Goal: Task Accomplishment & Management: Manage account settings

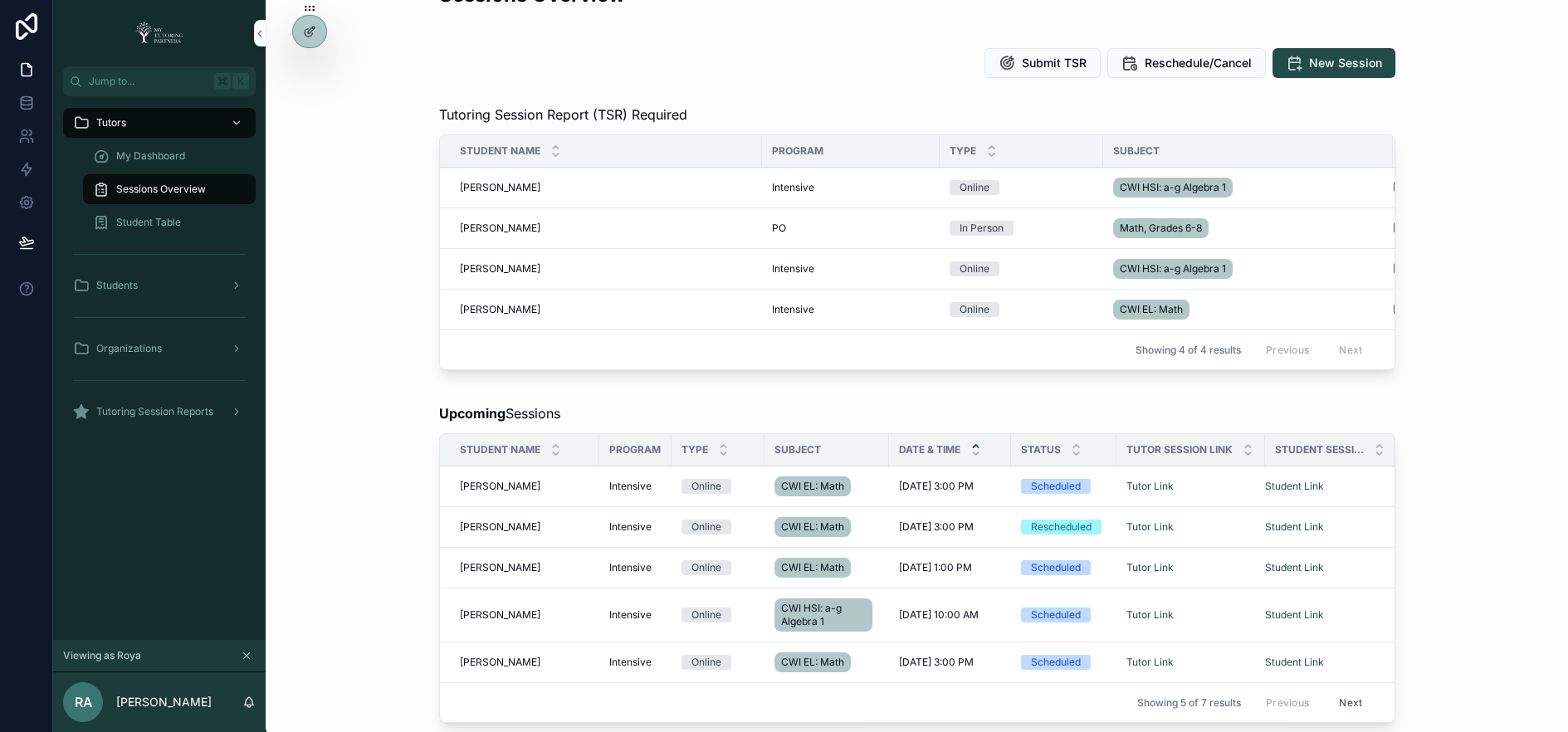
scroll to position [46, 0]
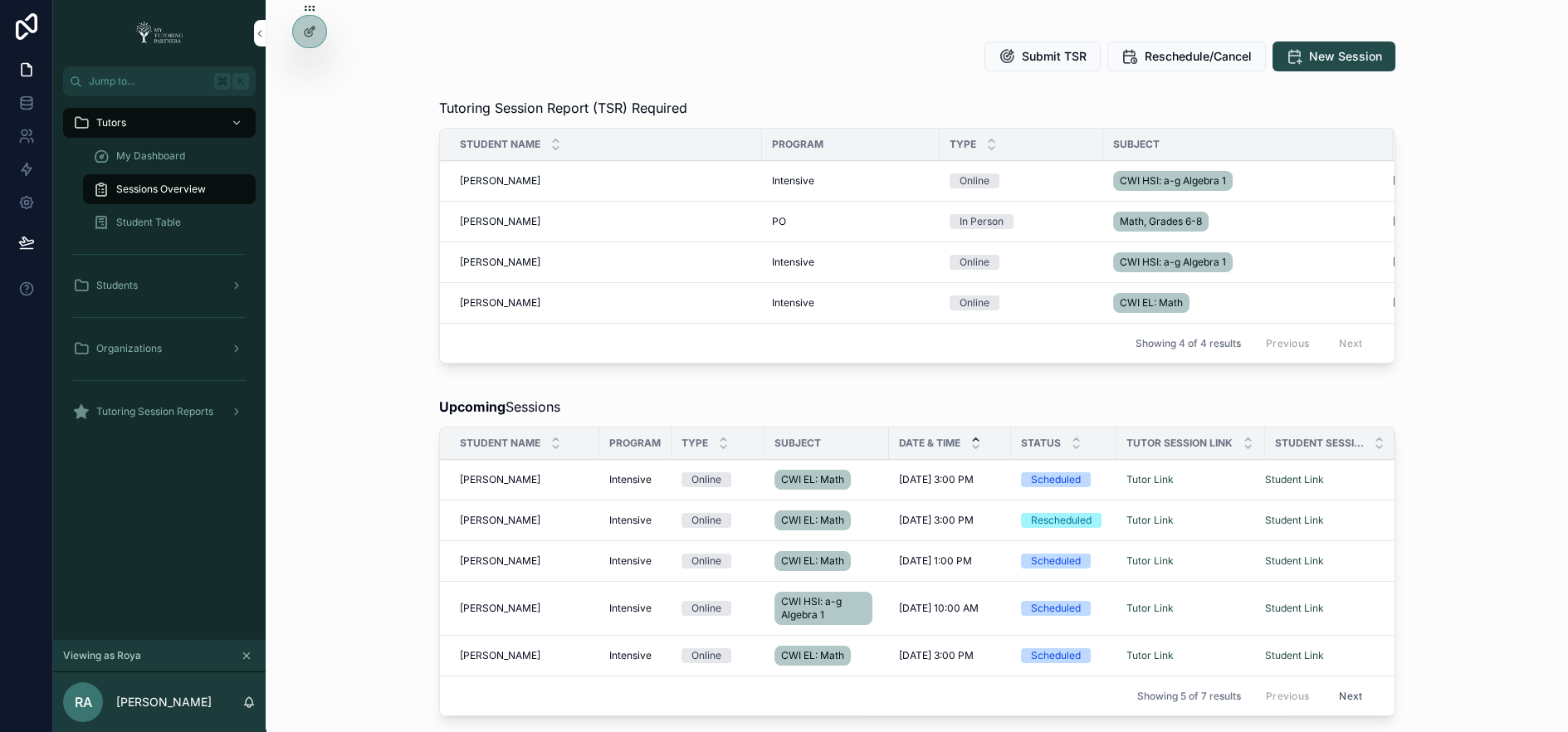
click at [0, 0] on icon at bounding box center [0, 0] width 0 height 0
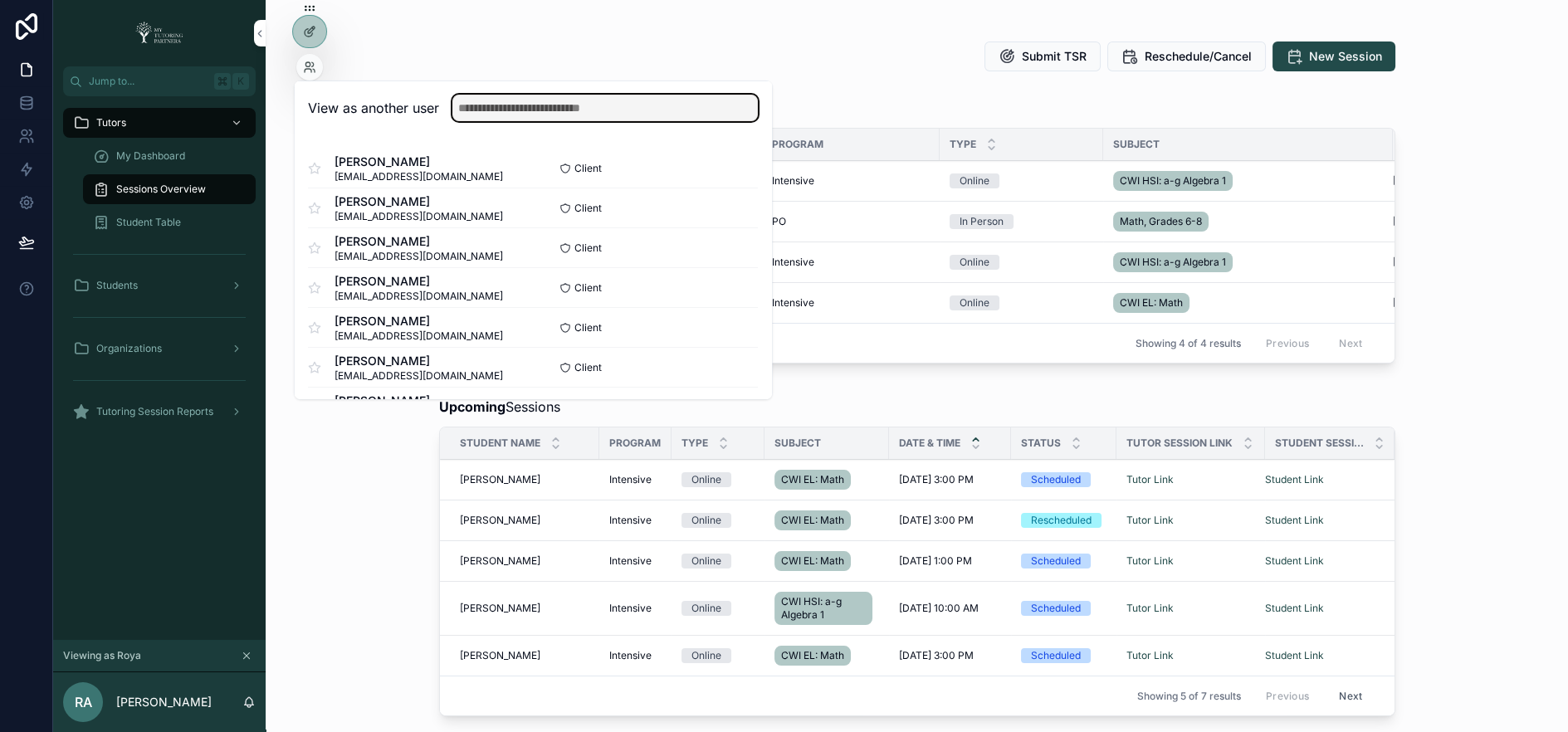
click at [473, 100] on input "text" at bounding box center [605, 108] width 305 height 27
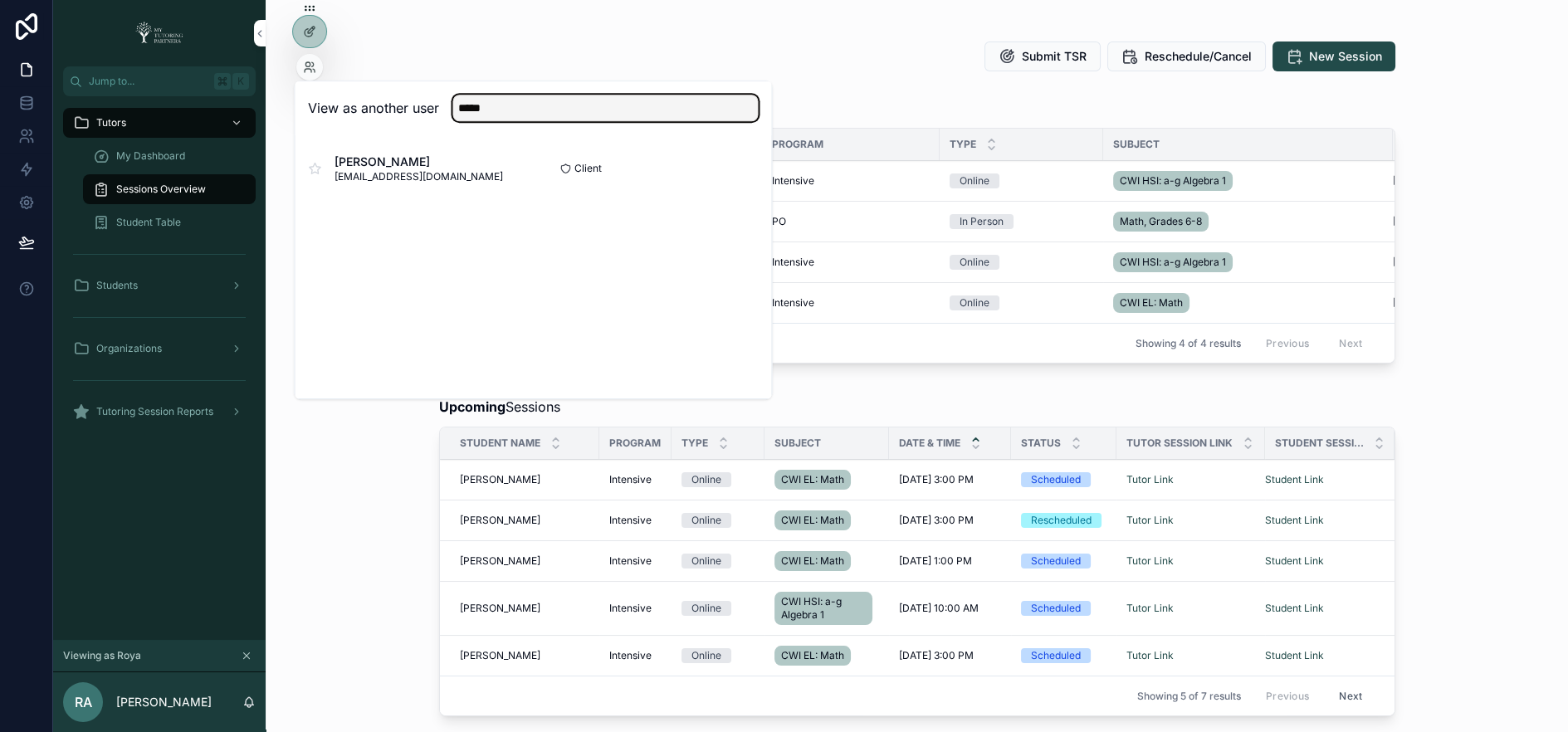
type input "*****"
click at [0, 0] on button "Select" at bounding box center [0, 0] width 0 height 0
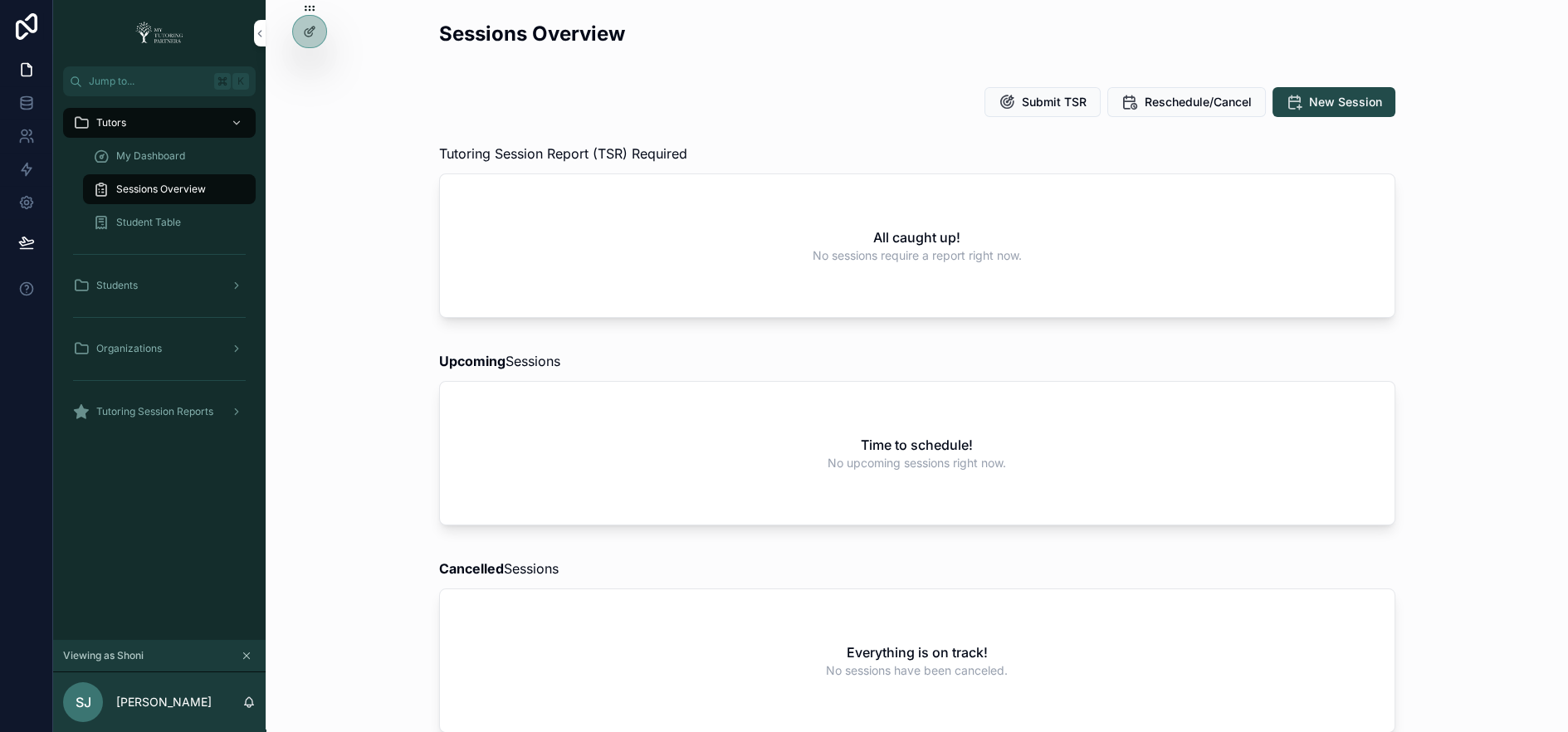
click at [158, 344] on span "Organizations" at bounding box center [128, 348] width 65 height 13
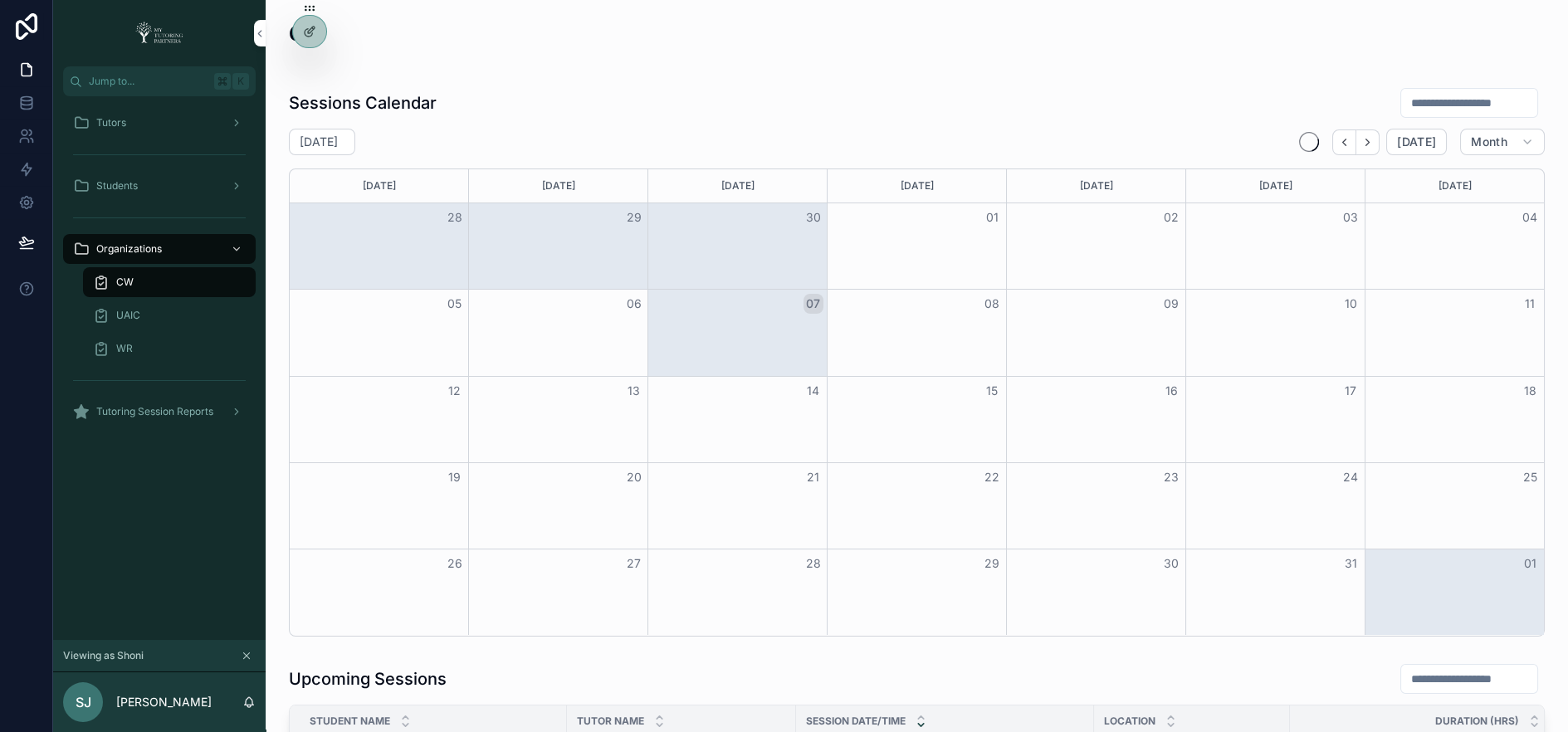
click at [171, 274] on div "CW" at bounding box center [170, 282] width 153 height 27
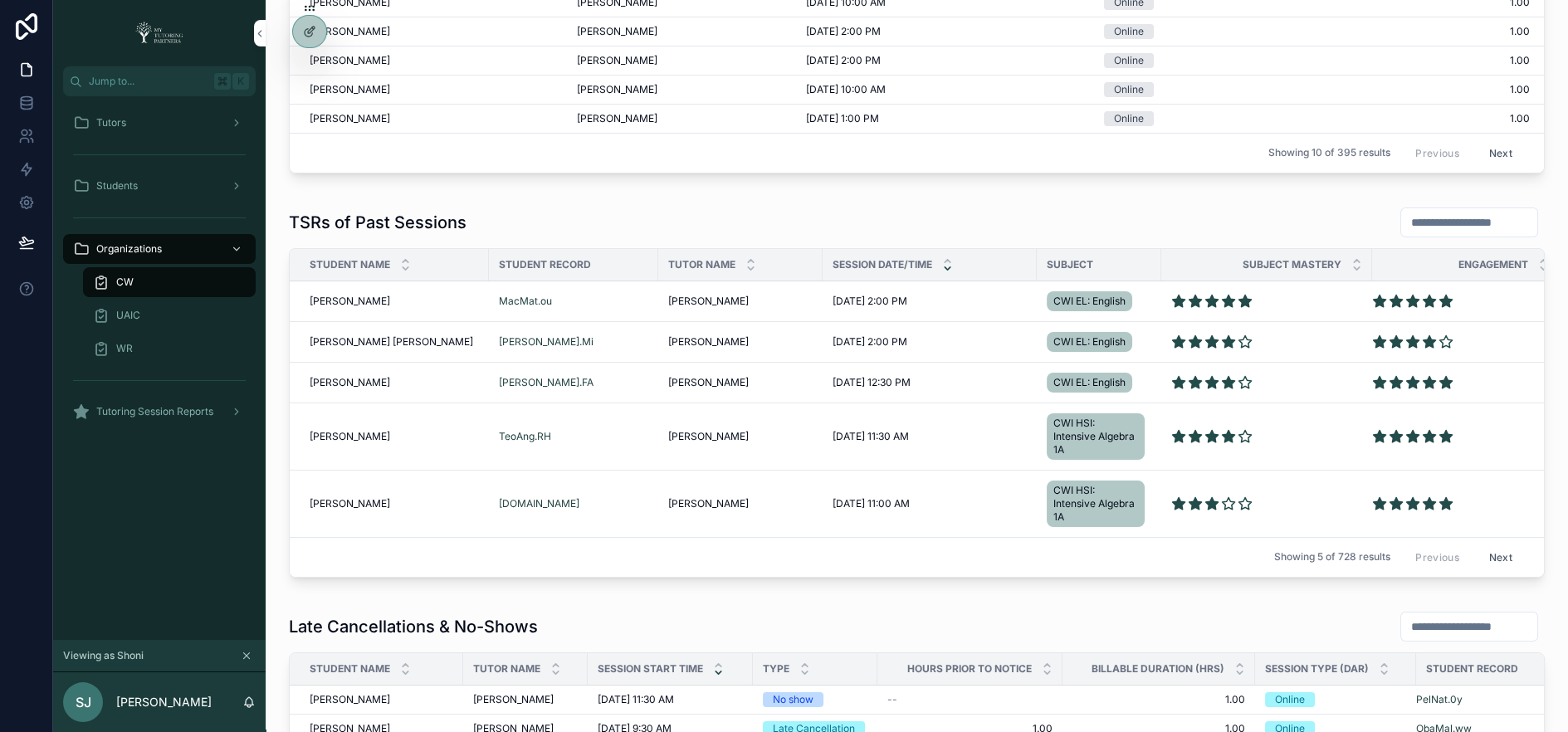
scroll to position [899, 0]
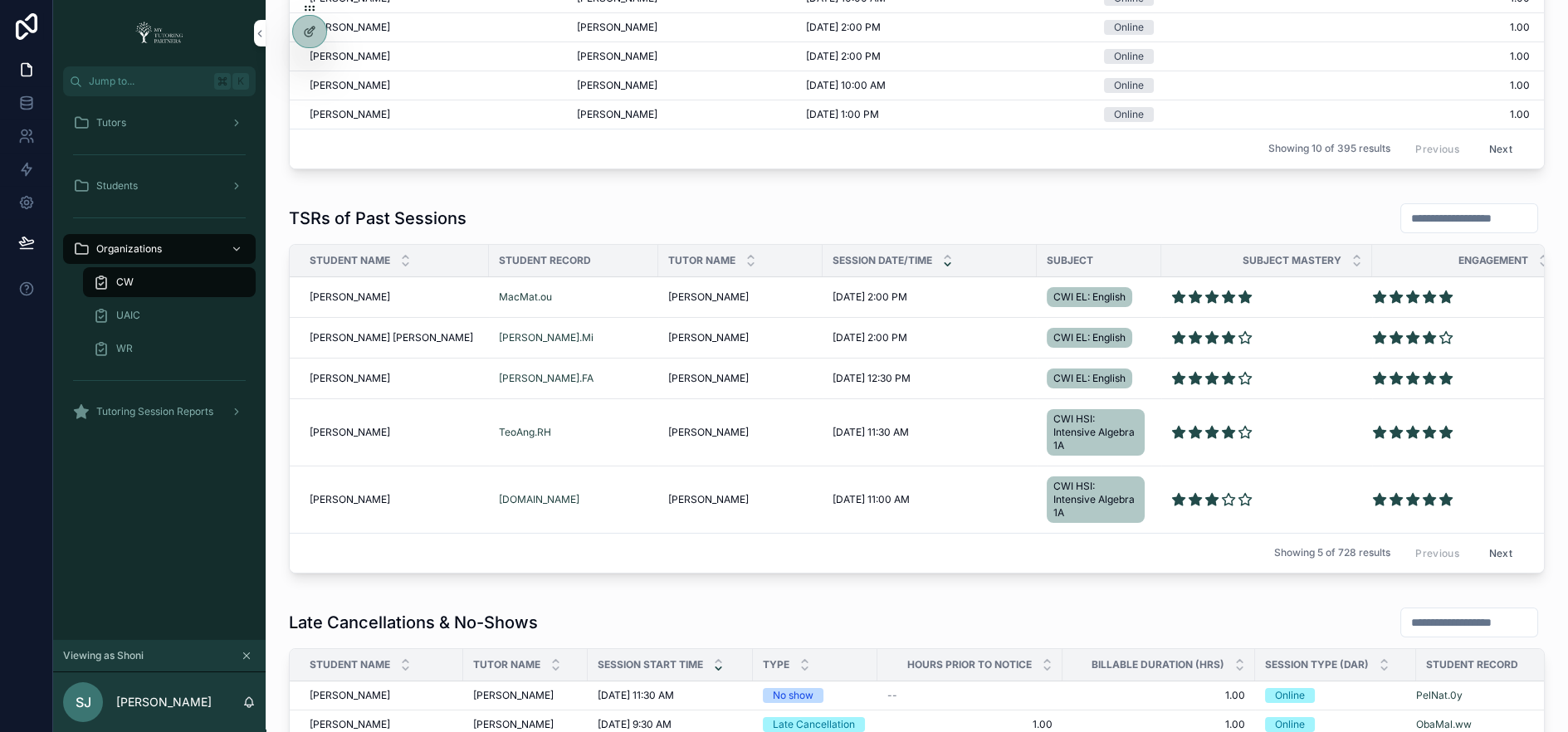
click at [1440, 211] on input "scrollable content" at bounding box center [1469, 218] width 136 height 23
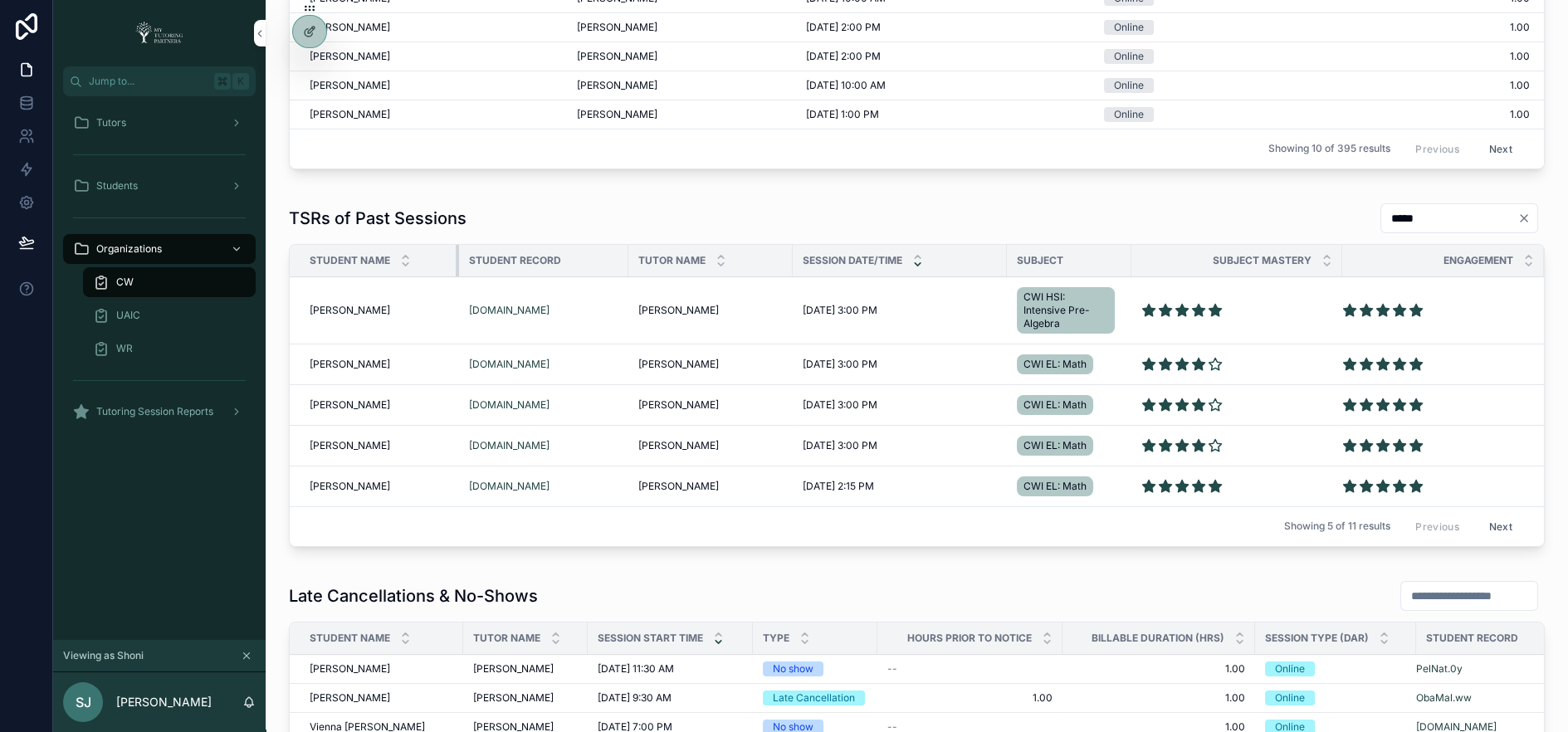
drag, startPoint x: 486, startPoint y: 247, endPoint x: 455, endPoint y: 254, distance: 31.8
click at [455, 254] on div "scrollable content" at bounding box center [458, 261] width 6 height 31
click at [622, 252] on div "Student Record" at bounding box center [544, 260] width 170 height 27
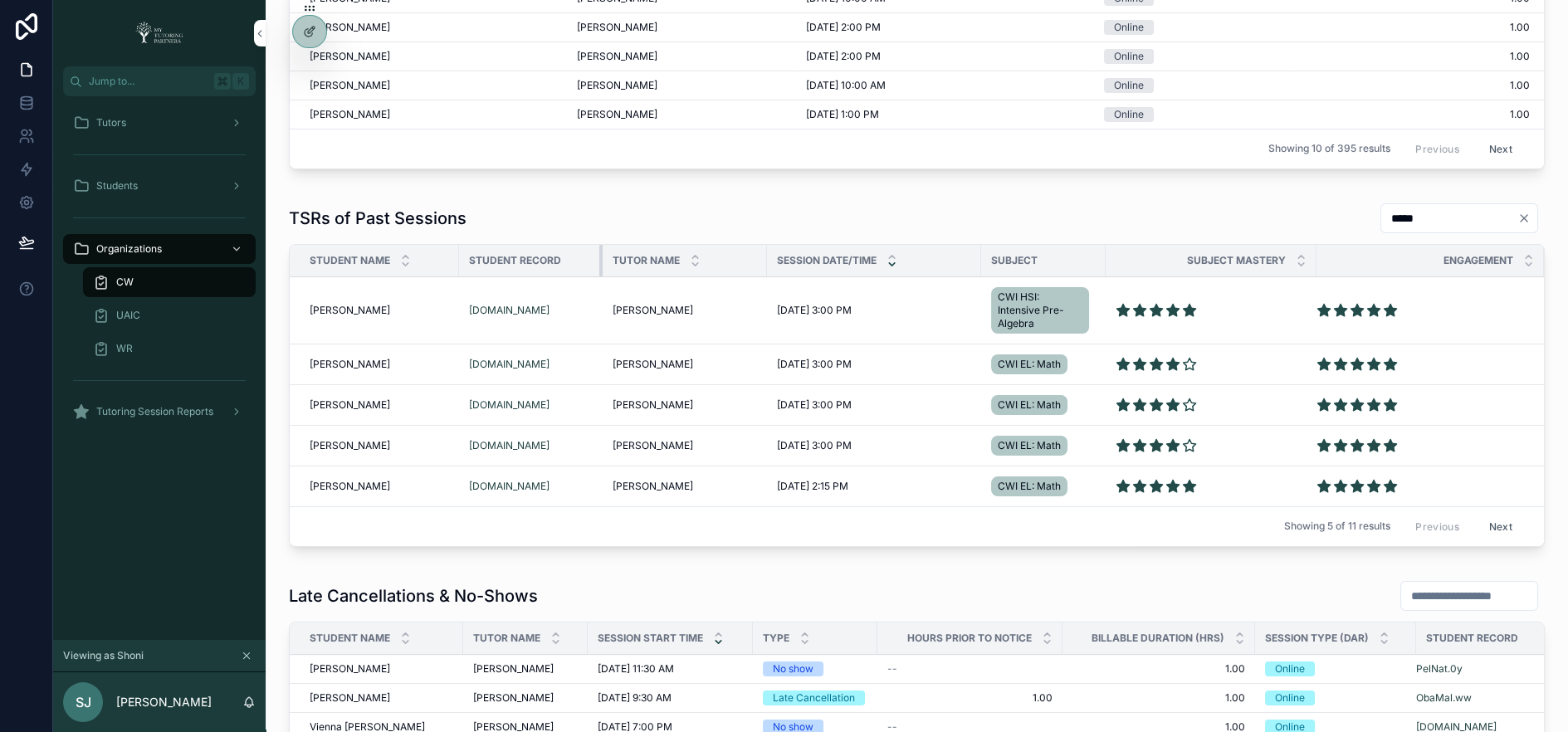
drag, startPoint x: 625, startPoint y: 254, endPoint x: 594, endPoint y: 254, distance: 31.0
click at [599, 254] on div "scrollable content" at bounding box center [602, 261] width 6 height 31
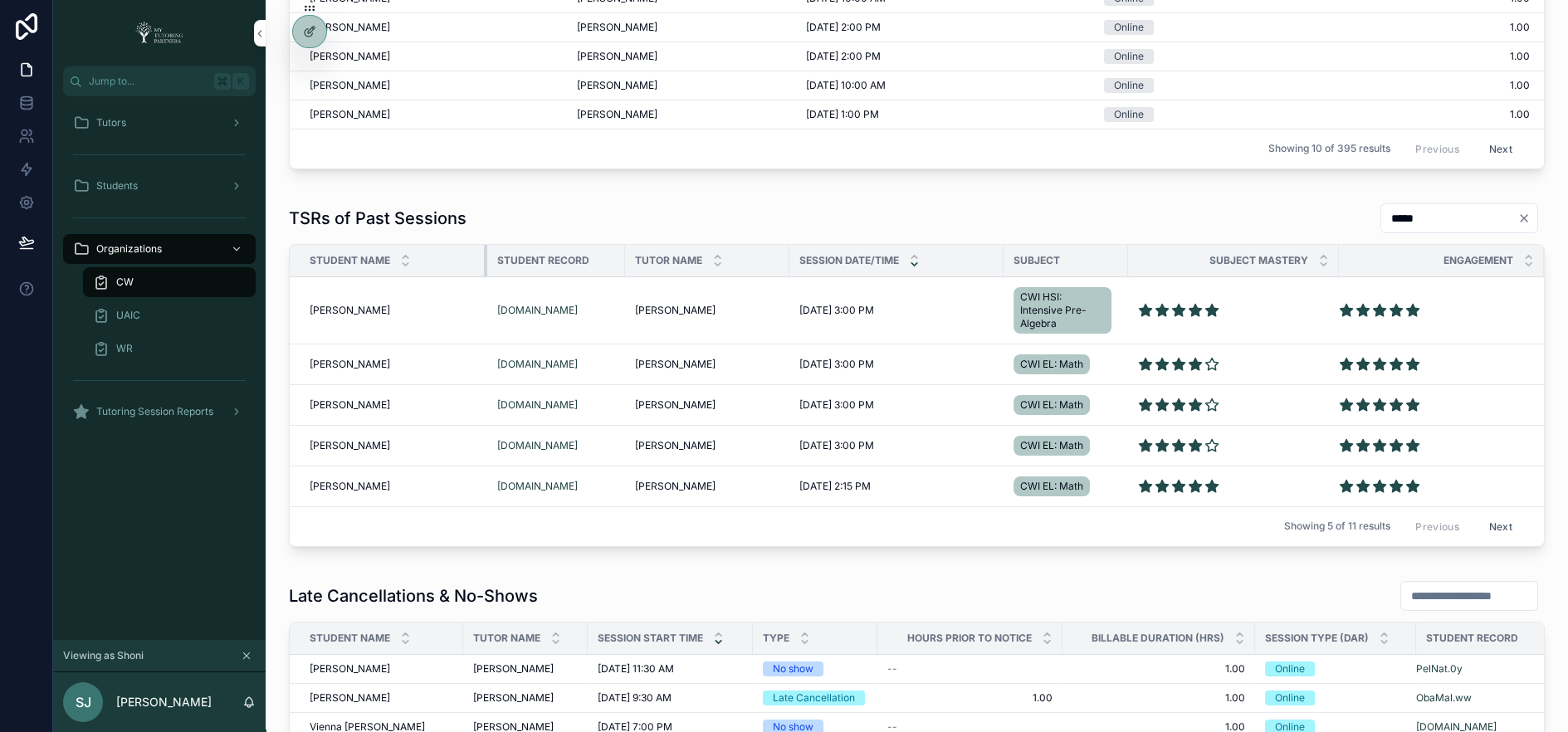
drag, startPoint x: 456, startPoint y: 251, endPoint x: 485, endPoint y: 254, distance: 29.2
click at [485, 254] on div "scrollable content" at bounding box center [487, 261] width 6 height 31
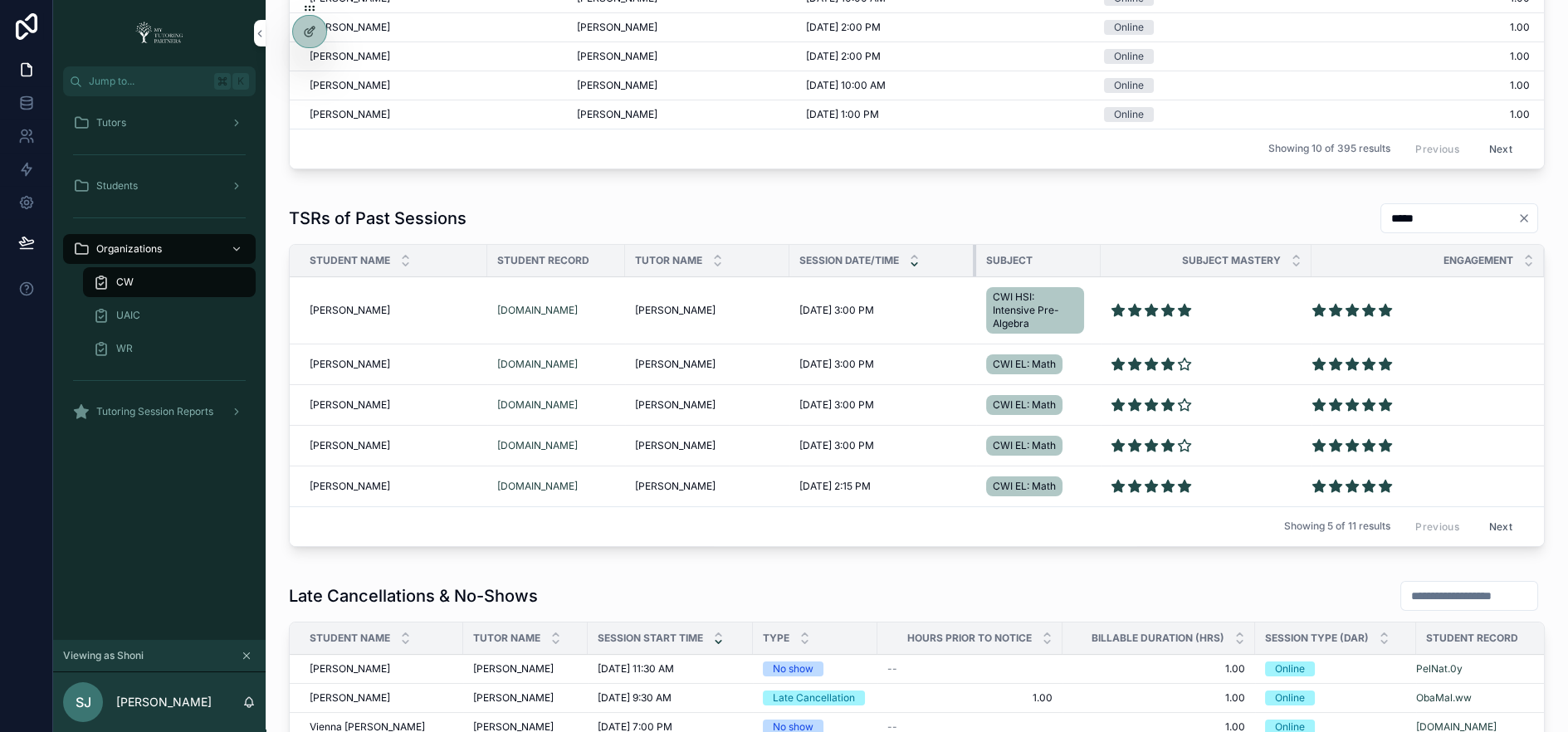
drag, startPoint x: 999, startPoint y: 251, endPoint x: 972, endPoint y: 254, distance: 27.2
click at [973, 254] on div "scrollable content" at bounding box center [975, 261] width 6 height 31
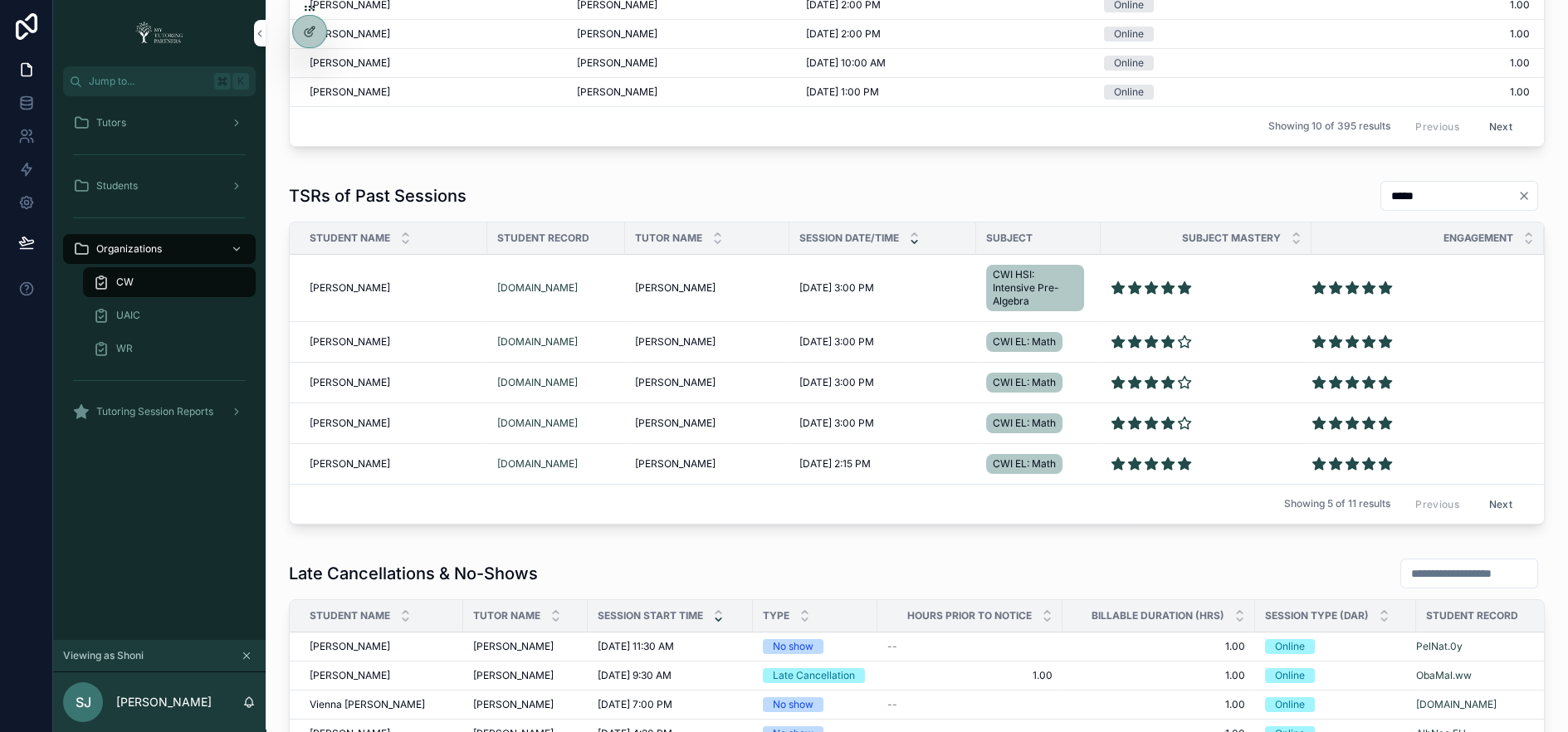
scroll to position [920, 0]
click at [1500, 493] on button "Next" at bounding box center [1501, 506] width 46 height 26
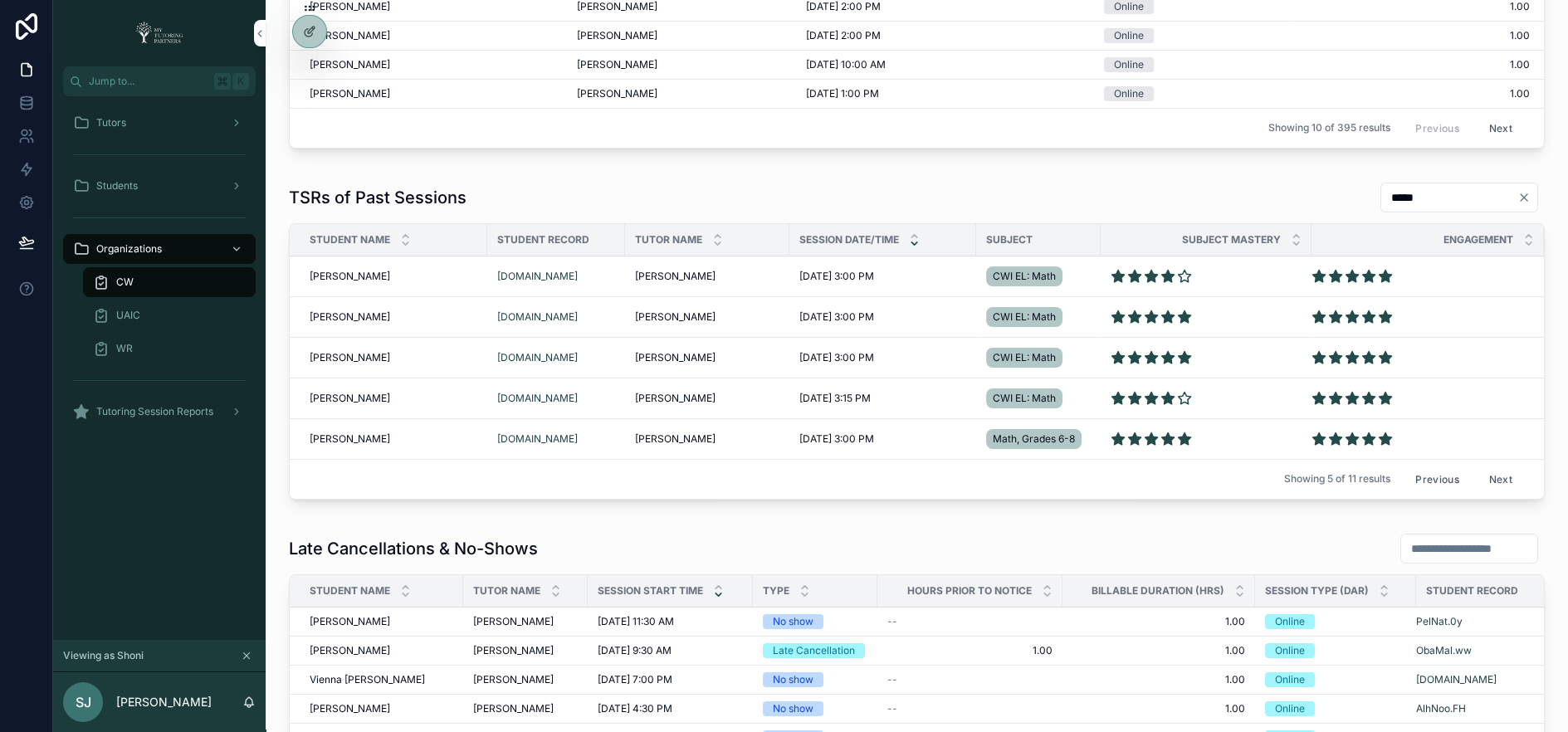
click at [1498, 470] on button "Next" at bounding box center [1501, 479] width 46 height 26
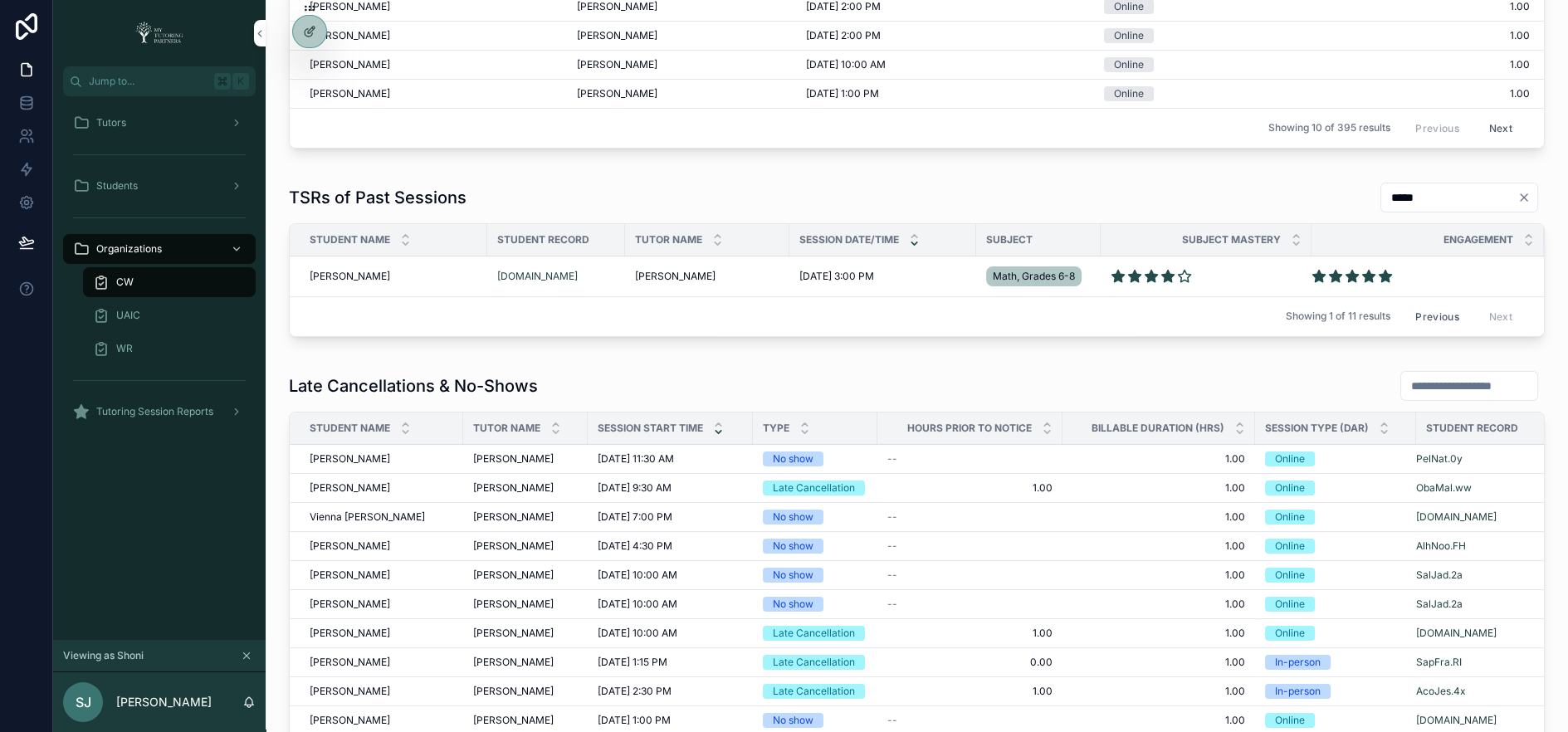
click at [1421, 304] on button "Previous" at bounding box center [1436, 317] width 66 height 26
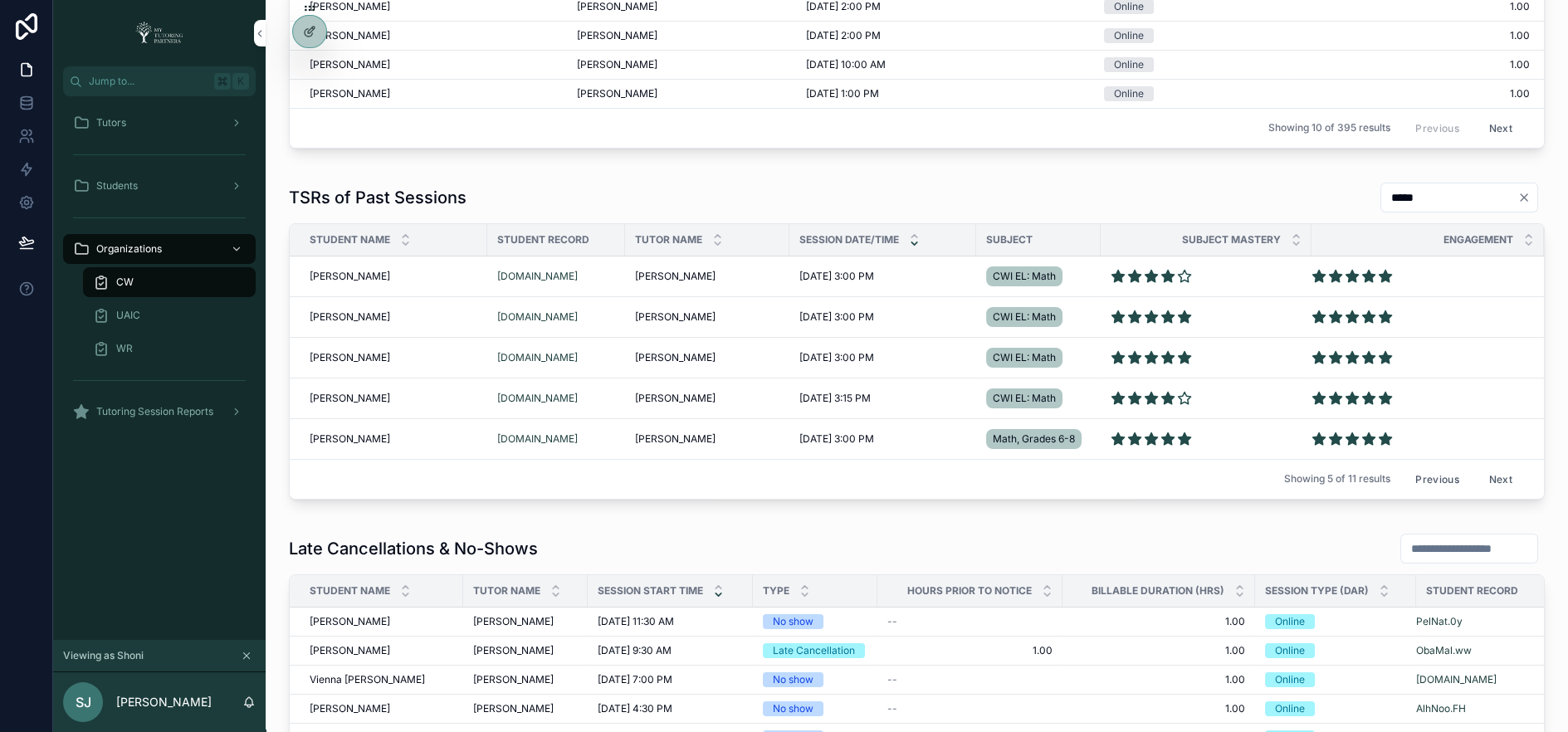
click at [1428, 467] on button "Previous" at bounding box center [1436, 479] width 66 height 26
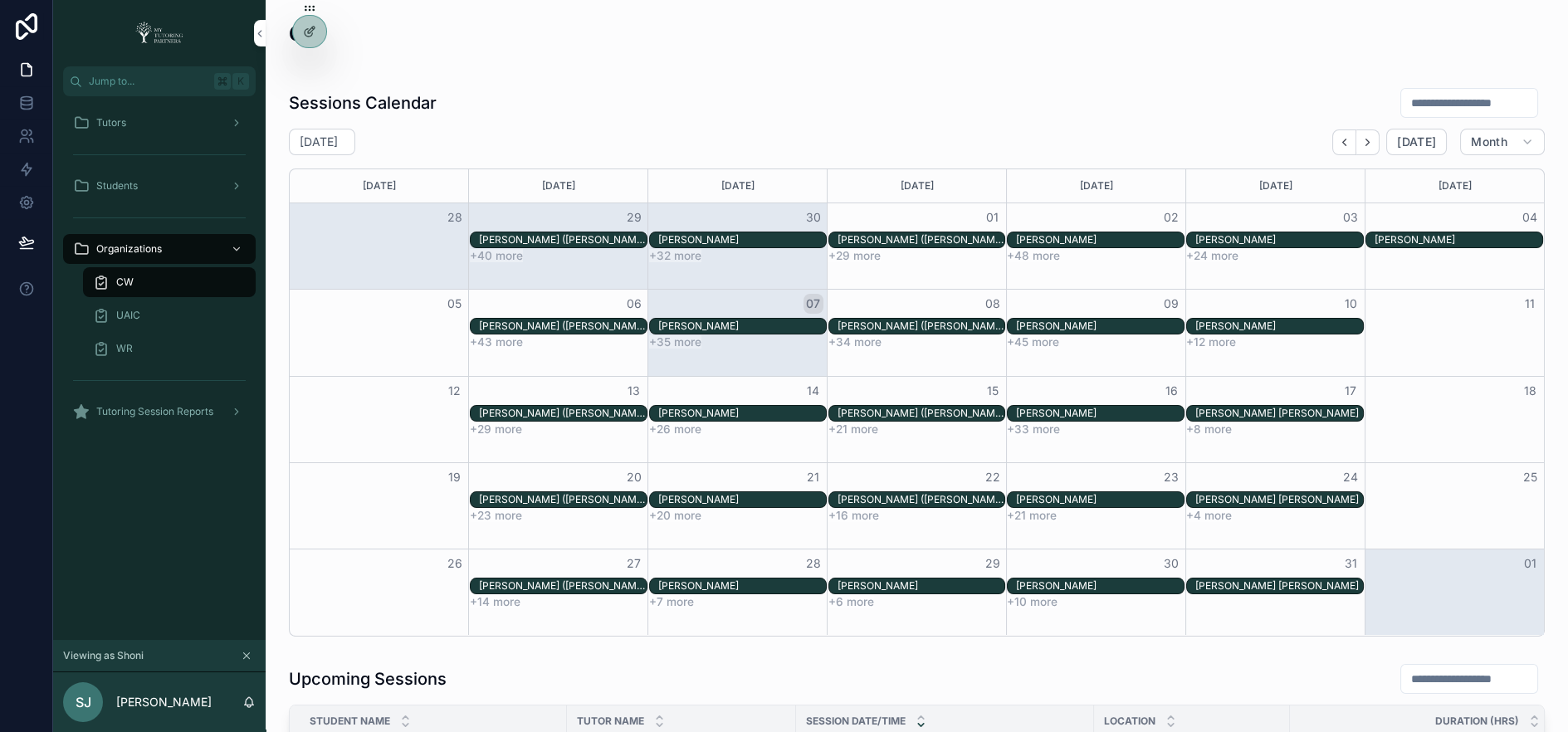
click at [1439, 236] on div "Abu Bakr Ali" at bounding box center [1458, 240] width 168 height 13
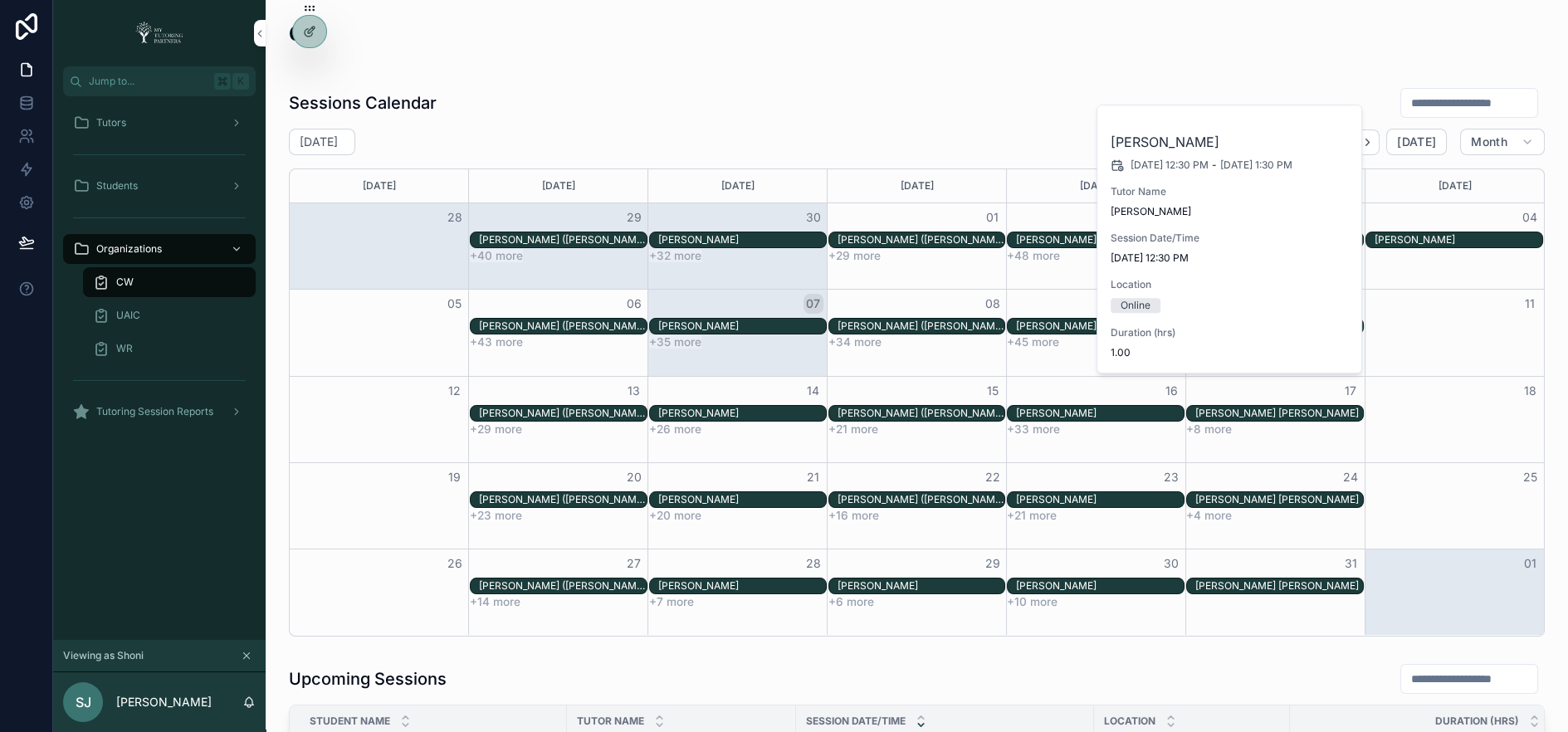
click at [1439, 237] on div "Abu Bakr Ali" at bounding box center [1458, 240] width 168 height 13
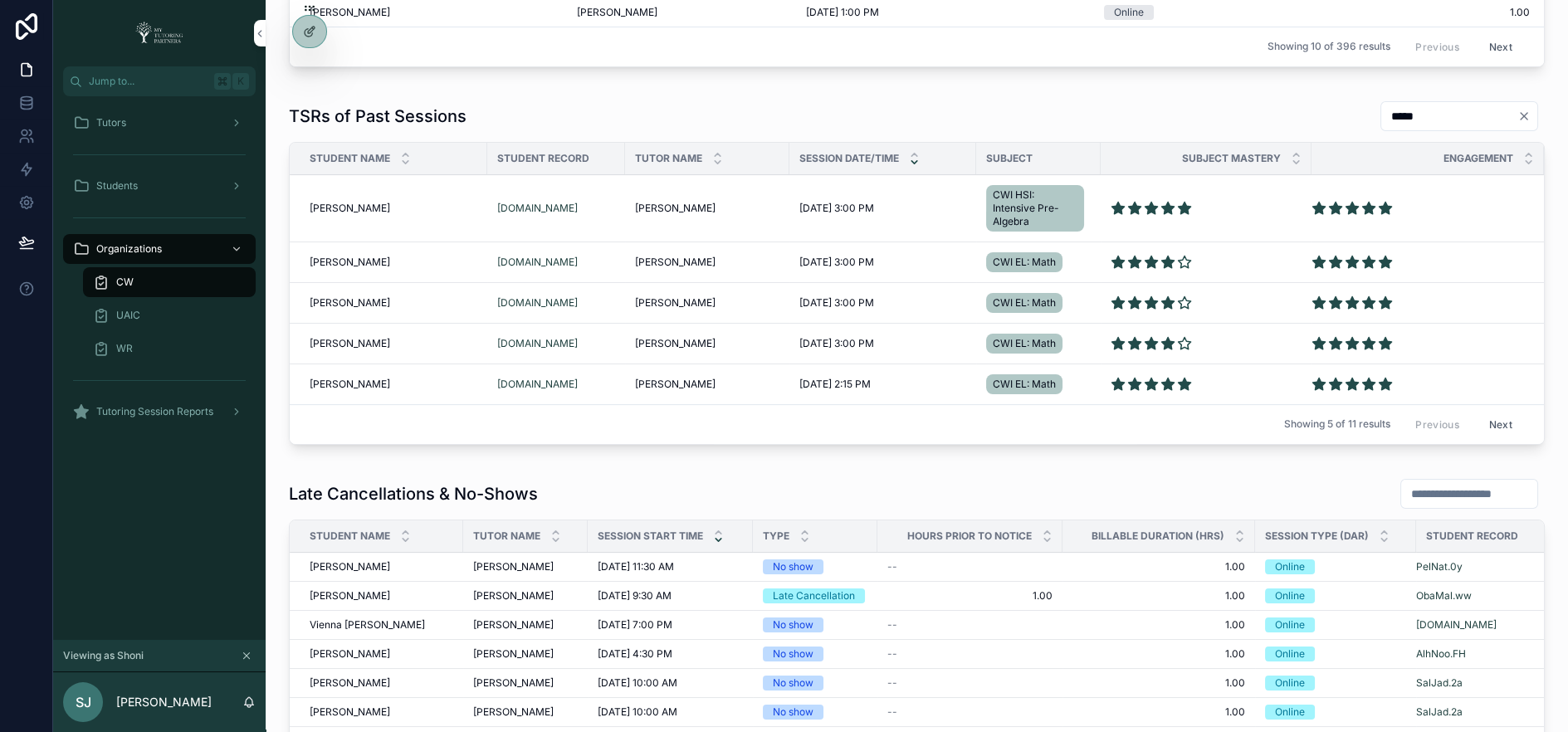
scroll to position [841, 0]
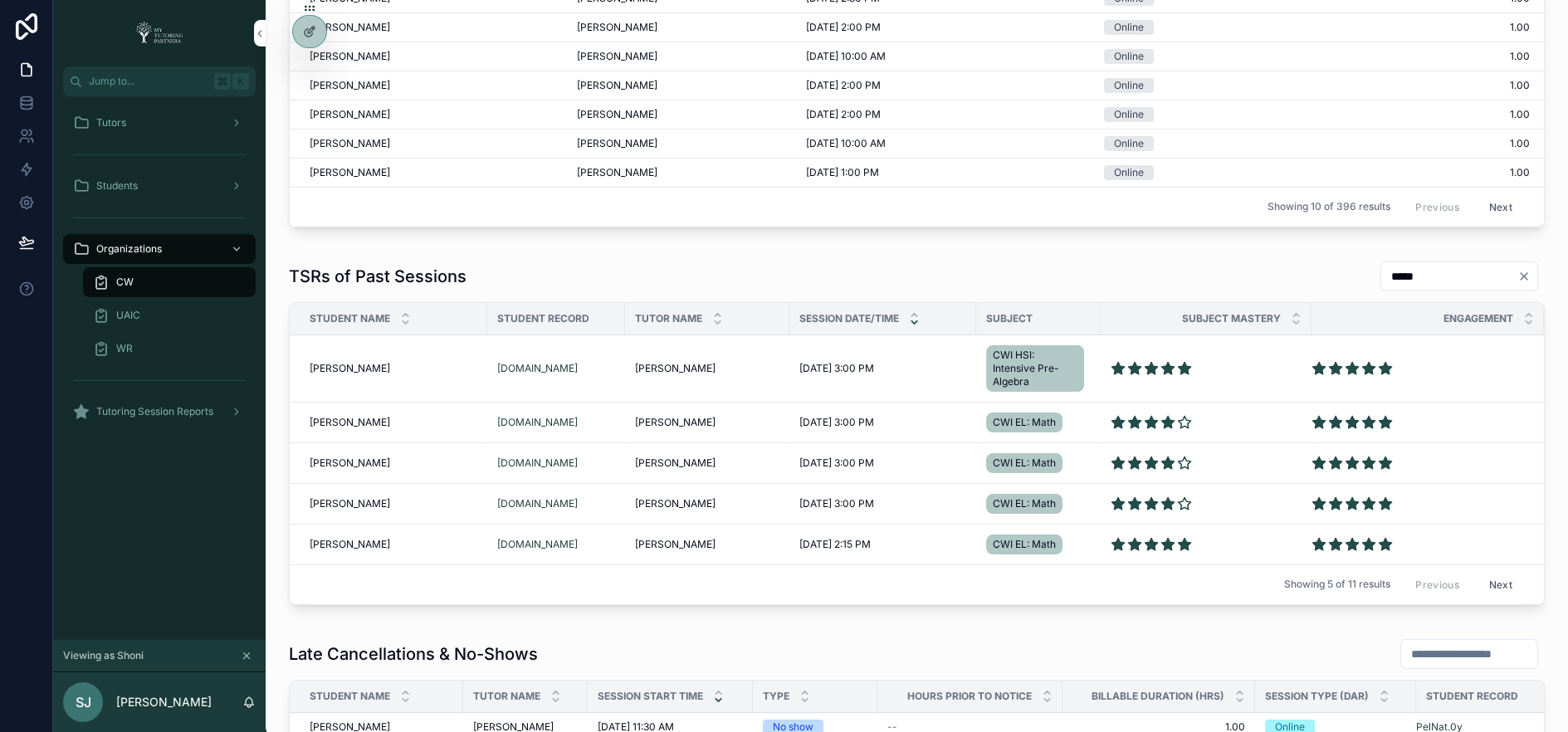
drag, startPoint x: 1405, startPoint y: 275, endPoint x: 1338, endPoint y: 273, distance: 67.0
click at [1338, 273] on div "TSRs of Past Sessions *****" at bounding box center [916, 277] width 1256 height 31
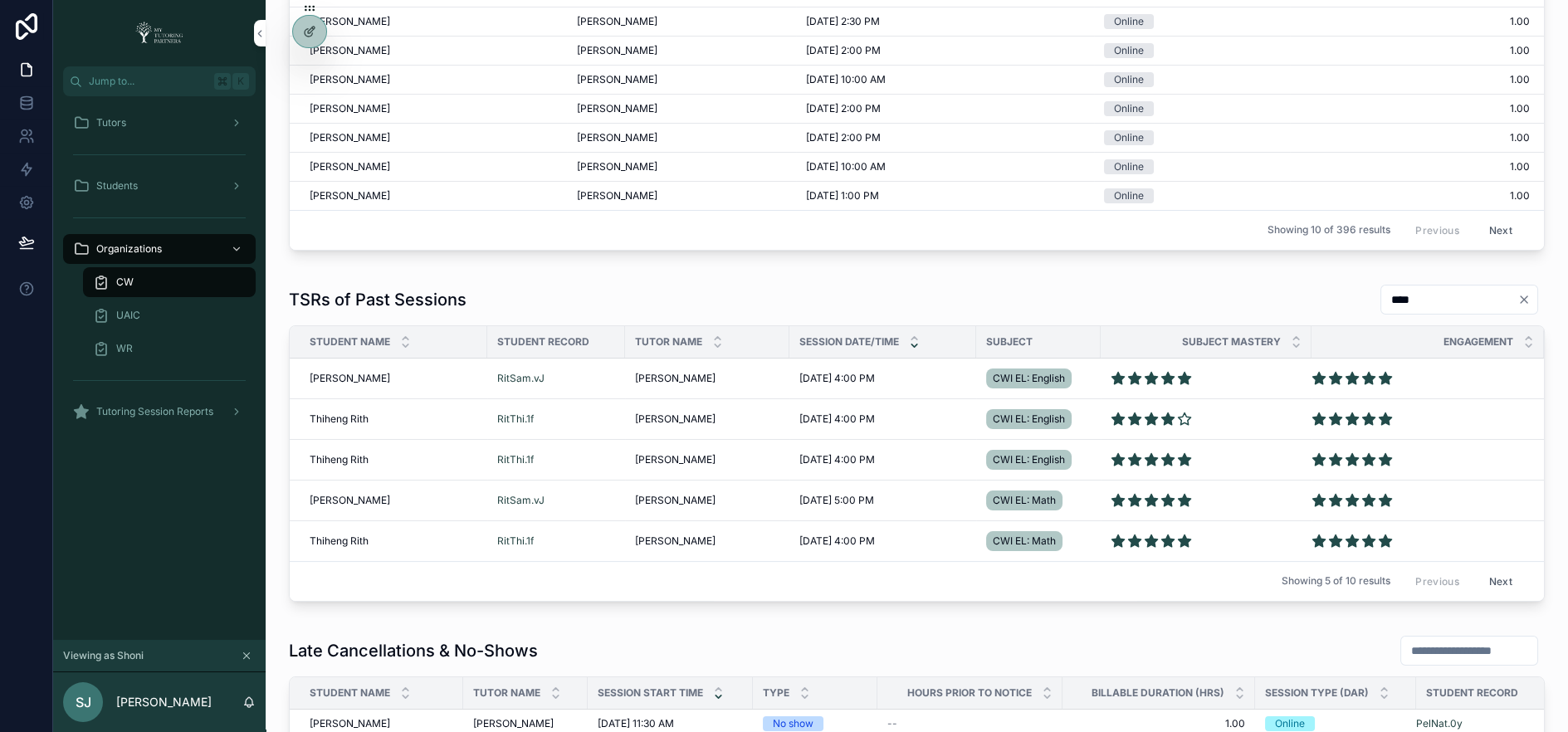
scroll to position [815, 0]
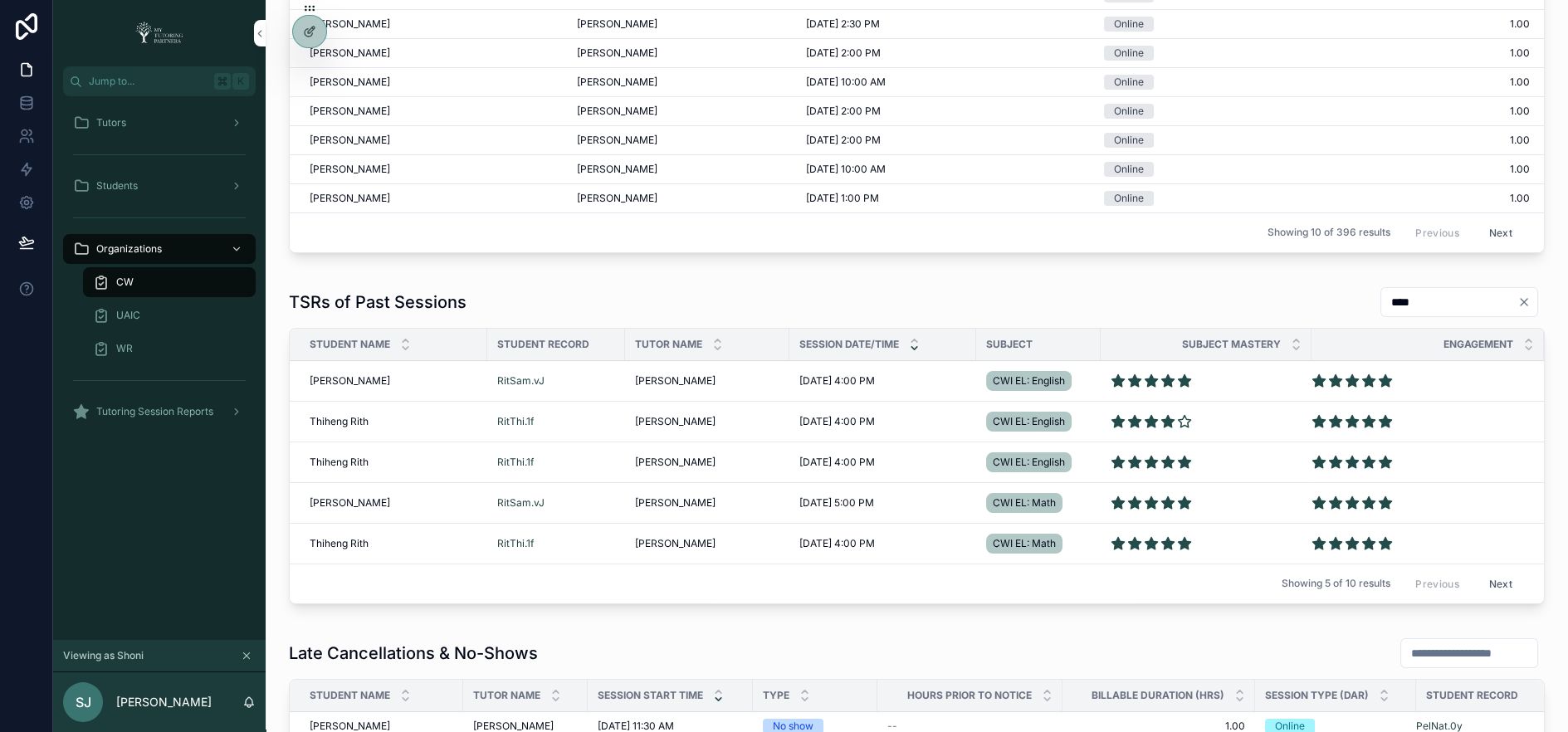
type input "****"
click at [329, 374] on span "Samnang Rith" at bounding box center [349, 381] width 80 height 13
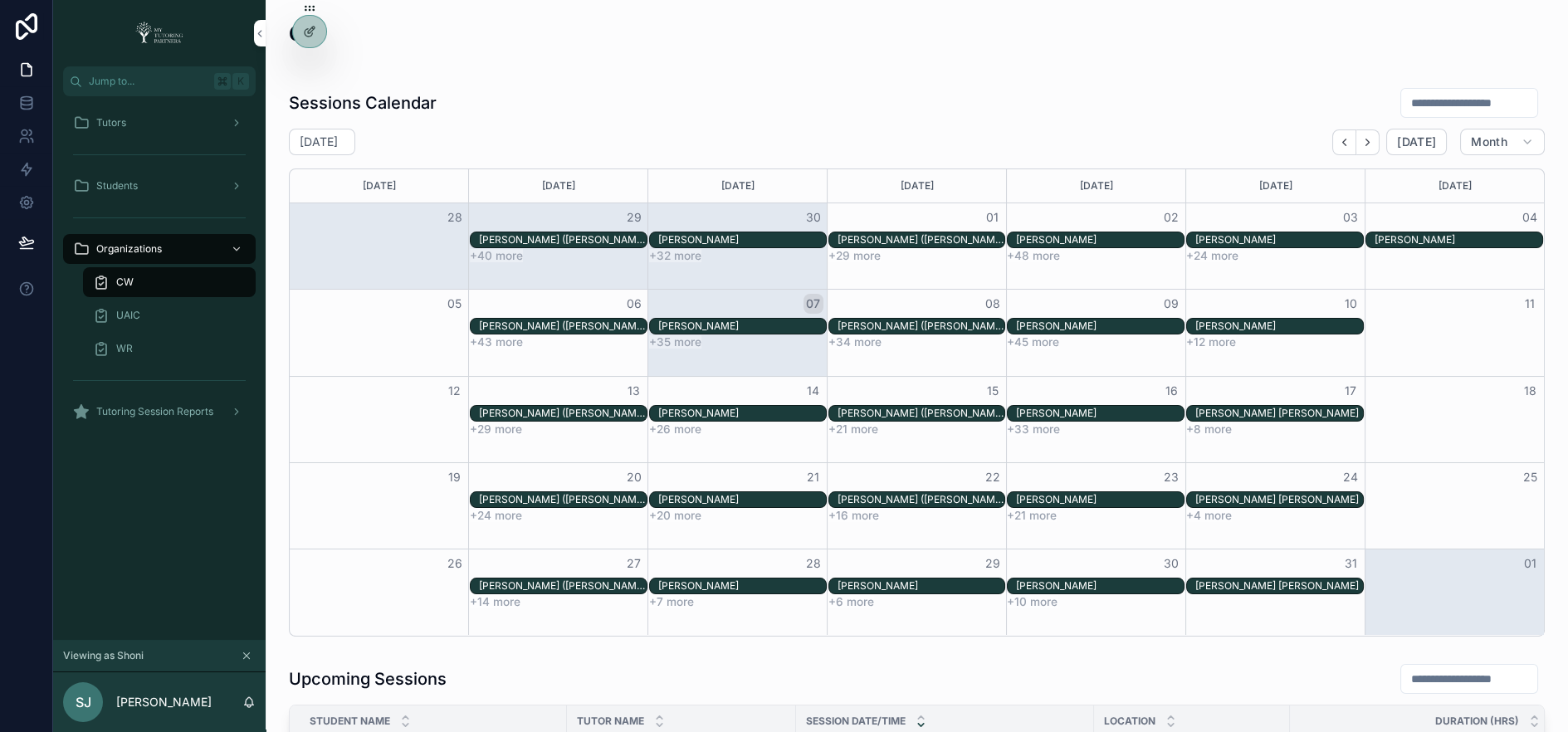
click at [1442, 105] on input "scrollable content" at bounding box center [1469, 102] width 136 height 23
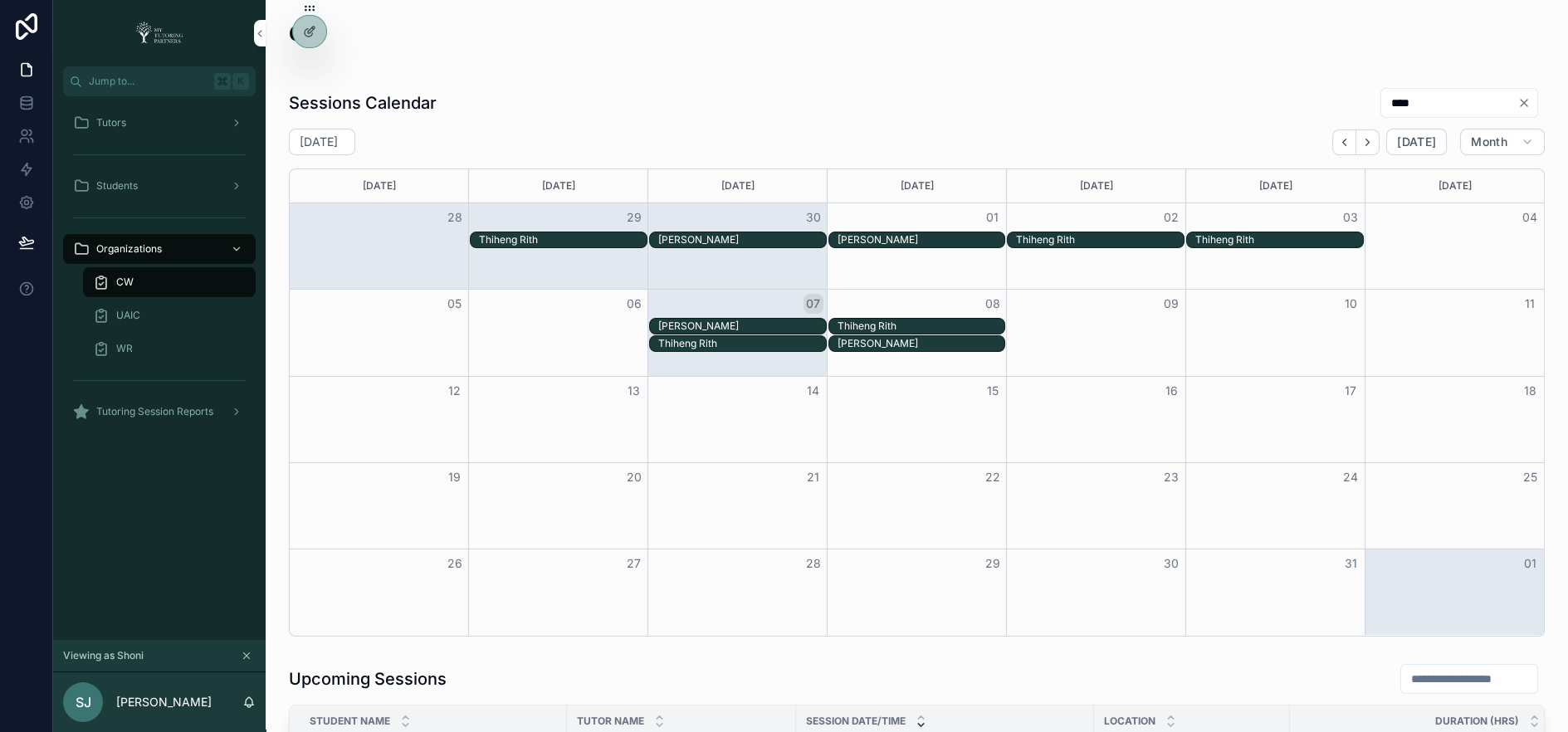
type input "****"
click at [775, 322] on div "Samnang Rith" at bounding box center [742, 326] width 168 height 13
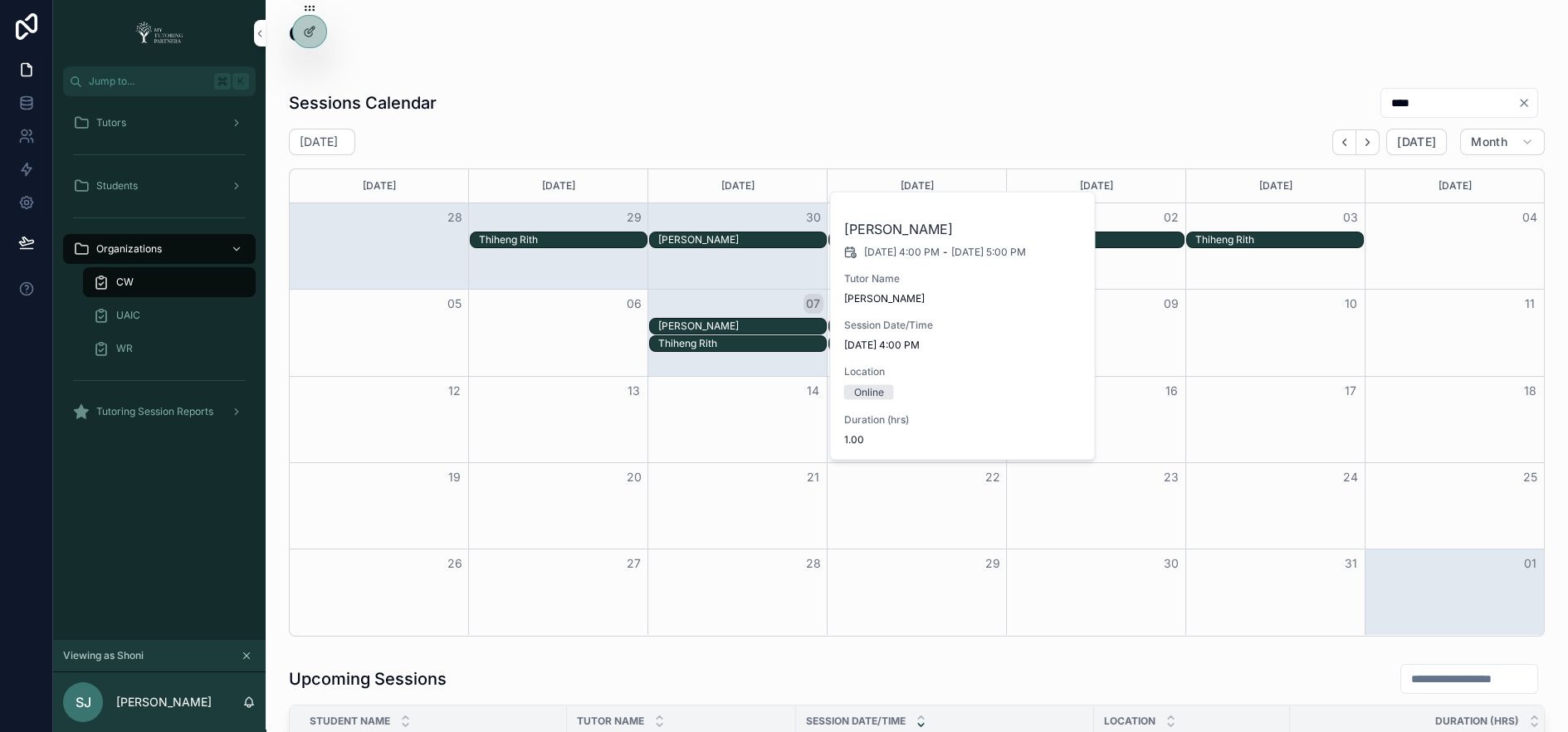
click at [771, 340] on div "Thiheng Rith" at bounding box center [742, 344] width 168 height 13
click at [886, 126] on div "Sessions Calendar **** October 2025 Today Month Sunday Monday Tuesday Wednesday…" at bounding box center [916, 362] width 1256 height 549
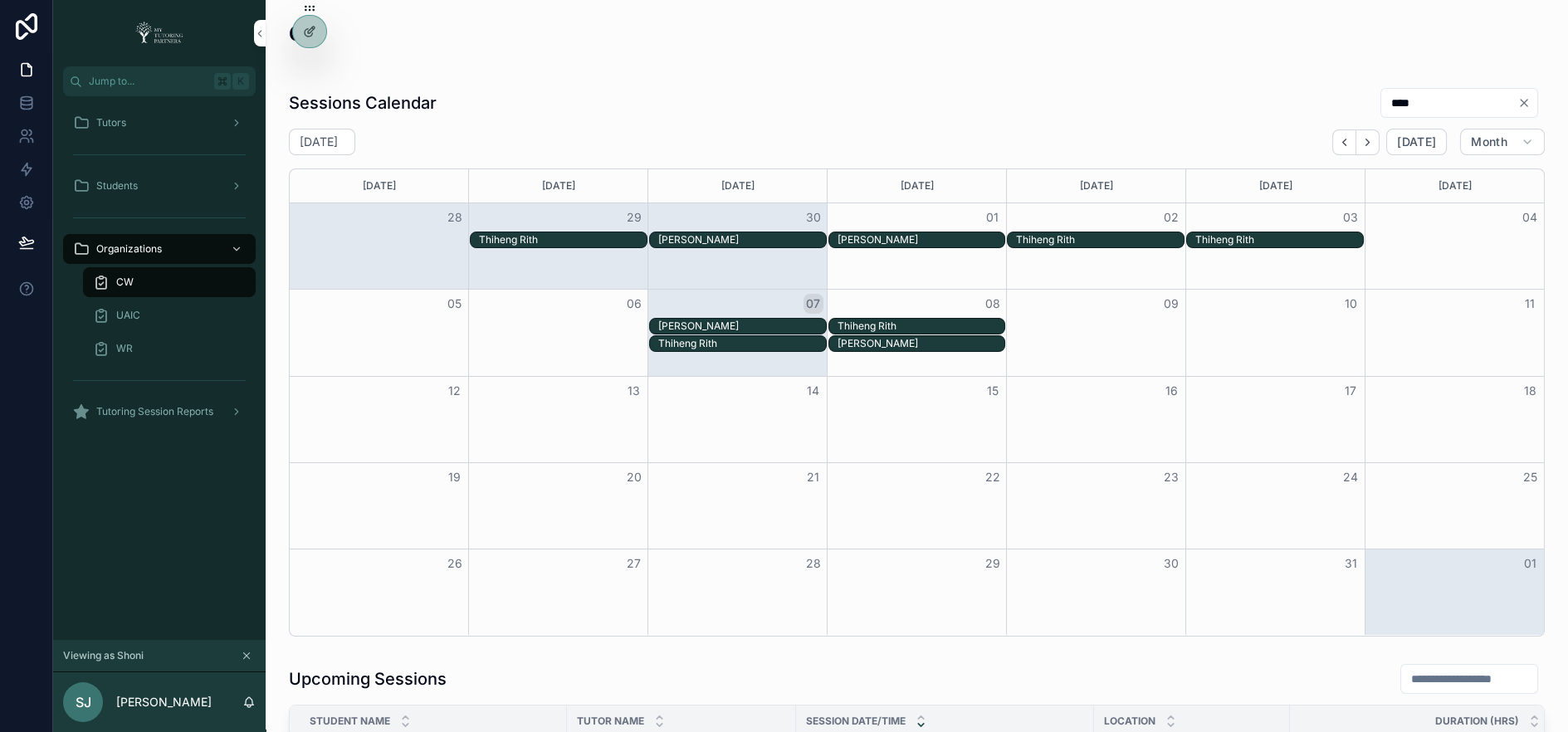
click at [902, 321] on div "Thiheng Rith" at bounding box center [921, 326] width 168 height 13
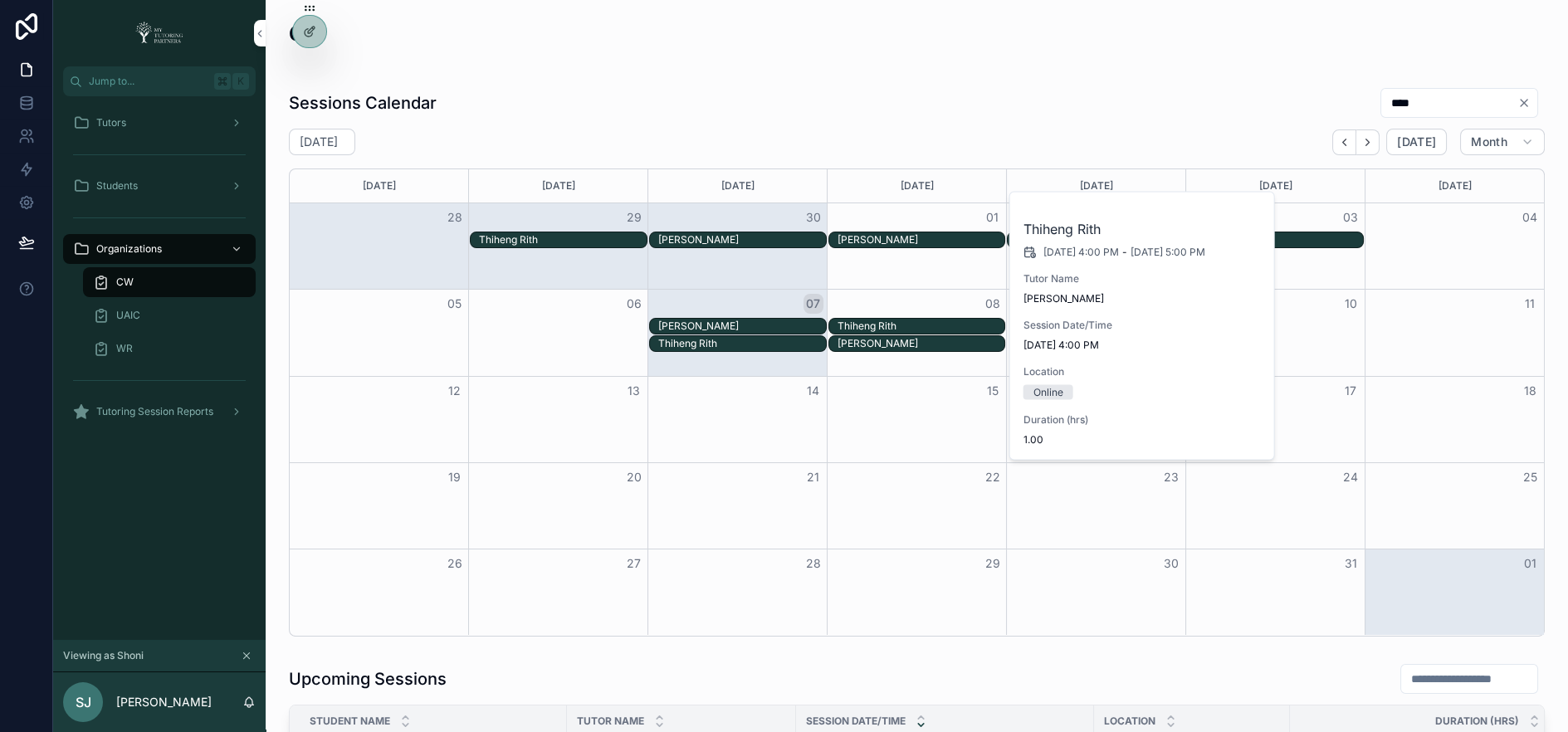
click at [906, 338] on div "Samnang Rith" at bounding box center [921, 344] width 168 height 13
click at [838, 121] on div "Sessions Calendar **** October 2025 Today Month Sunday Monday Tuesday Wednesday…" at bounding box center [916, 362] width 1256 height 549
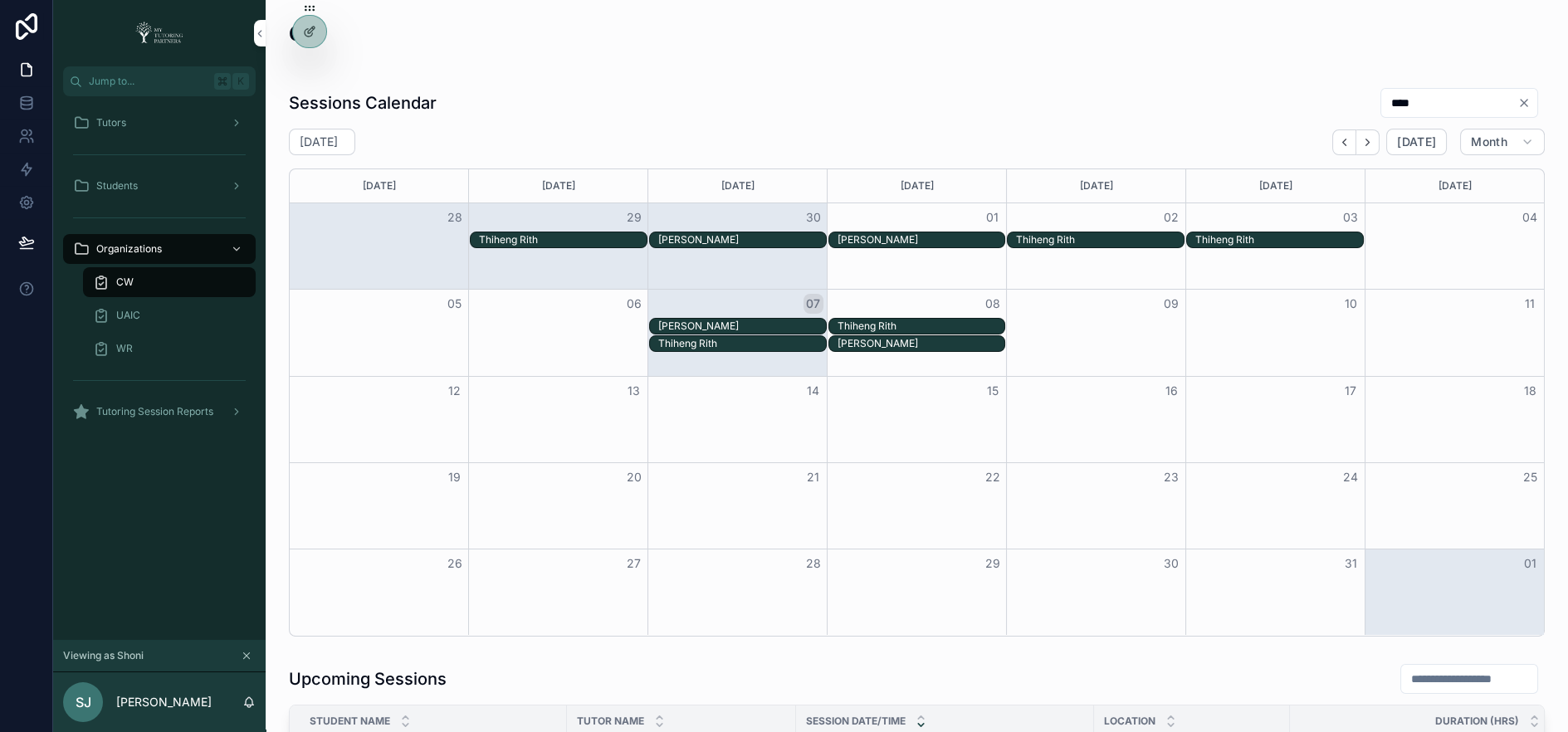
click at [901, 320] on div "Thiheng Rith" at bounding box center [921, 326] width 168 height 13
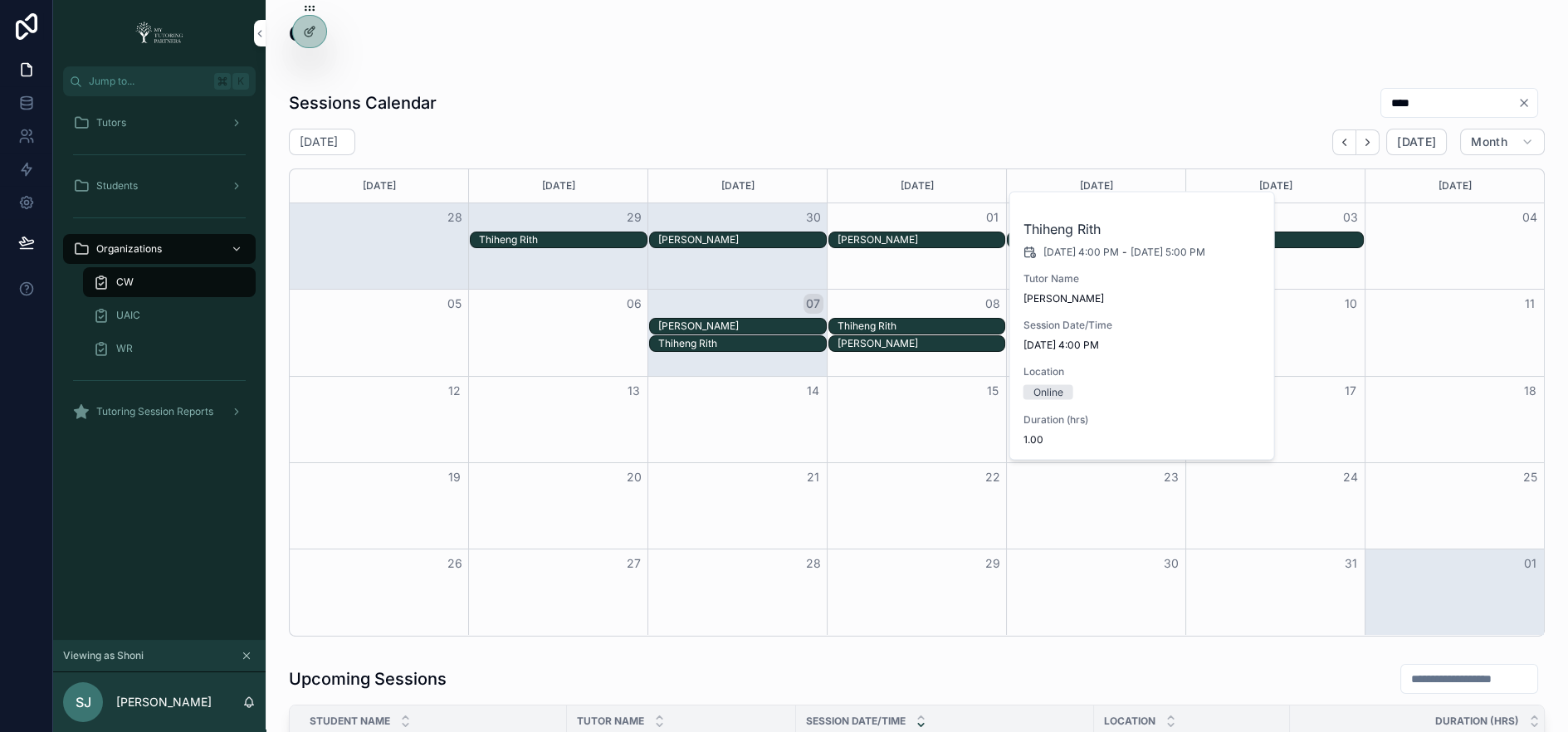
click at [903, 337] on div "Samnang Rith" at bounding box center [921, 344] width 168 height 13
click at [720, 600] on div "Month View" at bounding box center [737, 592] width 179 height 86
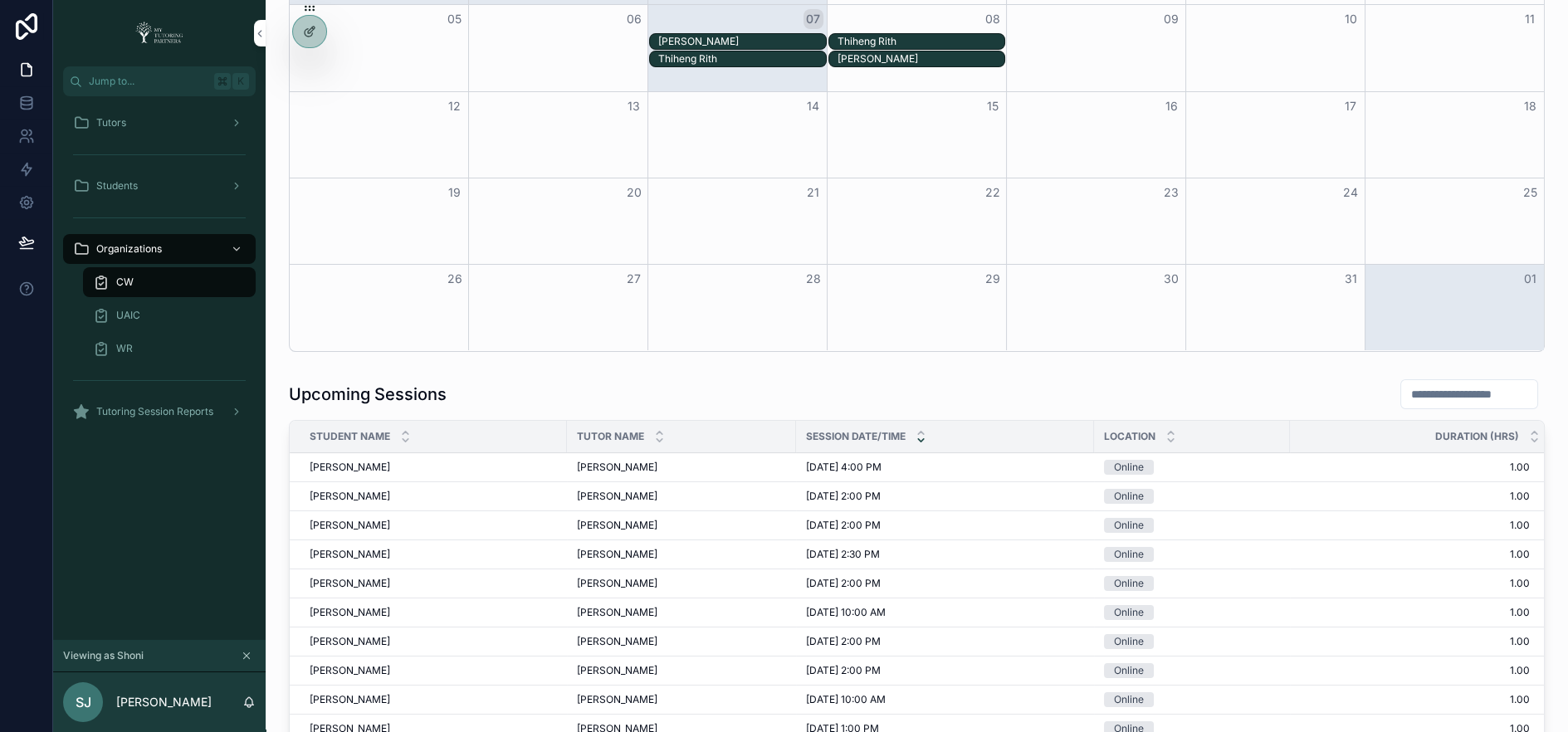
scroll to position [416, 0]
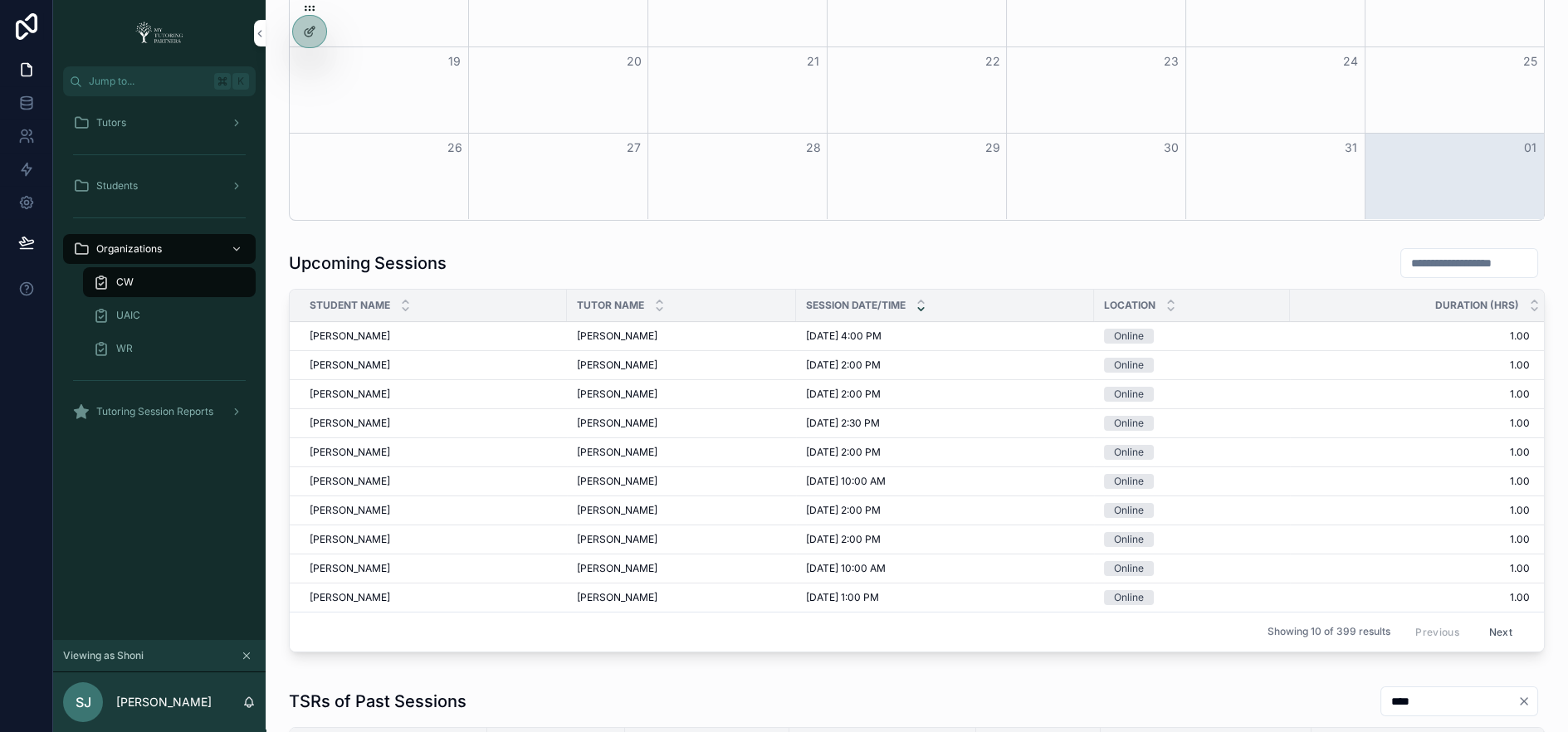
click at [0, 0] on icon at bounding box center [0, 0] width 0 height 0
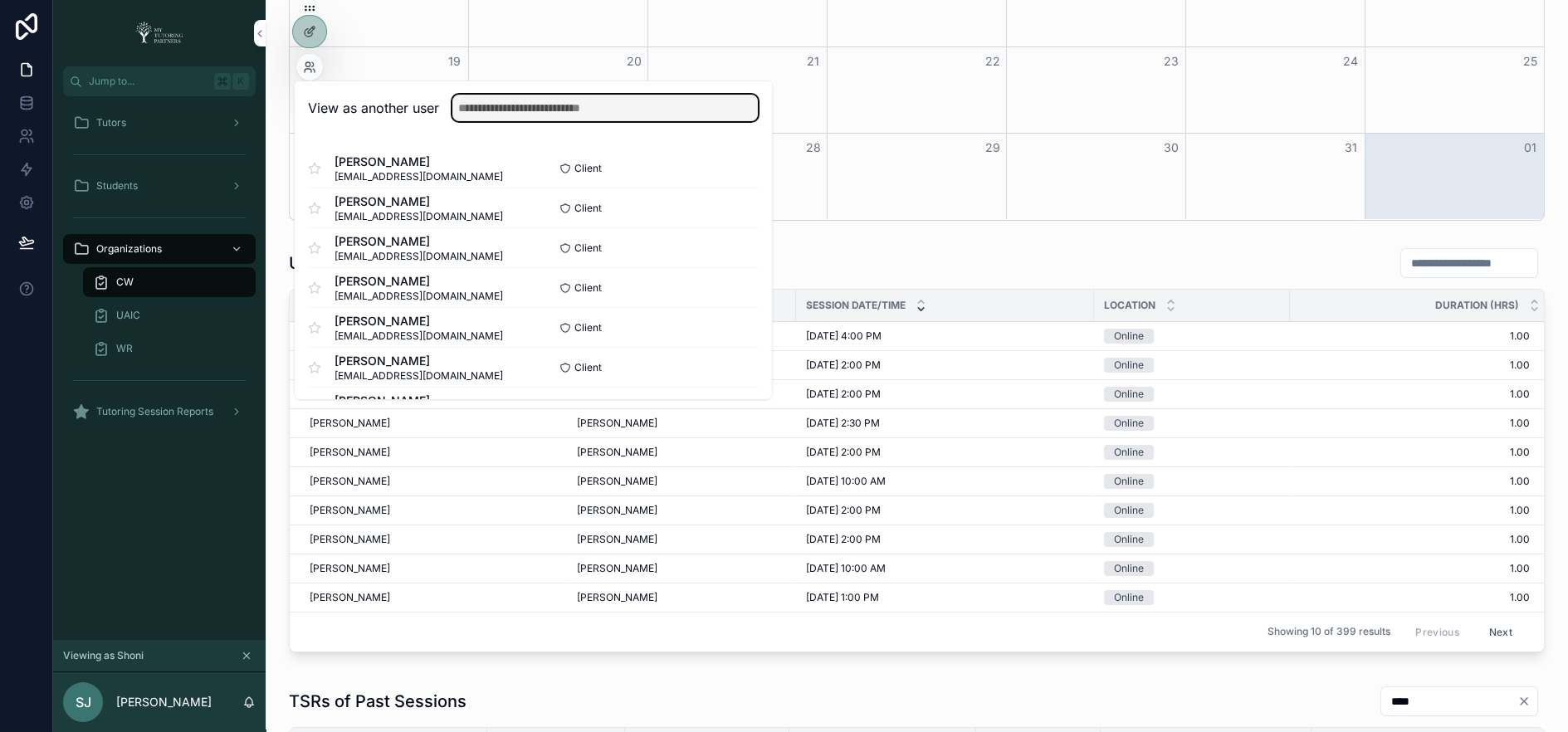
click at [509, 109] on input "text" at bounding box center [605, 108] width 305 height 27
click at [631, 104] on input "text" at bounding box center [605, 108] width 305 height 27
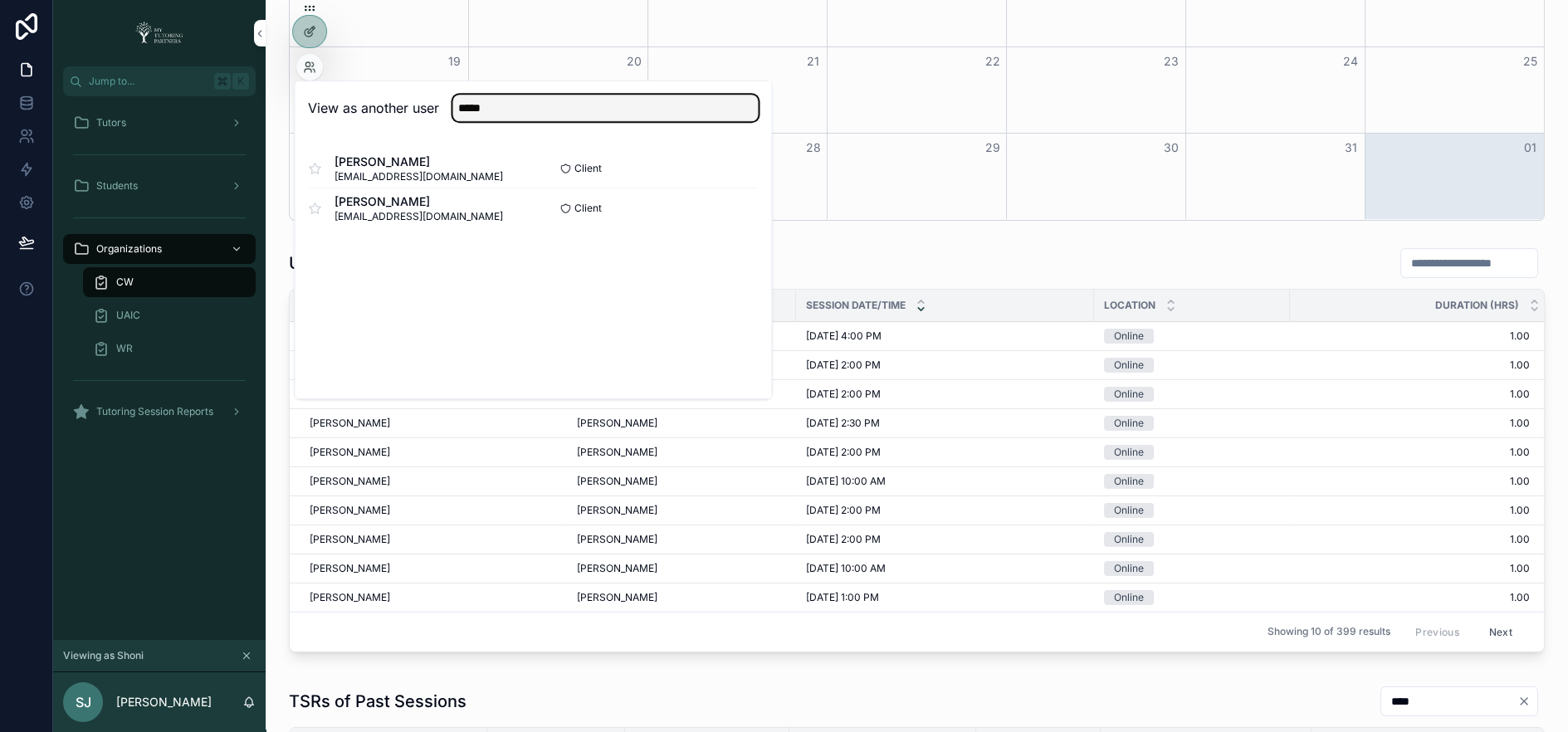
type input "*****"
click at [0, 0] on button "Select" at bounding box center [0, 0] width 0 height 0
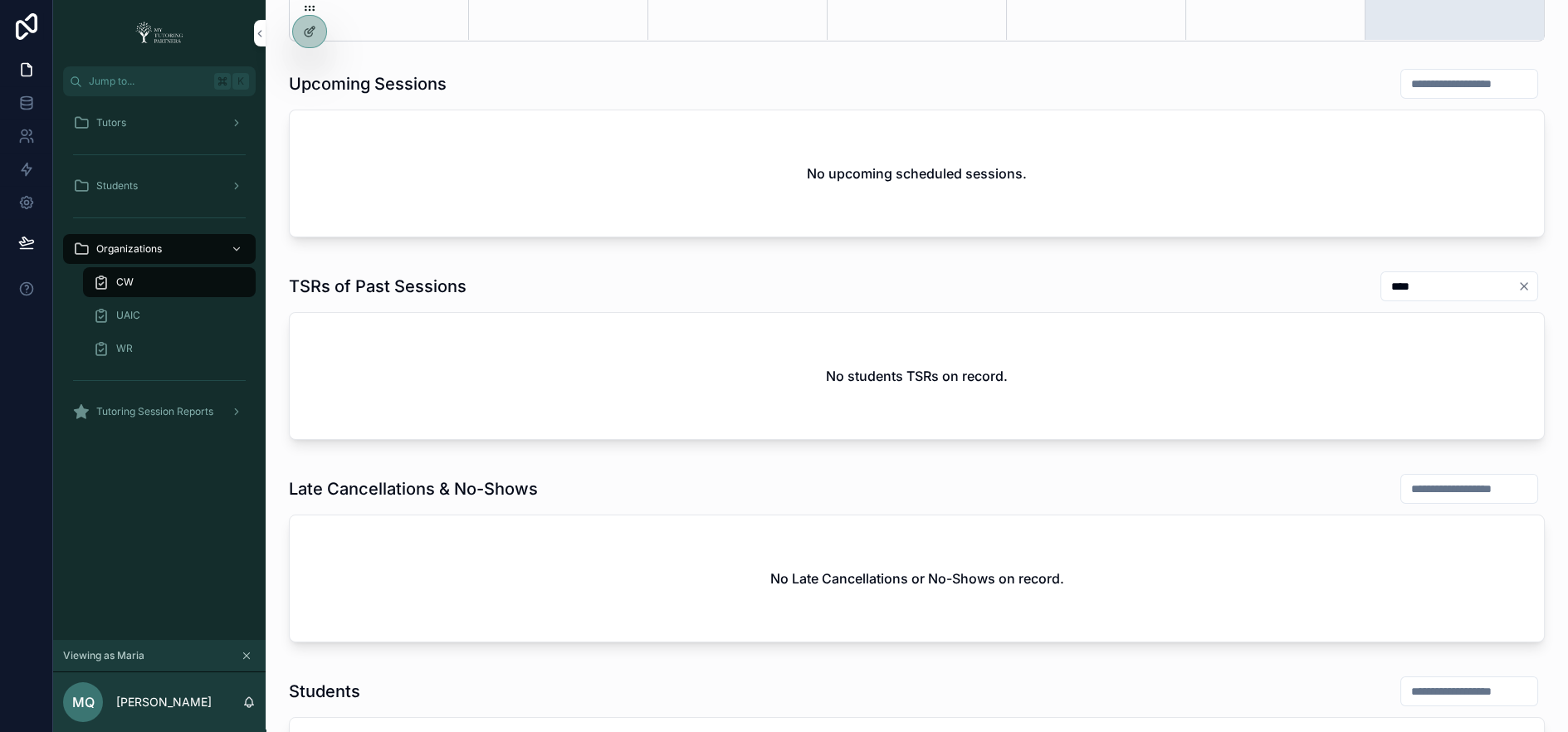
scroll to position [626, 0]
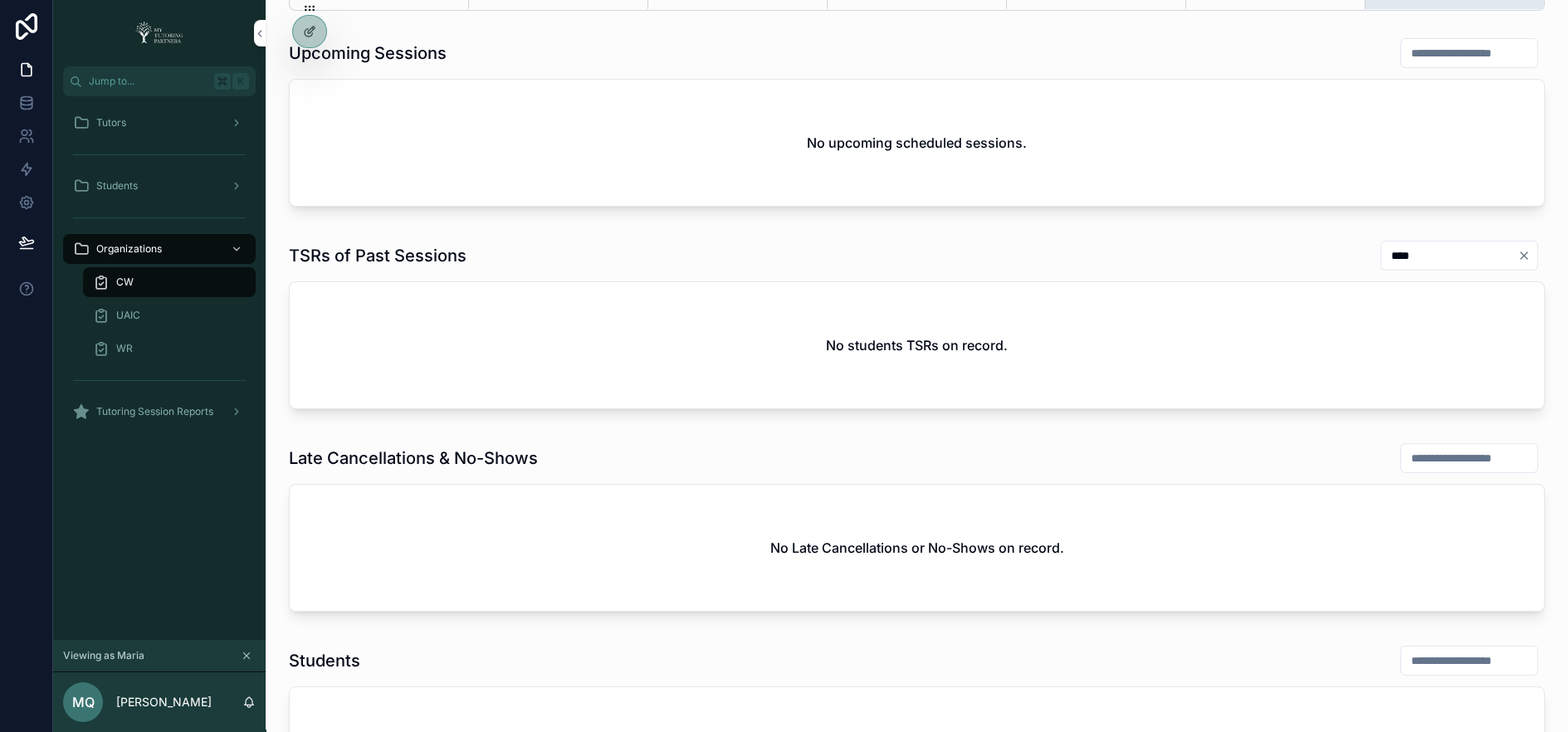
click at [165, 128] on div "Tutors" at bounding box center [159, 123] width 172 height 27
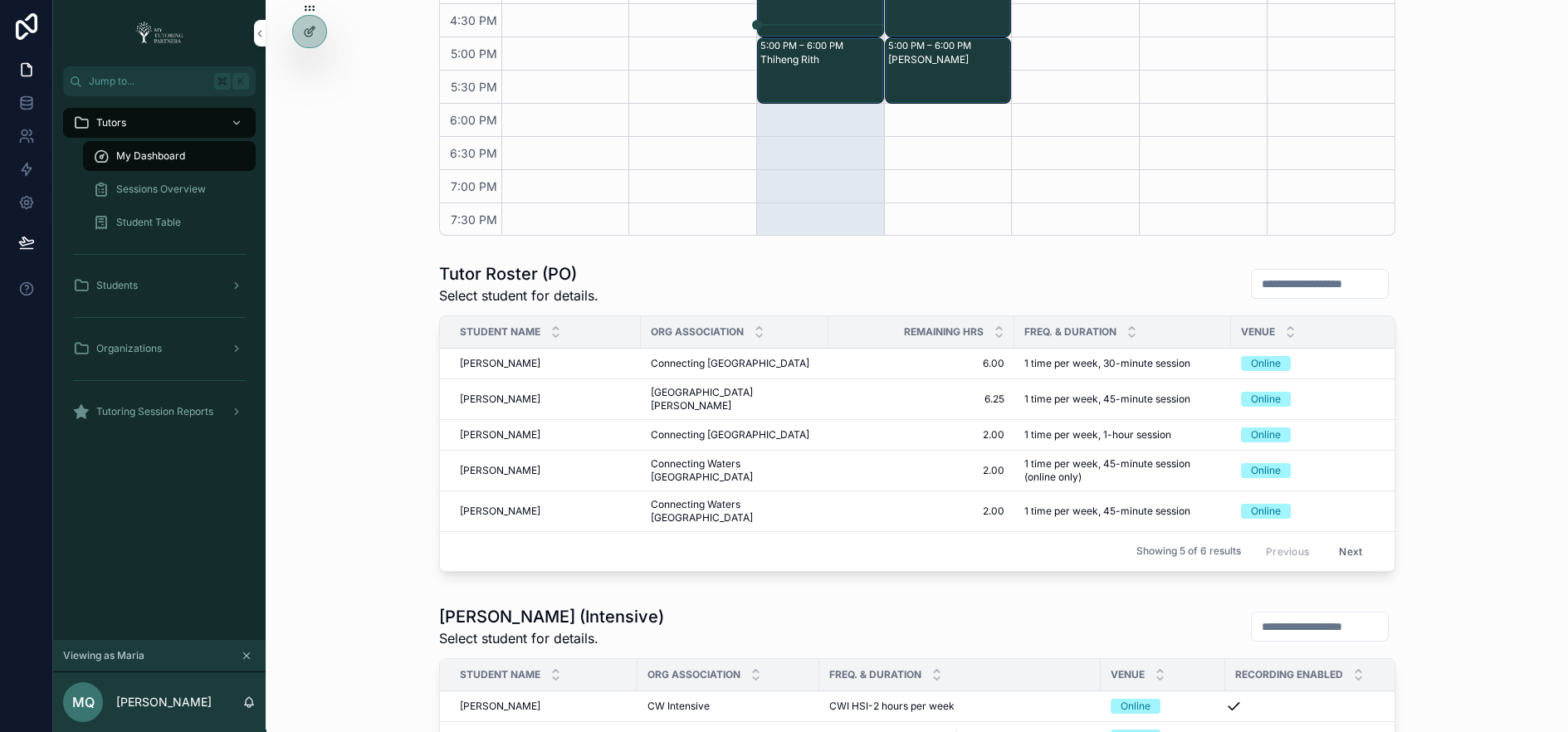
scroll to position [584, 0]
click at [141, 405] on span "Tutoring Session Reports" at bounding box center [154, 411] width 117 height 13
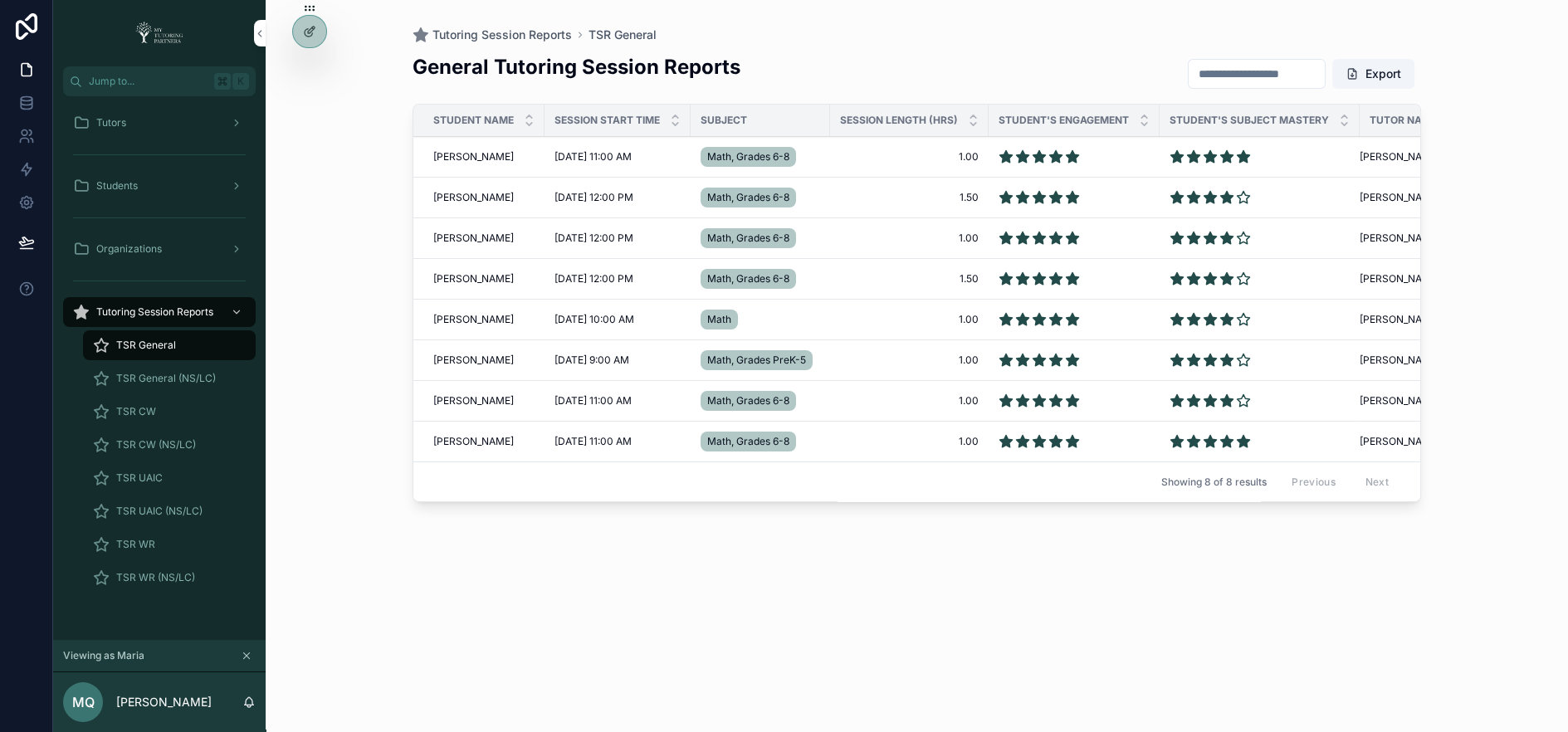
click at [150, 408] on span "TSR CW" at bounding box center [136, 411] width 40 height 13
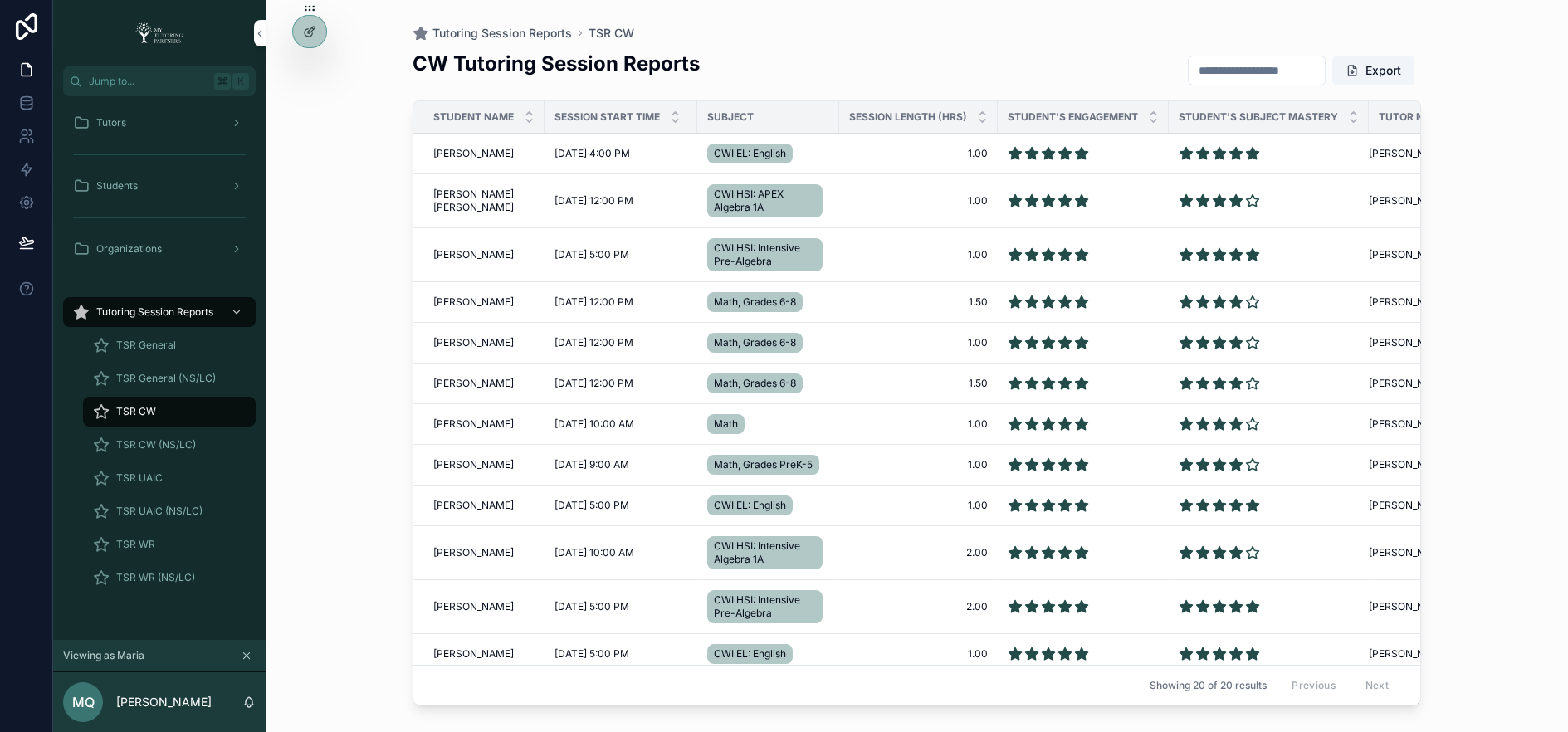
click at [150, 119] on div "Tutors" at bounding box center [159, 123] width 172 height 27
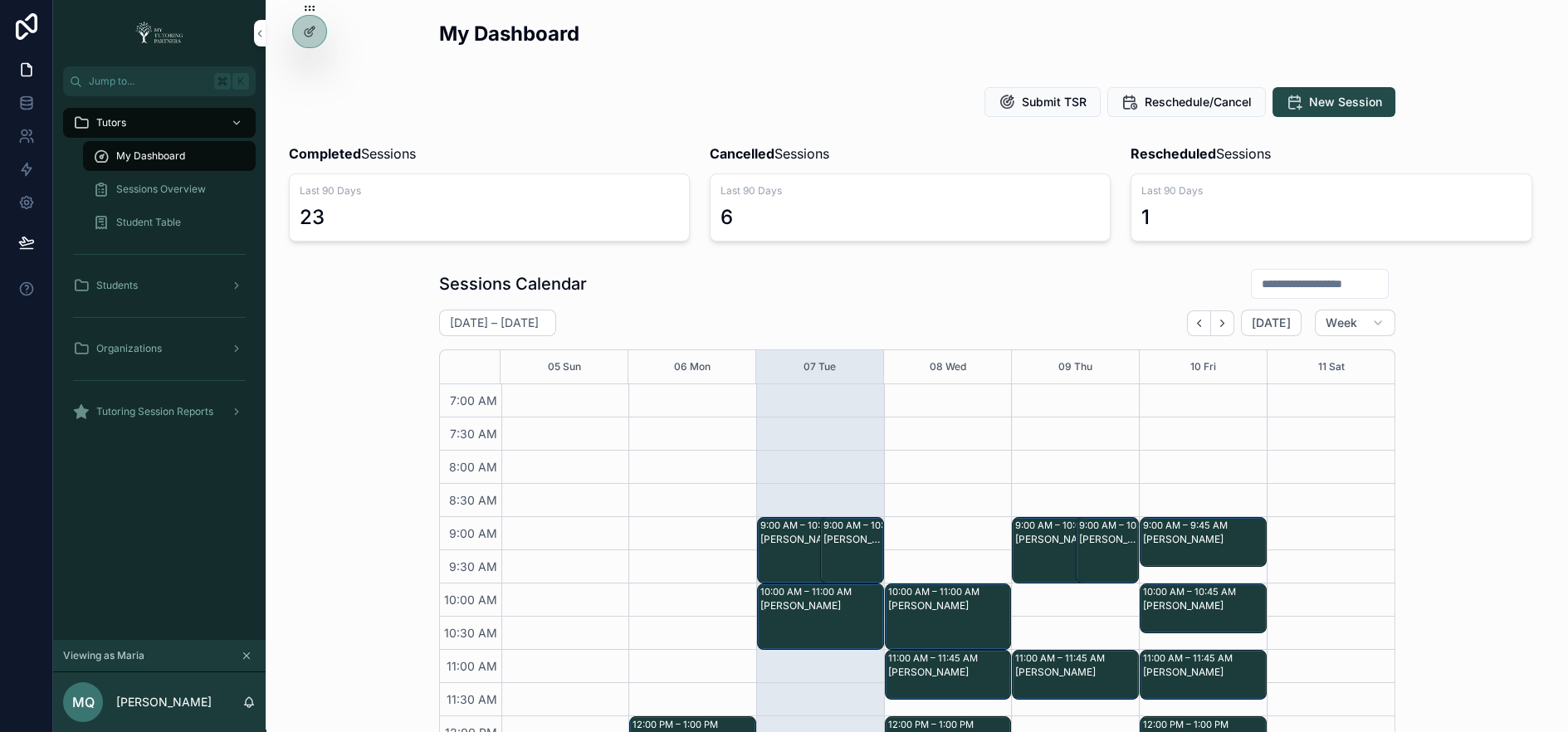
click at [1205, 323] on icon "Back" at bounding box center [1199, 324] width 13 height 13
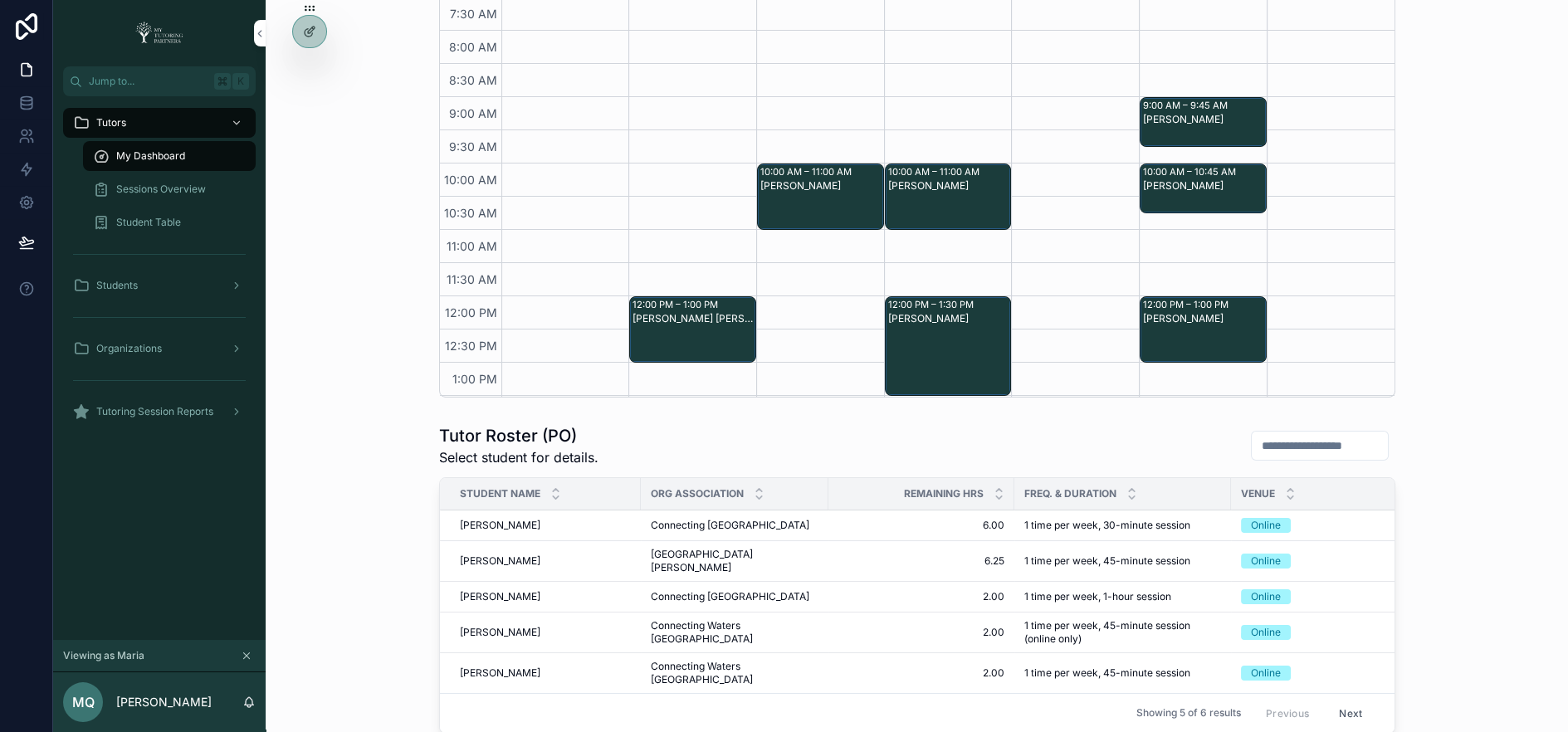
click at [171, 410] on span "Tutoring Session Reports" at bounding box center [154, 411] width 117 height 13
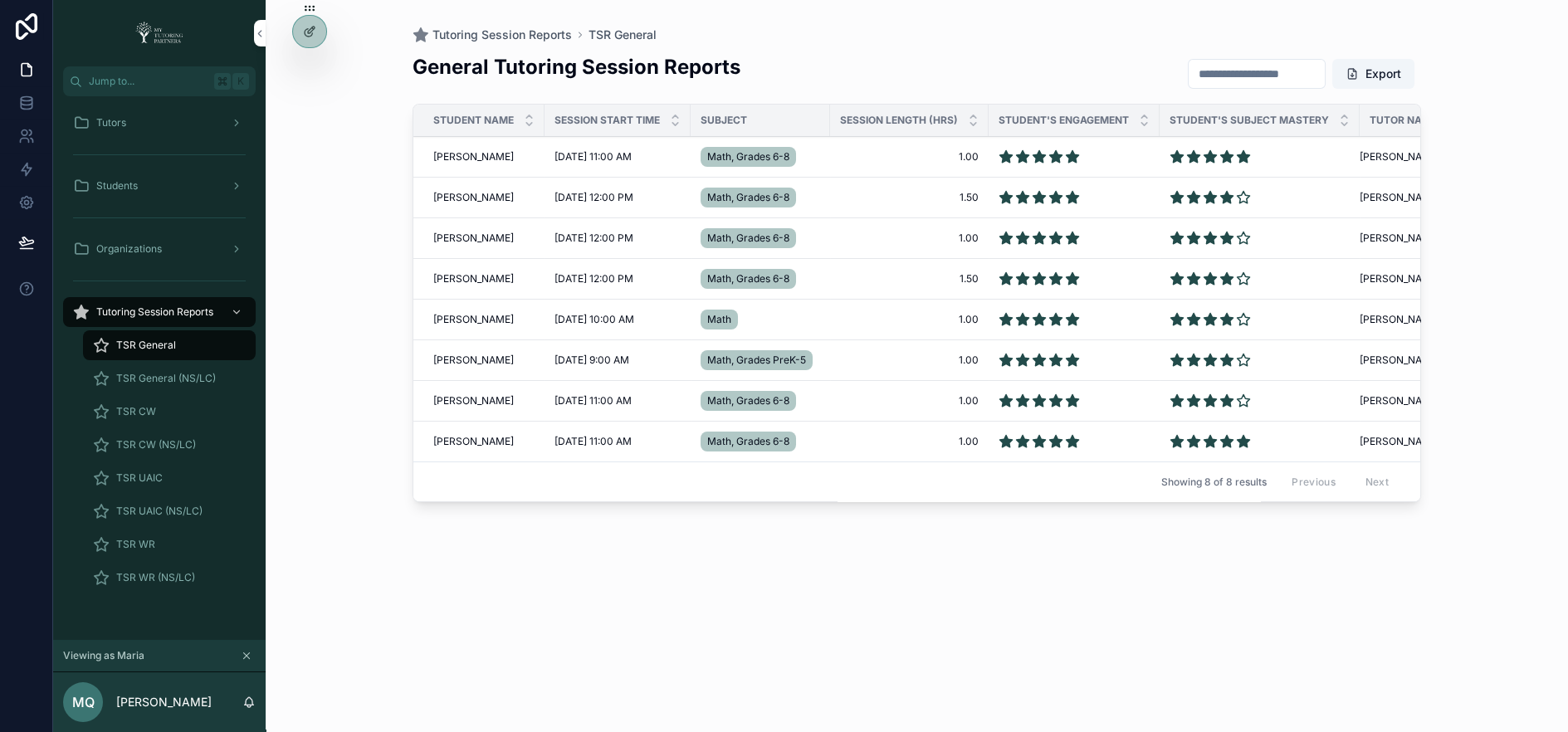
click at [183, 336] on div "TSR General" at bounding box center [170, 345] width 153 height 27
click at [666, 124] on div "Session Start Time" at bounding box center [618, 120] width 146 height 31
click at [672, 118] on icon "scrollable content" at bounding box center [676, 117] width 11 height 11
click at [672, 119] on icon "scrollable content" at bounding box center [676, 124] width 11 height 11
click at [136, 405] on span "TSR CW" at bounding box center [136, 411] width 40 height 13
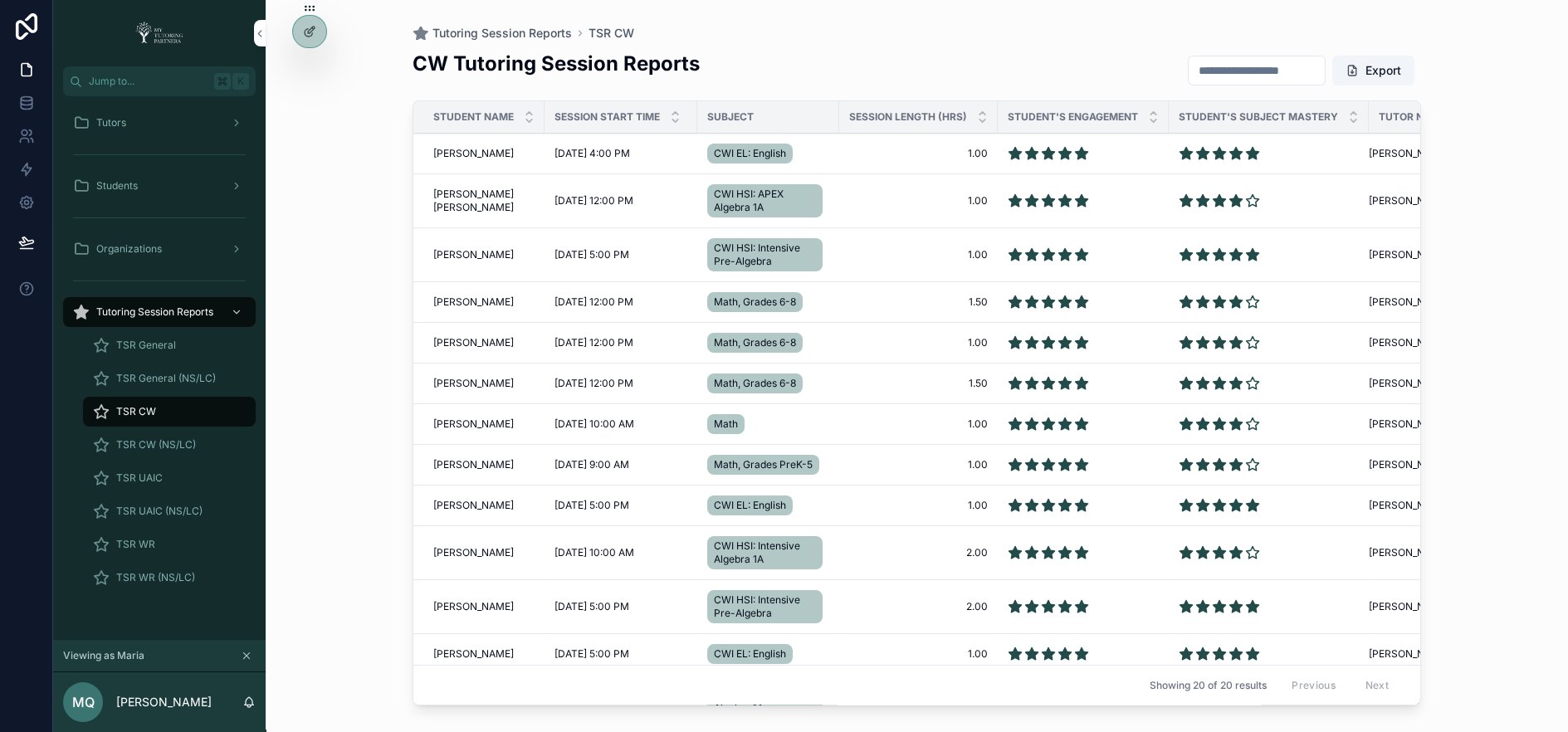
click at [670, 121] on icon "scrollable content" at bounding box center [676, 121] width 11 height 11
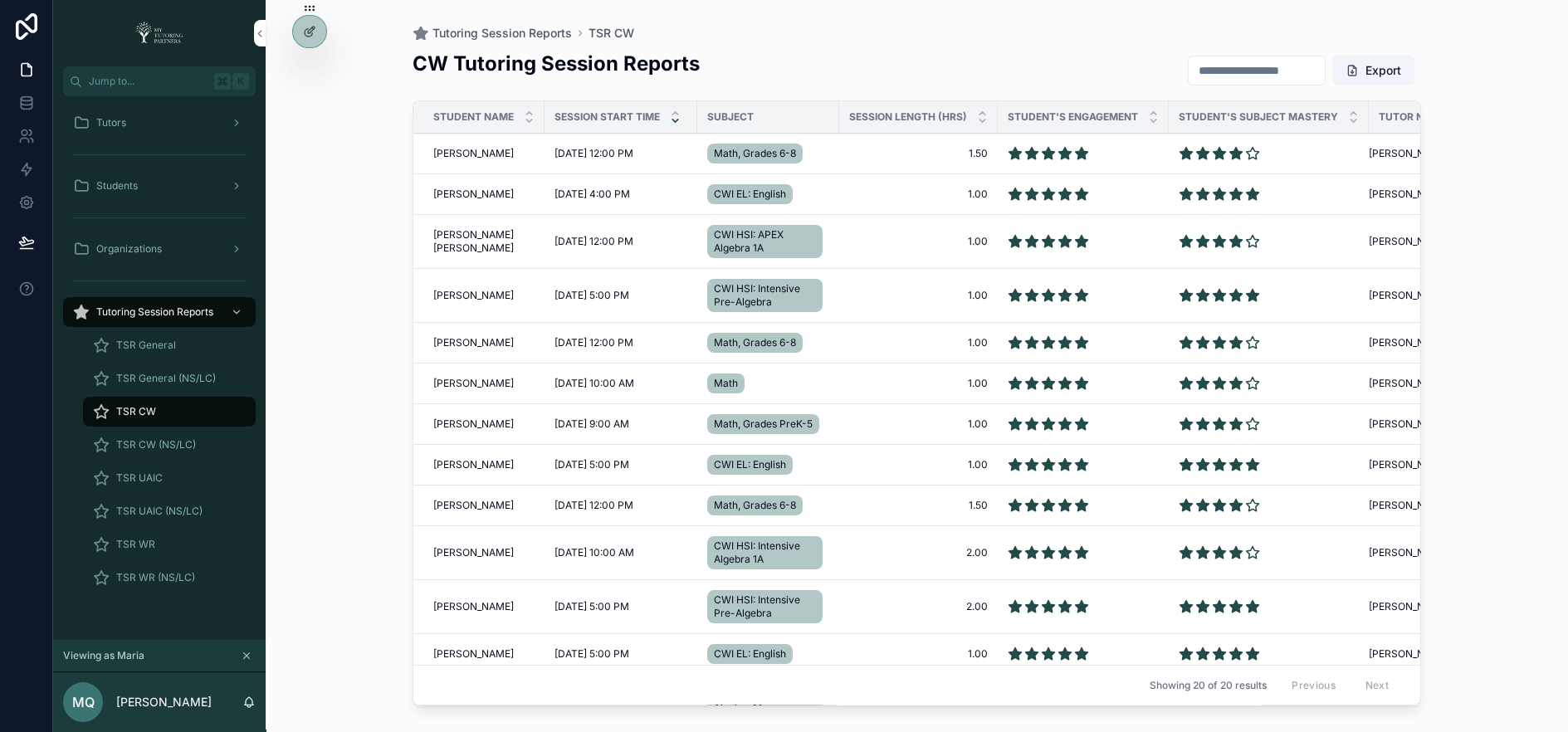
click at [150, 124] on div "Tutors" at bounding box center [159, 123] width 172 height 27
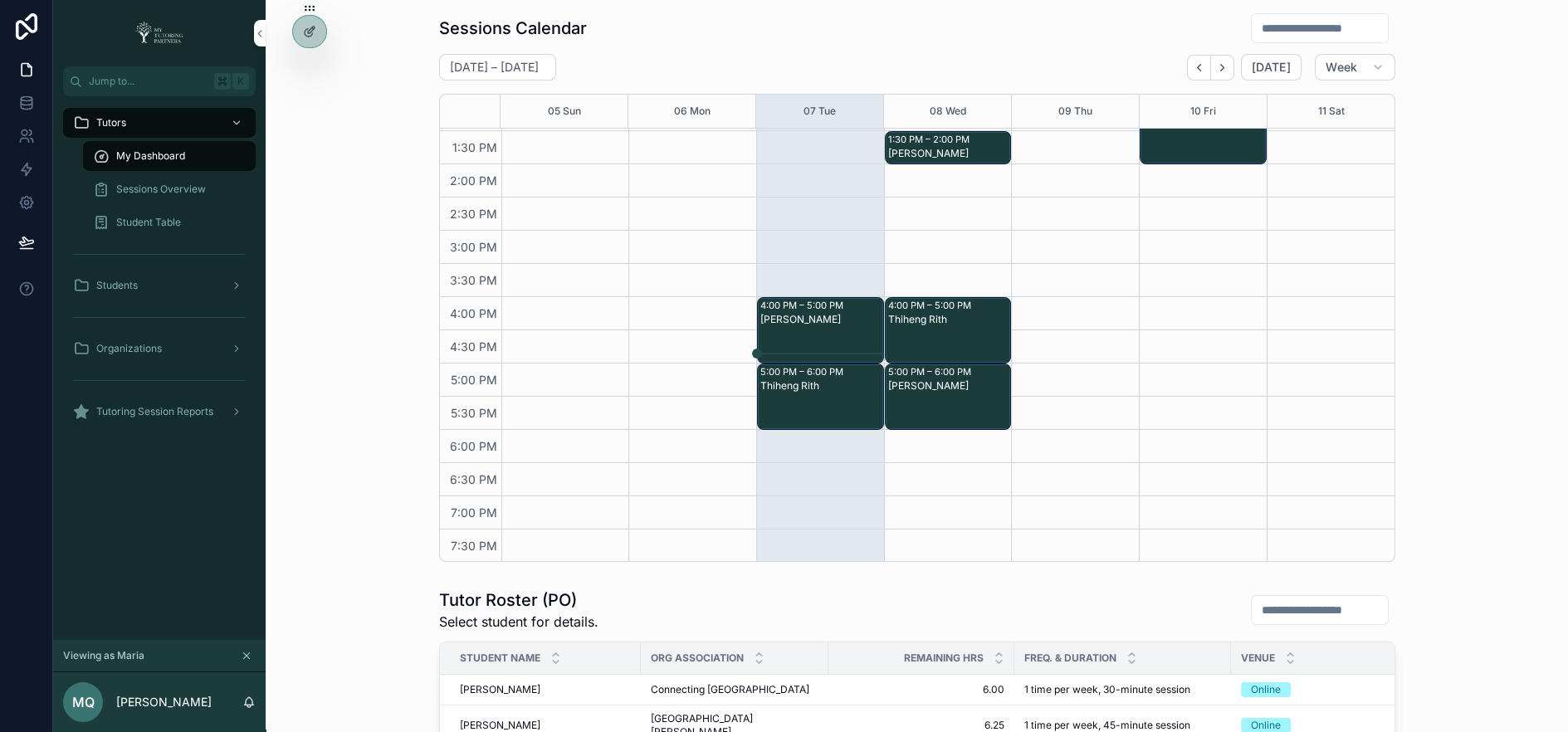
scroll to position [279, 0]
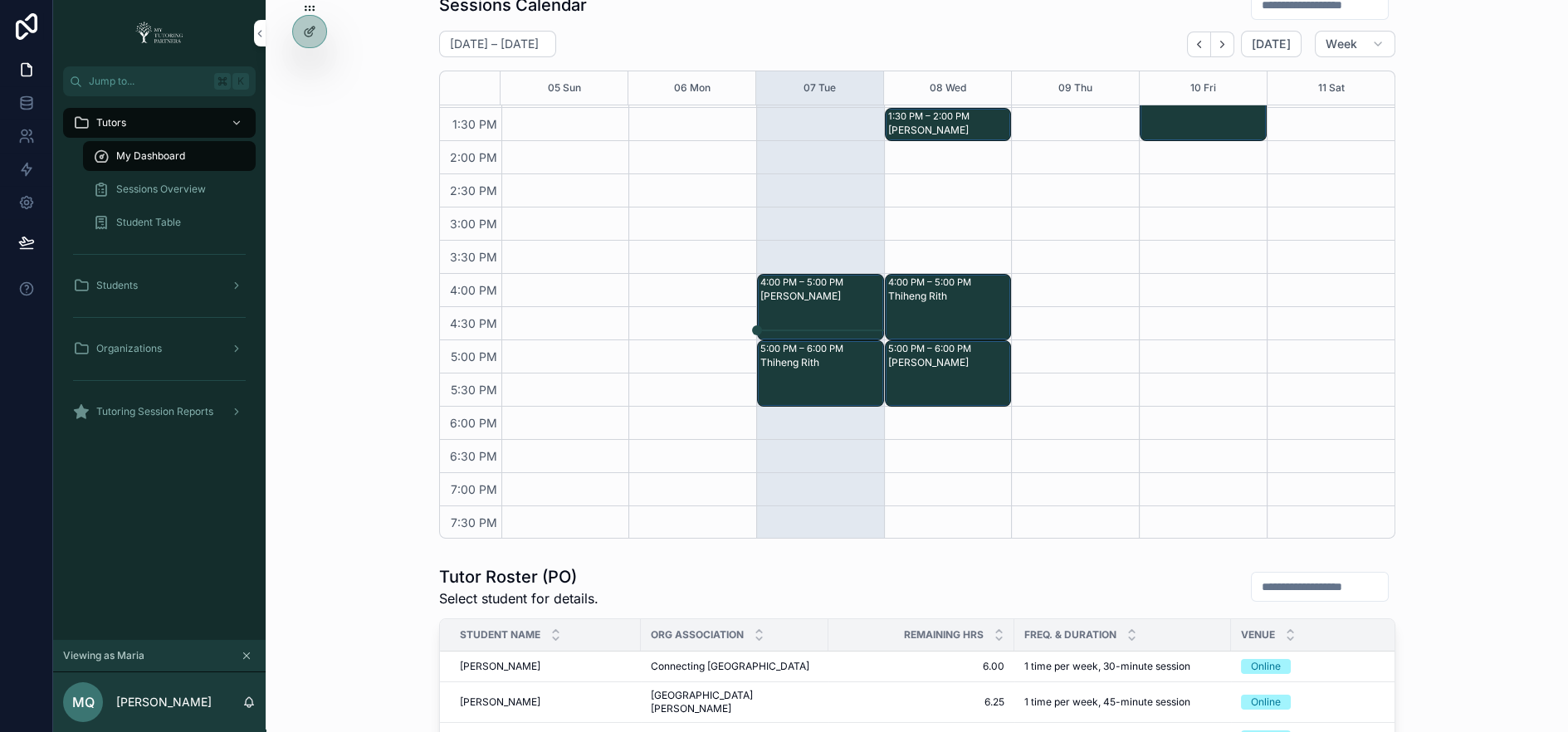
click at [1205, 39] on icon "Back" at bounding box center [1199, 44] width 13 height 13
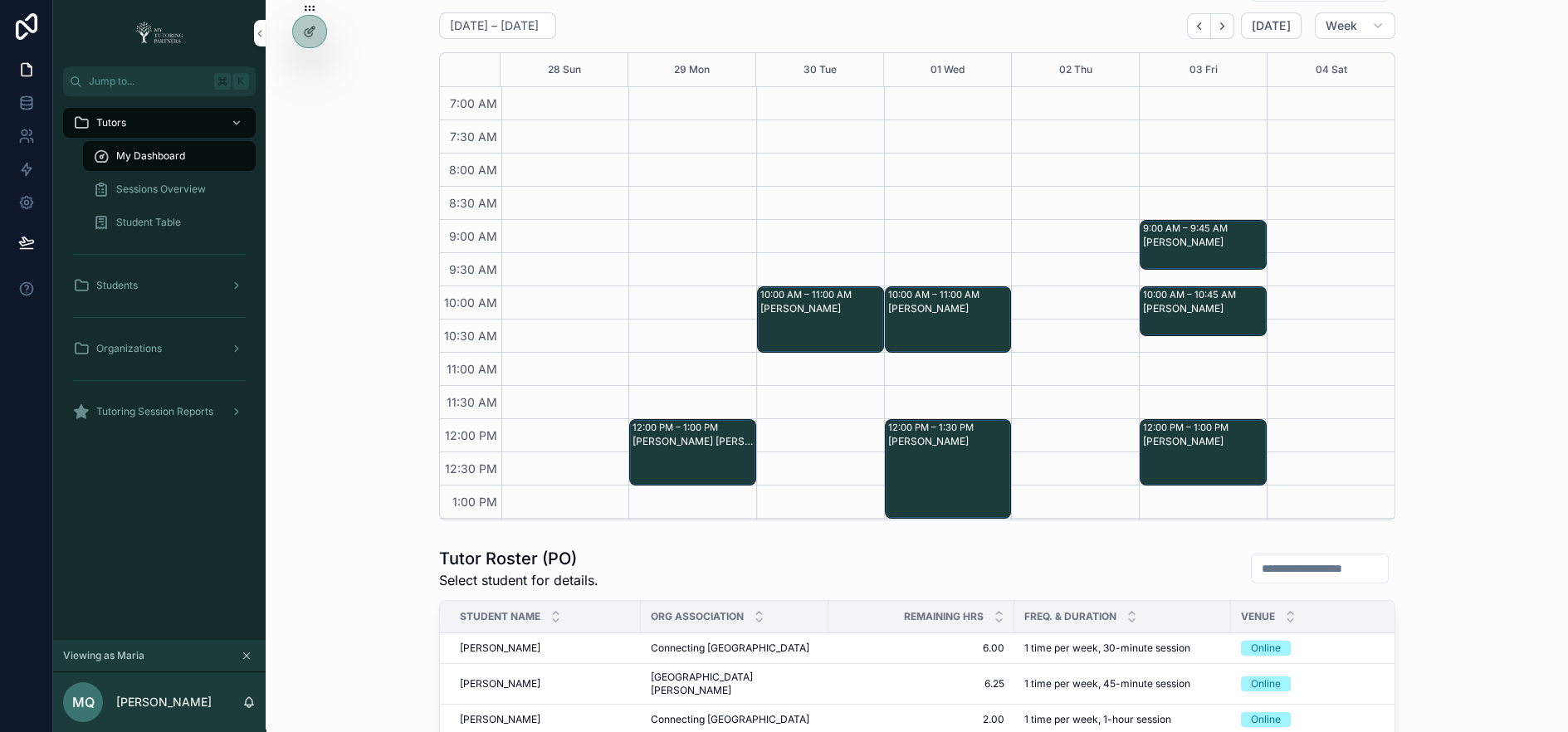
click at [1220, 32] on button "Next" at bounding box center [1222, 26] width 23 height 26
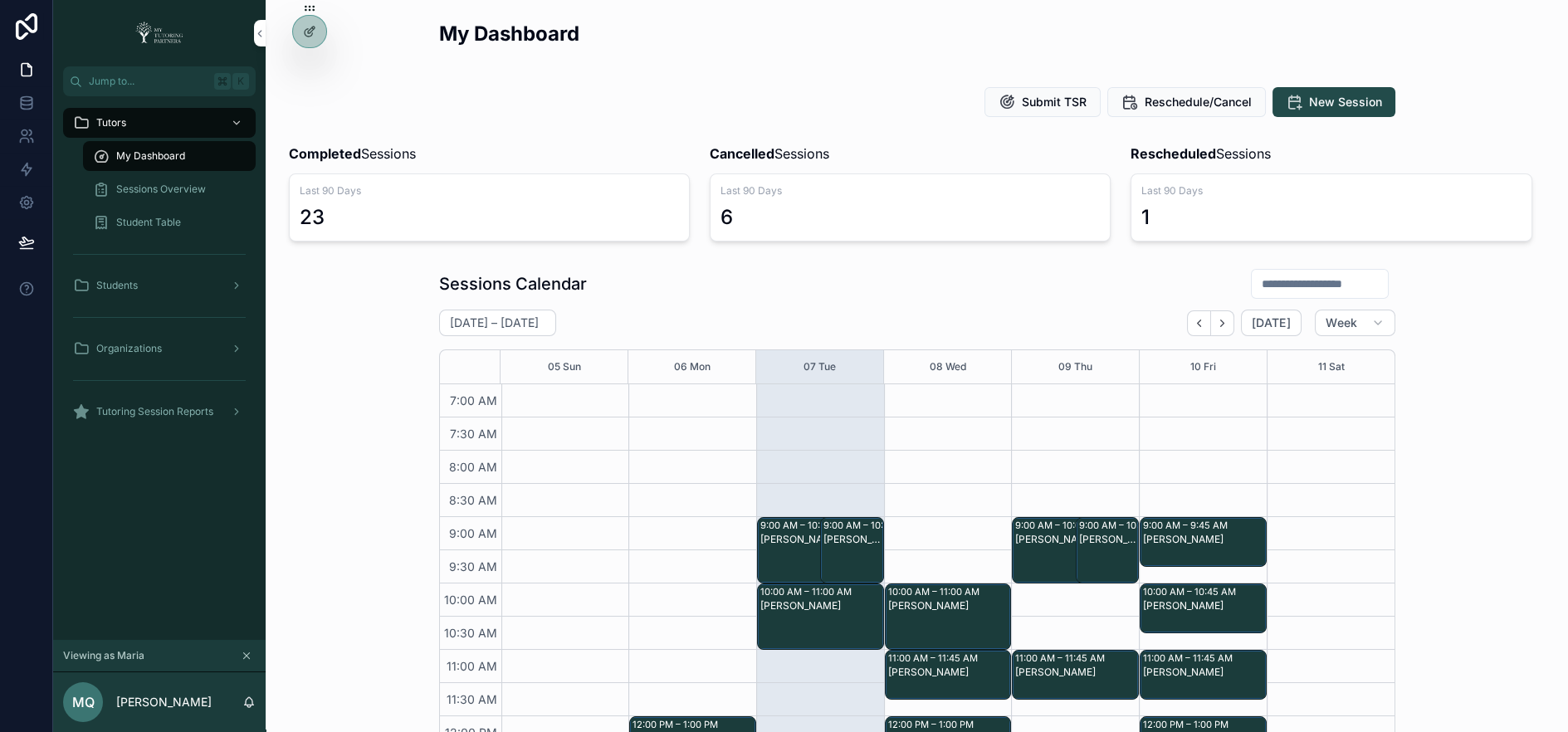
click at [0, 0] on icon at bounding box center [0, 0] width 0 height 0
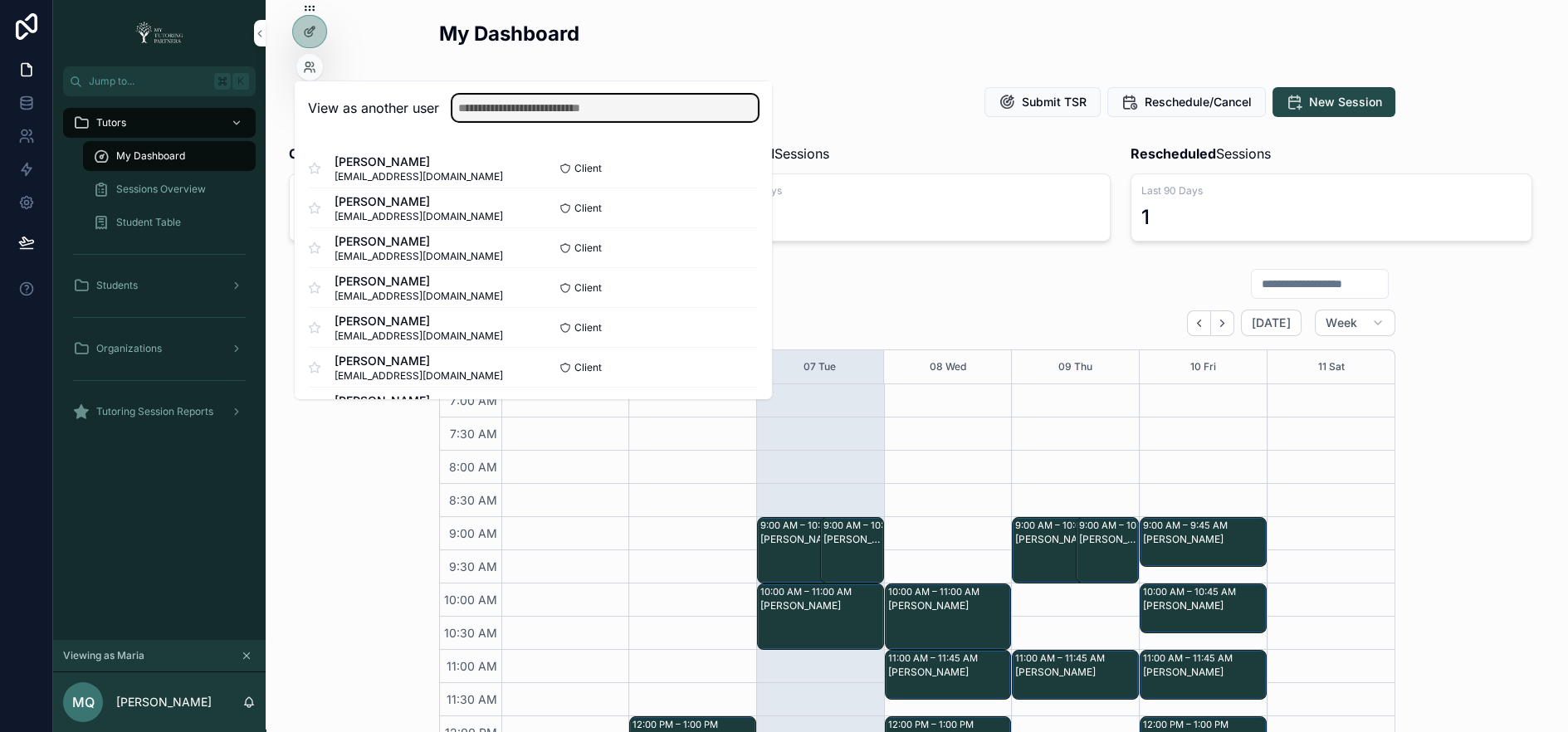
click at [580, 107] on input "text" at bounding box center [605, 108] width 305 height 27
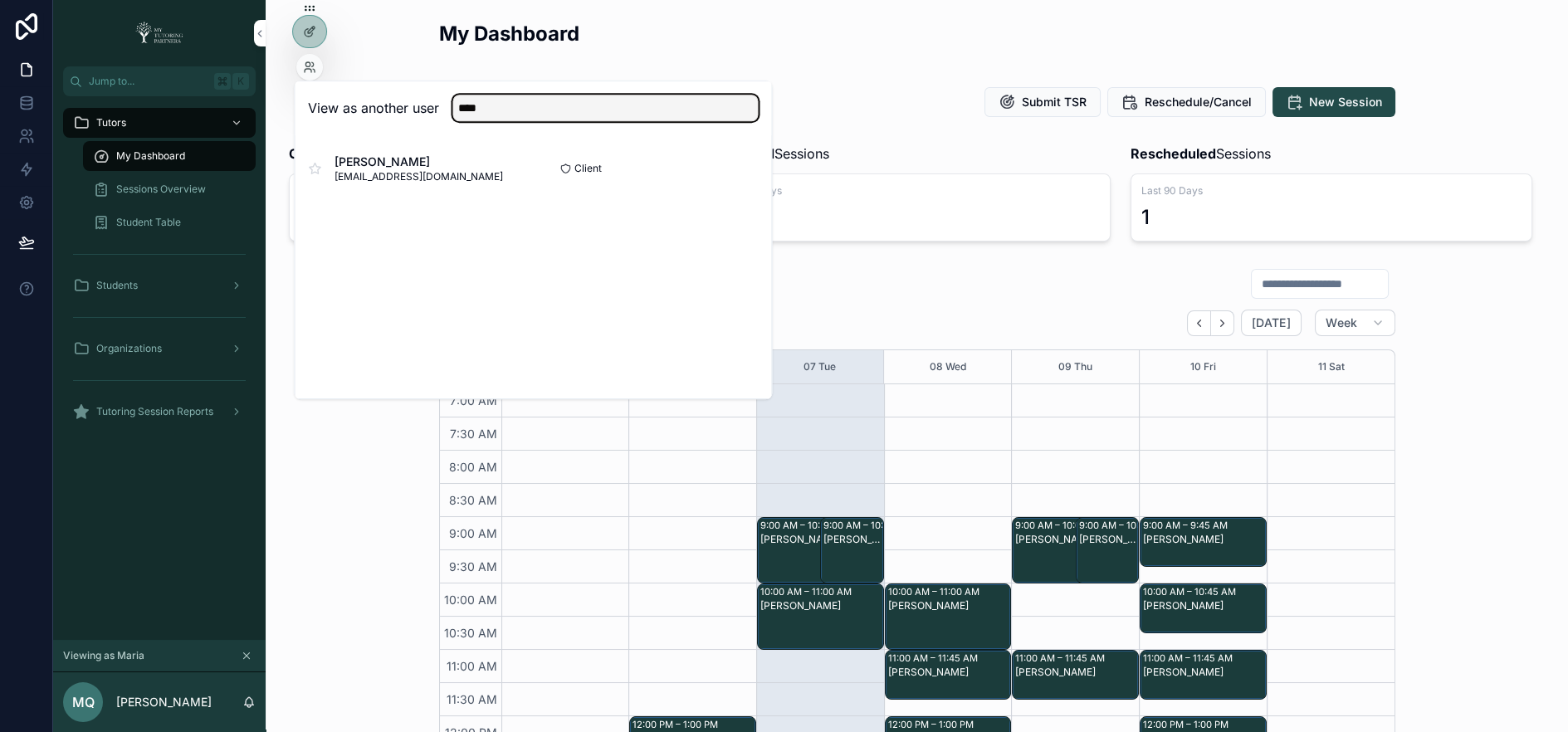
type input "****"
click at [0, 0] on button "Select" at bounding box center [0, 0] width 0 height 0
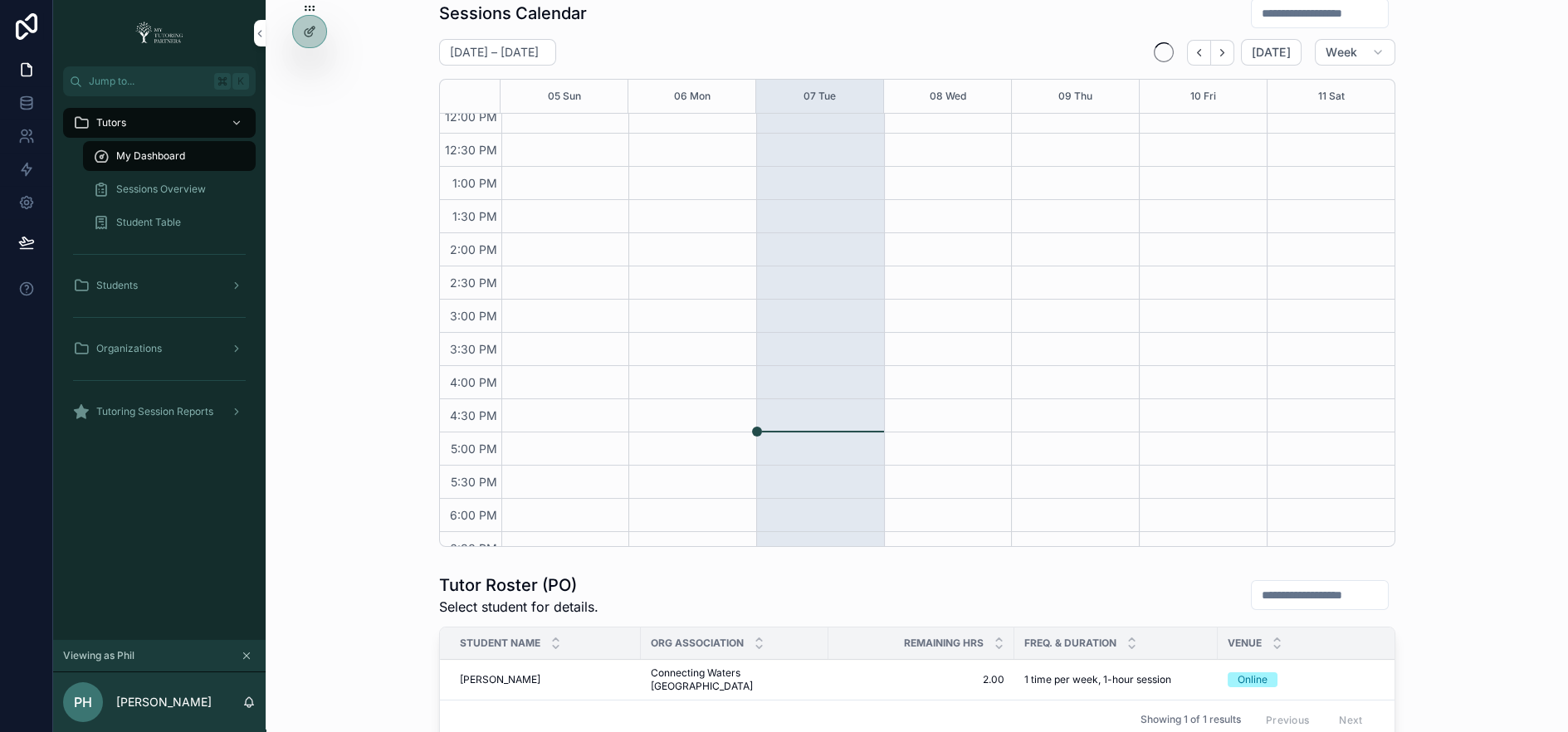
scroll to position [341, 0]
click at [1199, 50] on icon "Back" at bounding box center [1199, 53] width 13 height 13
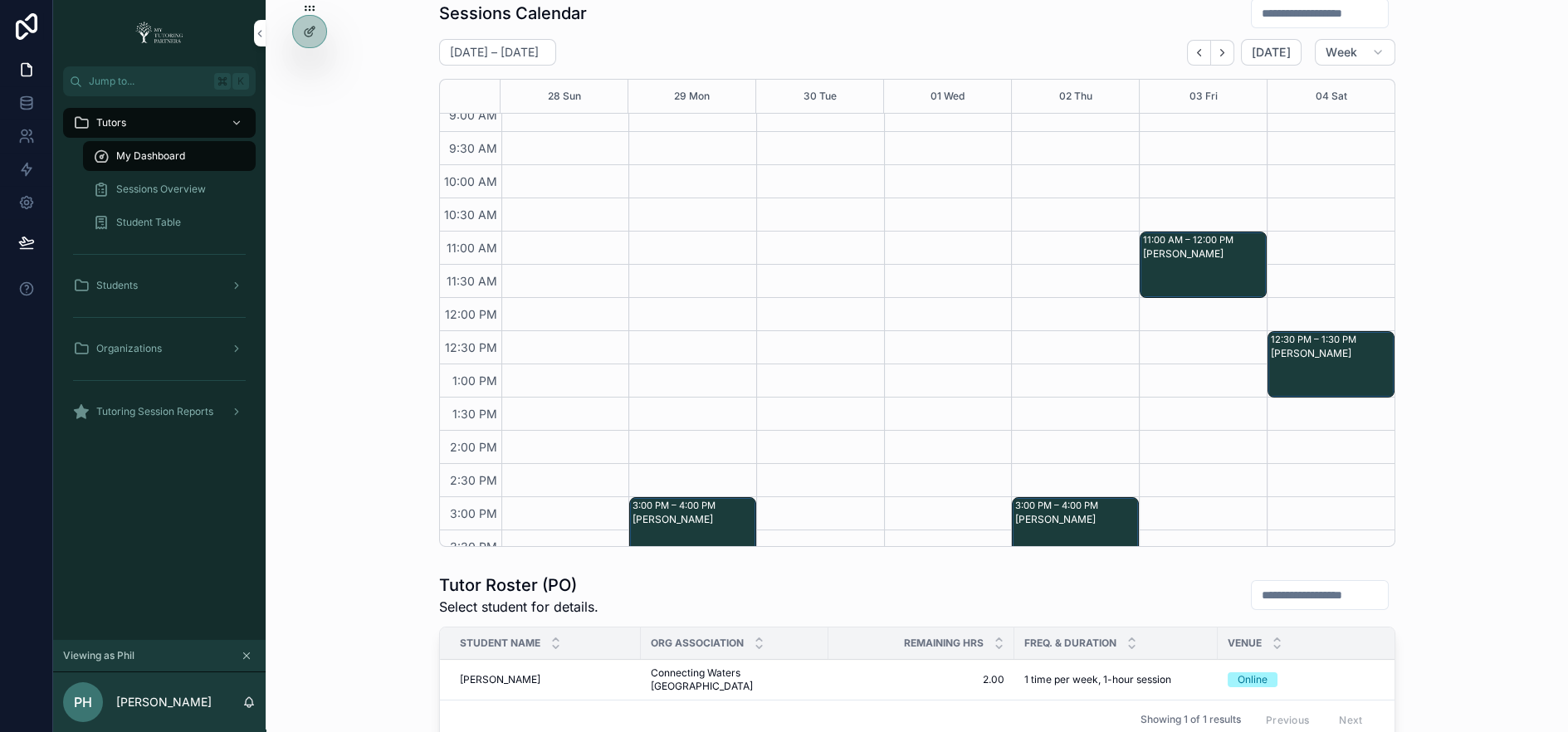
scroll to position [147, 0]
click at [156, 215] on div "Student Table" at bounding box center [170, 222] width 153 height 27
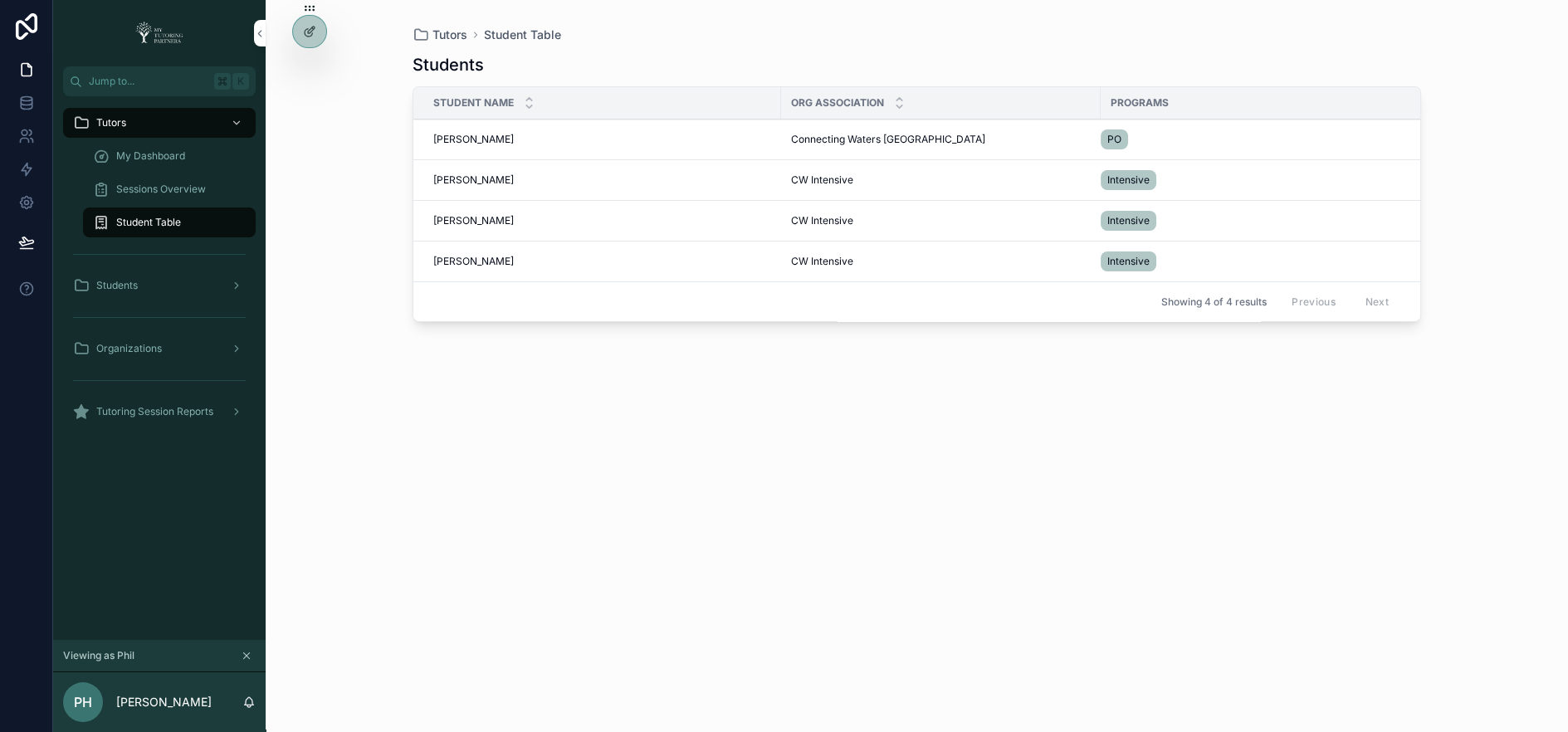
click at [0, 0] on icon at bounding box center [0, 0] width 0 height 0
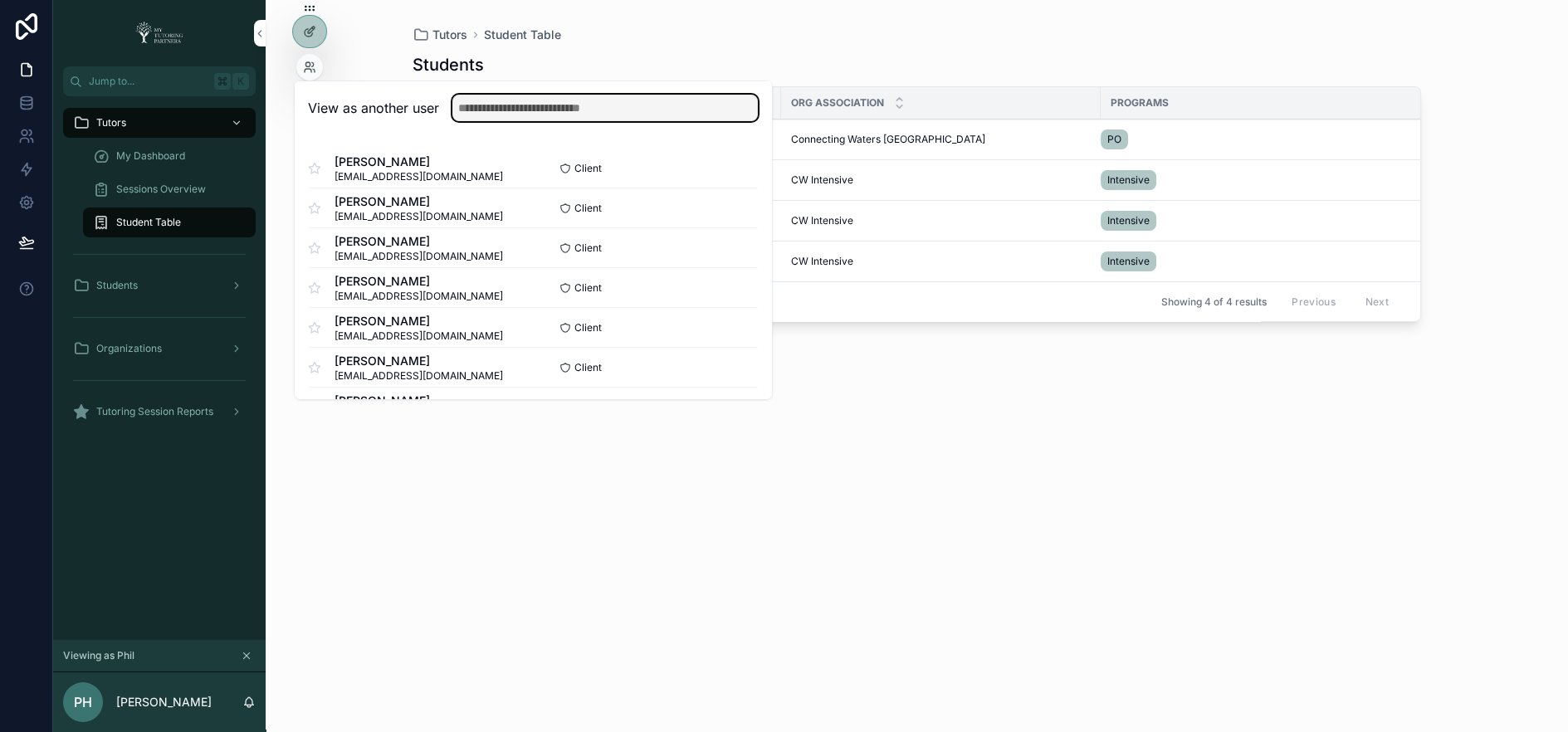
click at [529, 106] on input "text" at bounding box center [605, 108] width 305 height 27
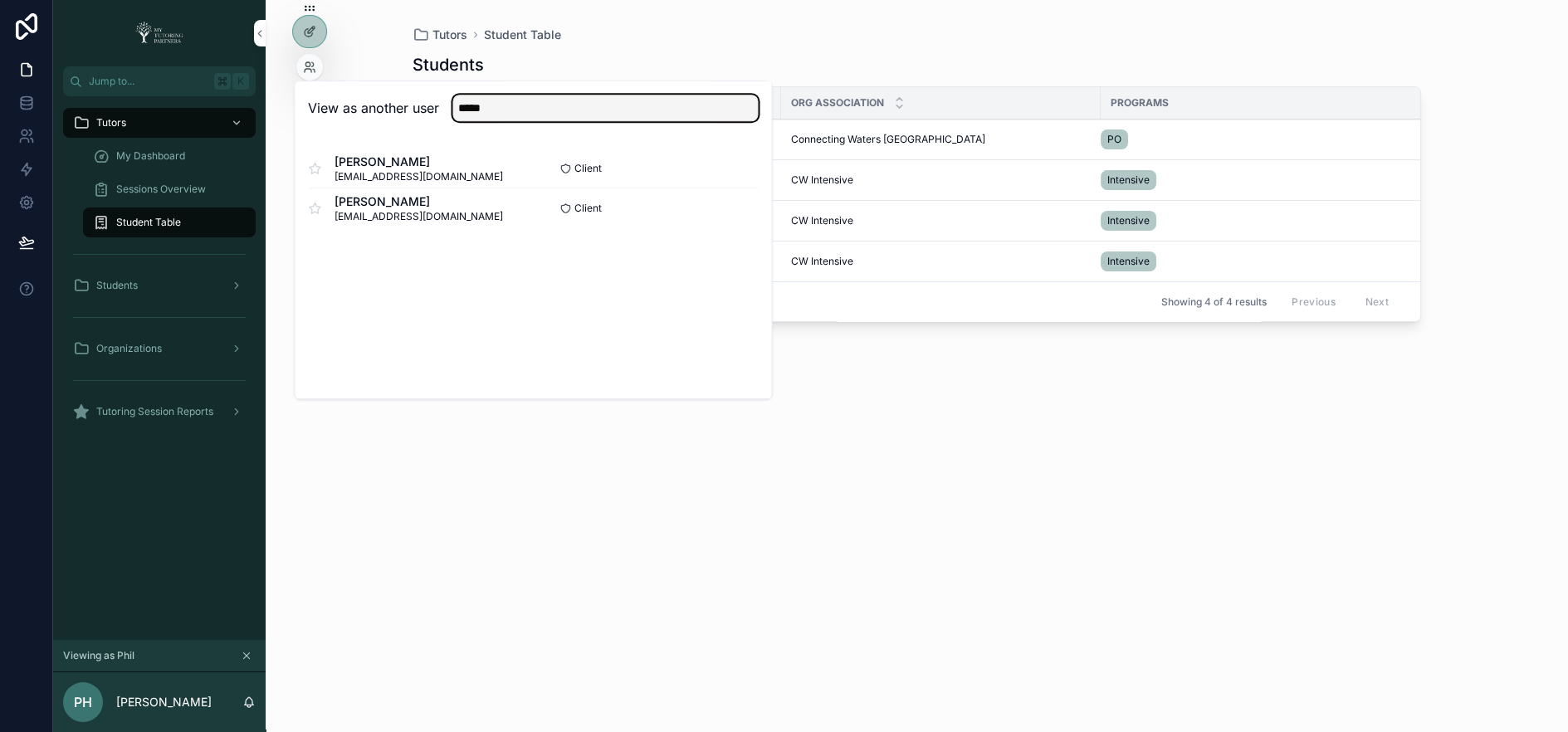
type input "*****"
click at [0, 0] on button "Select" at bounding box center [0, 0] width 0 height 0
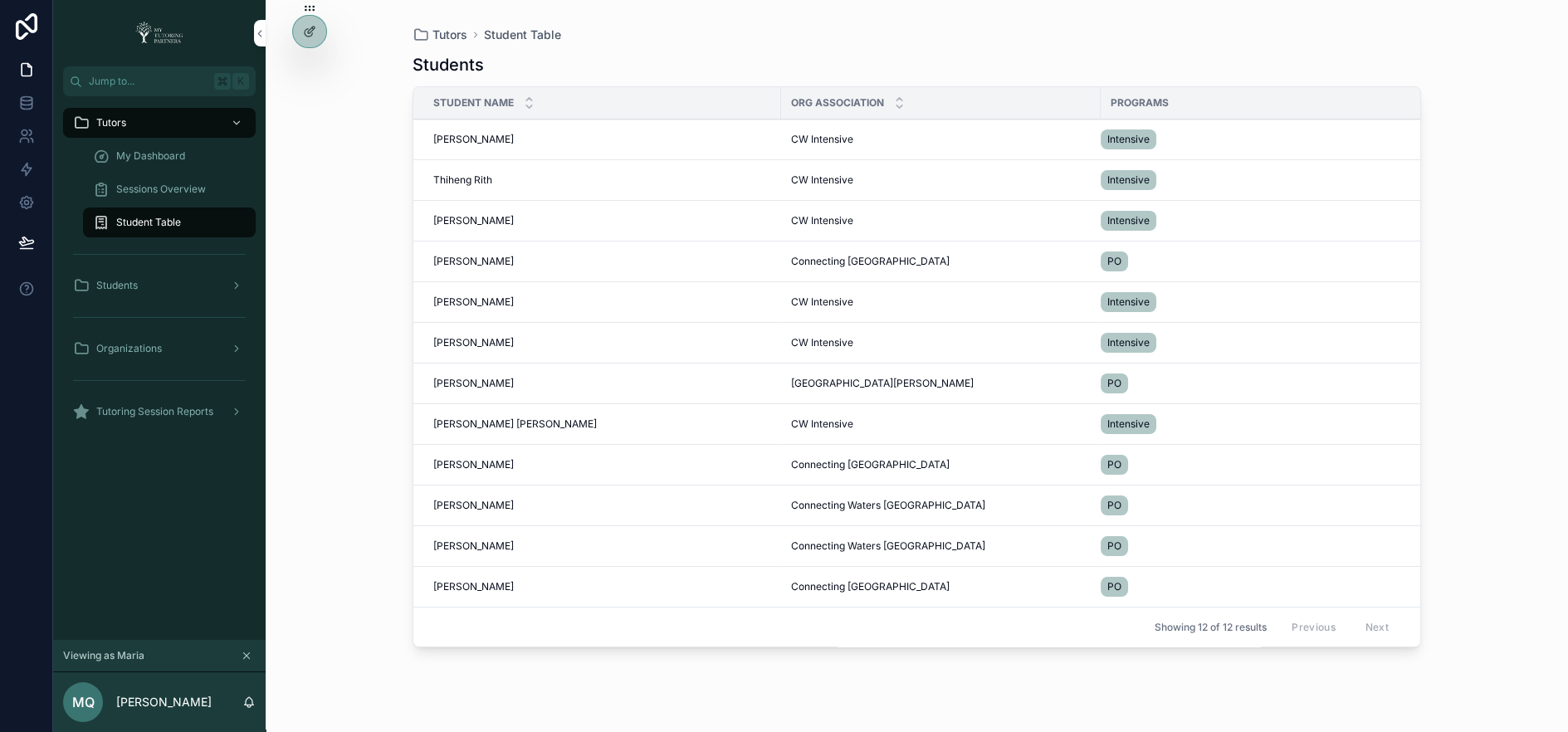
click at [466, 179] on span "Thiheng Rith" at bounding box center [463, 180] width 59 height 13
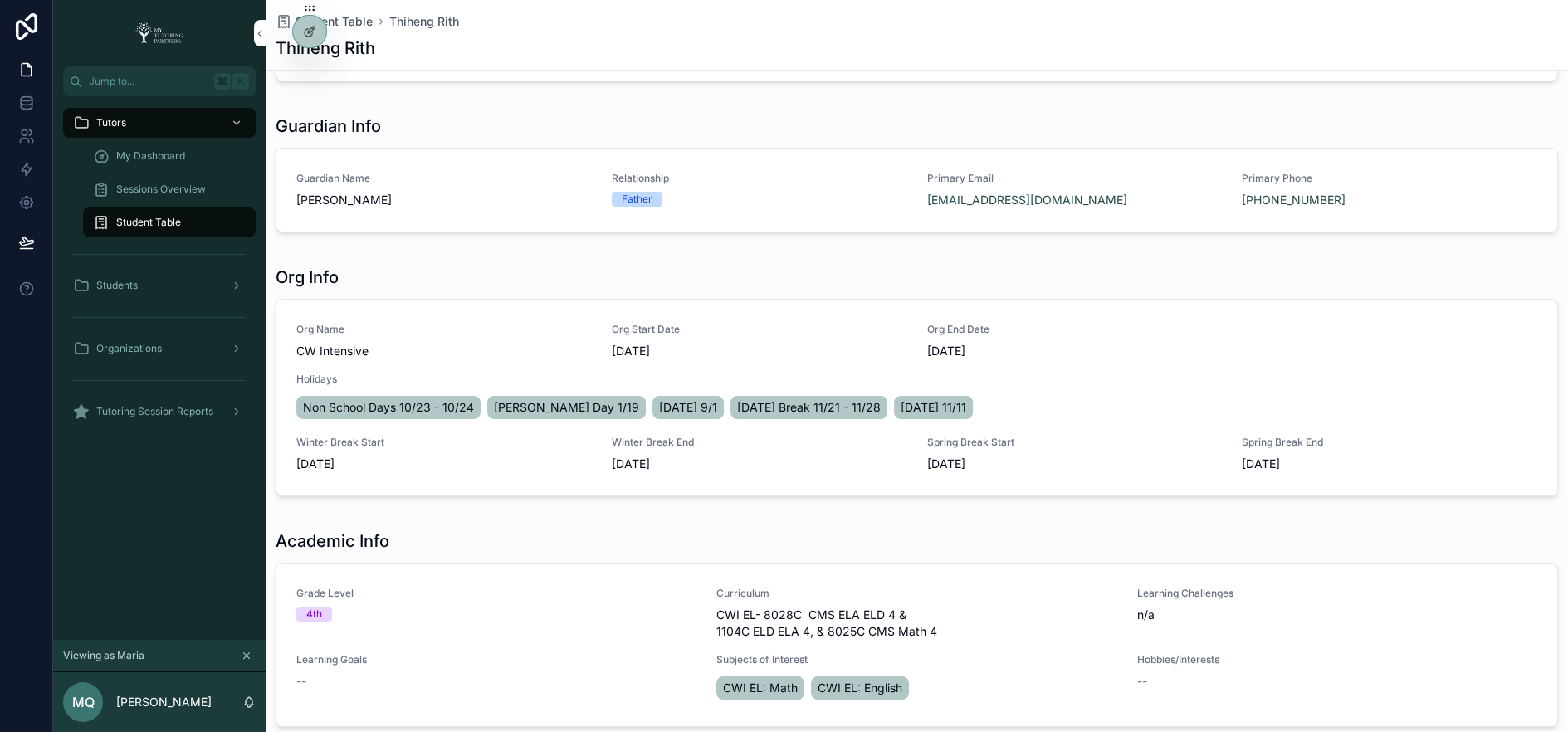
scroll to position [116, 0]
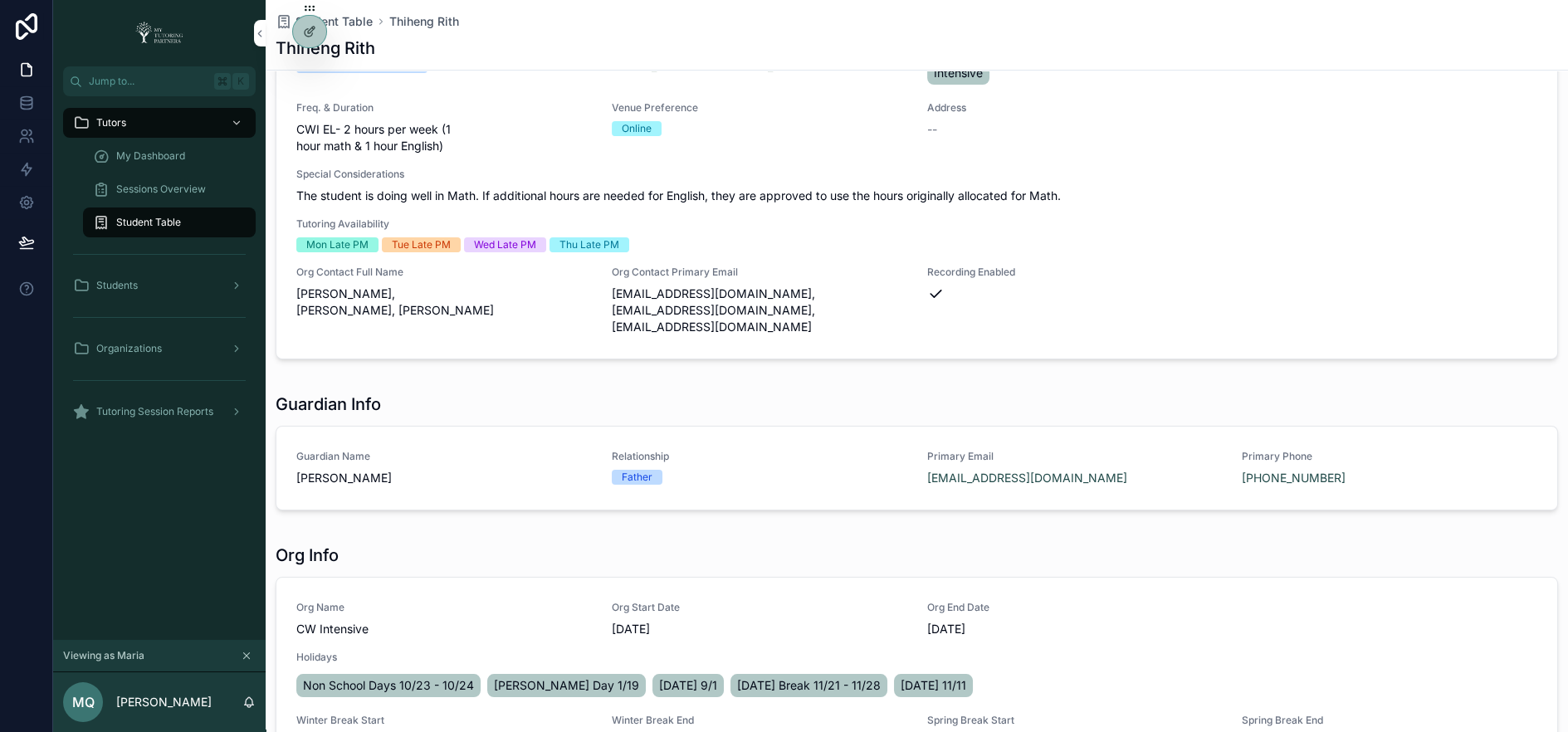
click at [218, 216] on div "Student Table" at bounding box center [170, 222] width 153 height 27
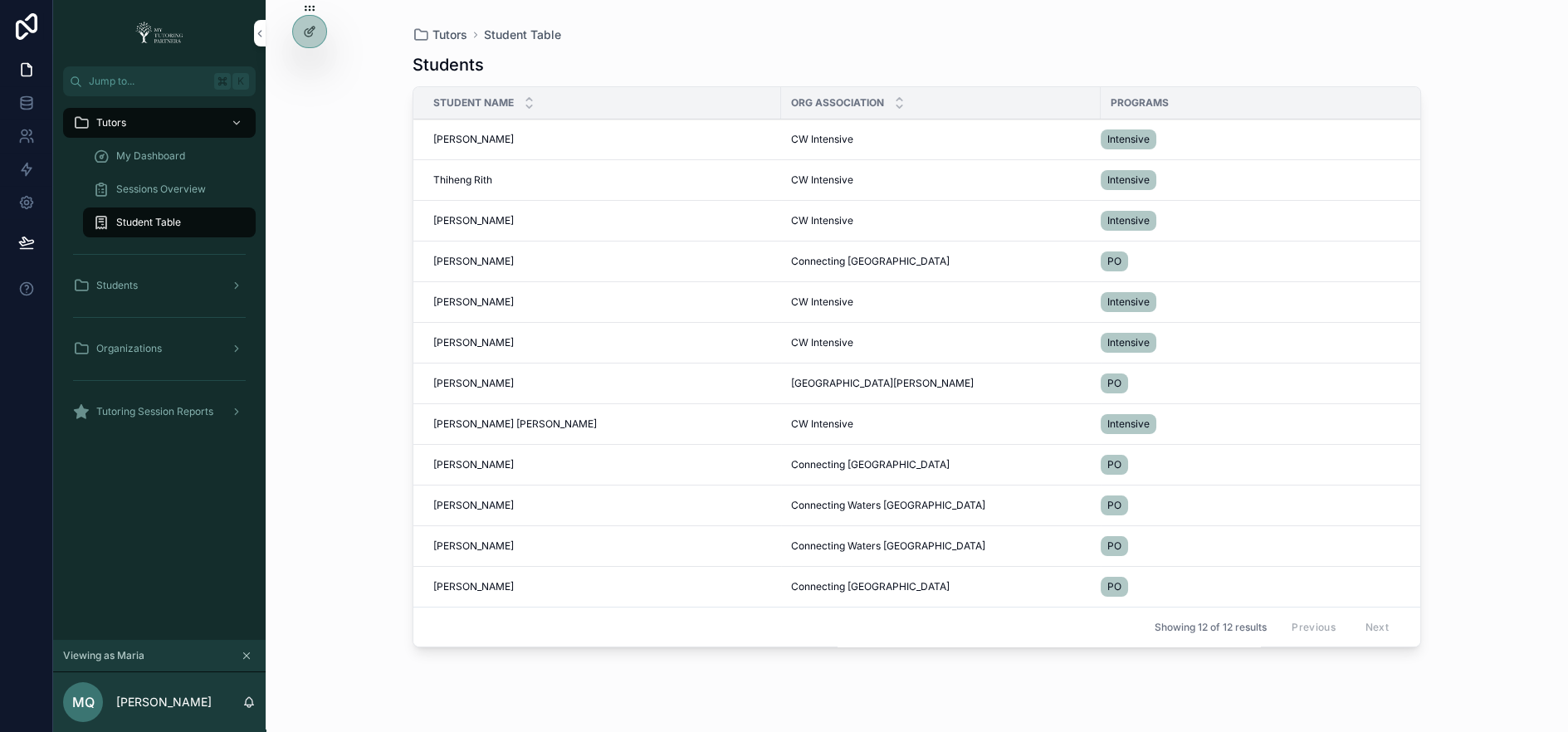
click at [472, 222] on span "Samnang Rith" at bounding box center [473, 220] width 80 height 13
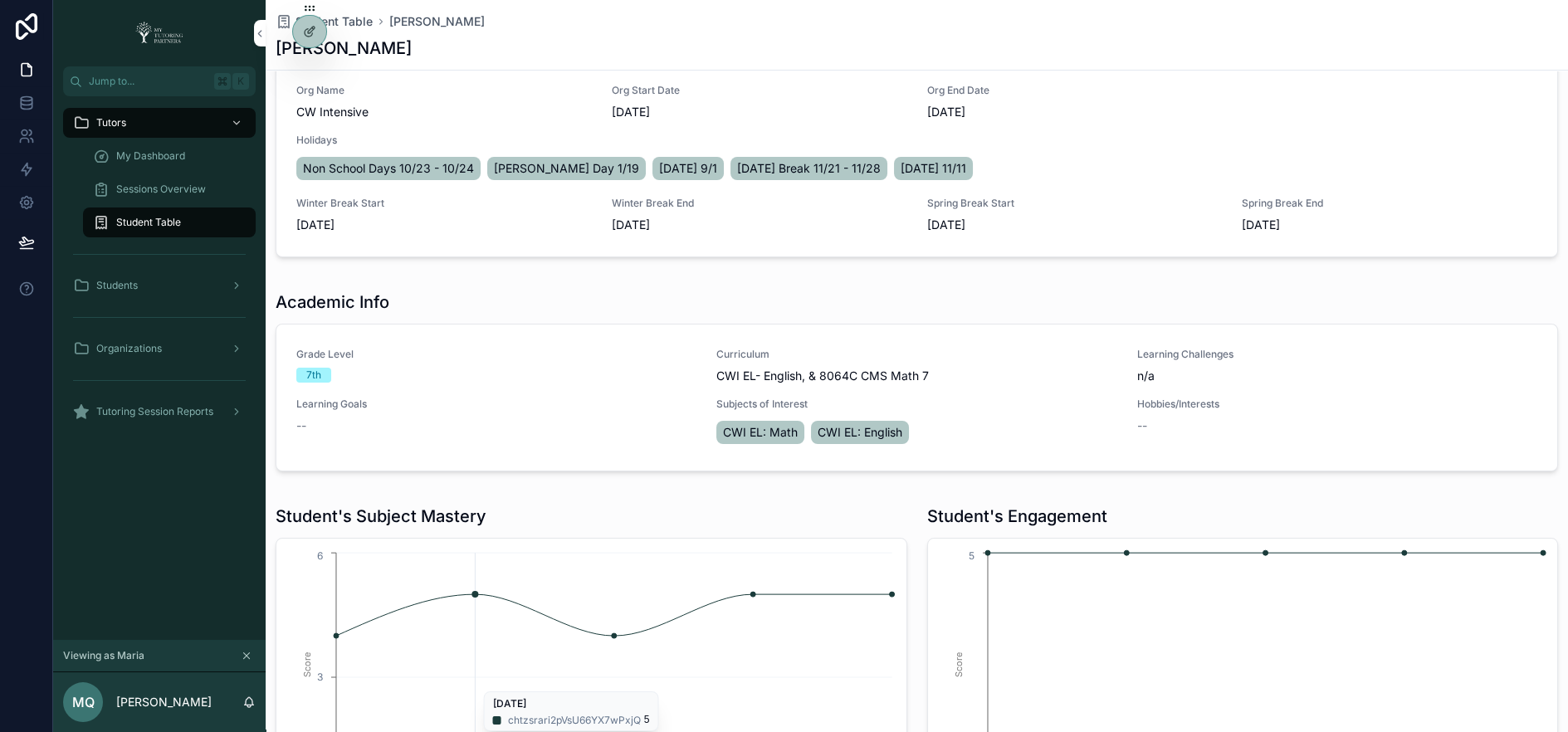
scroll to position [632, 0]
click at [234, 183] on div "Sessions Overview" at bounding box center [170, 189] width 153 height 27
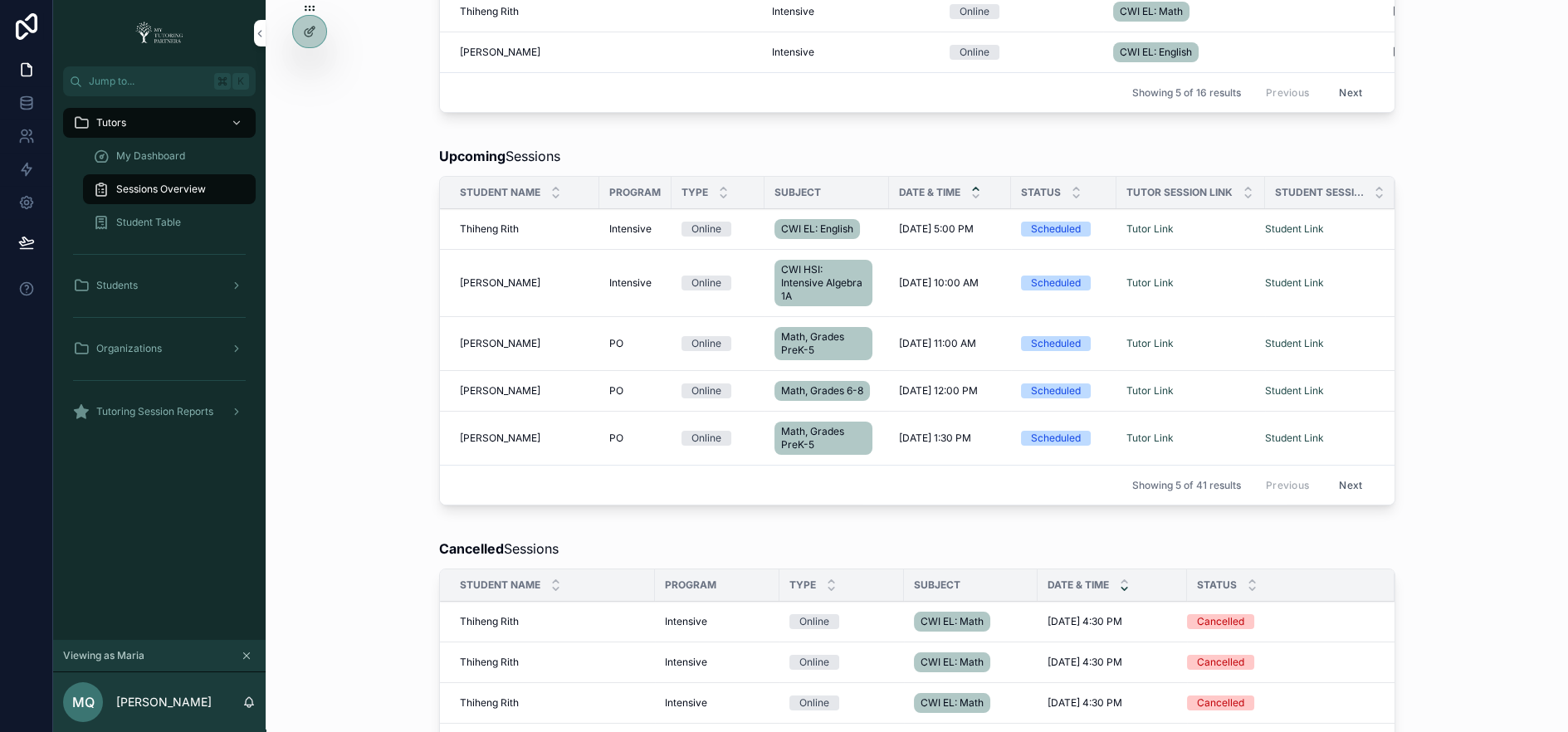
scroll to position [632, 0]
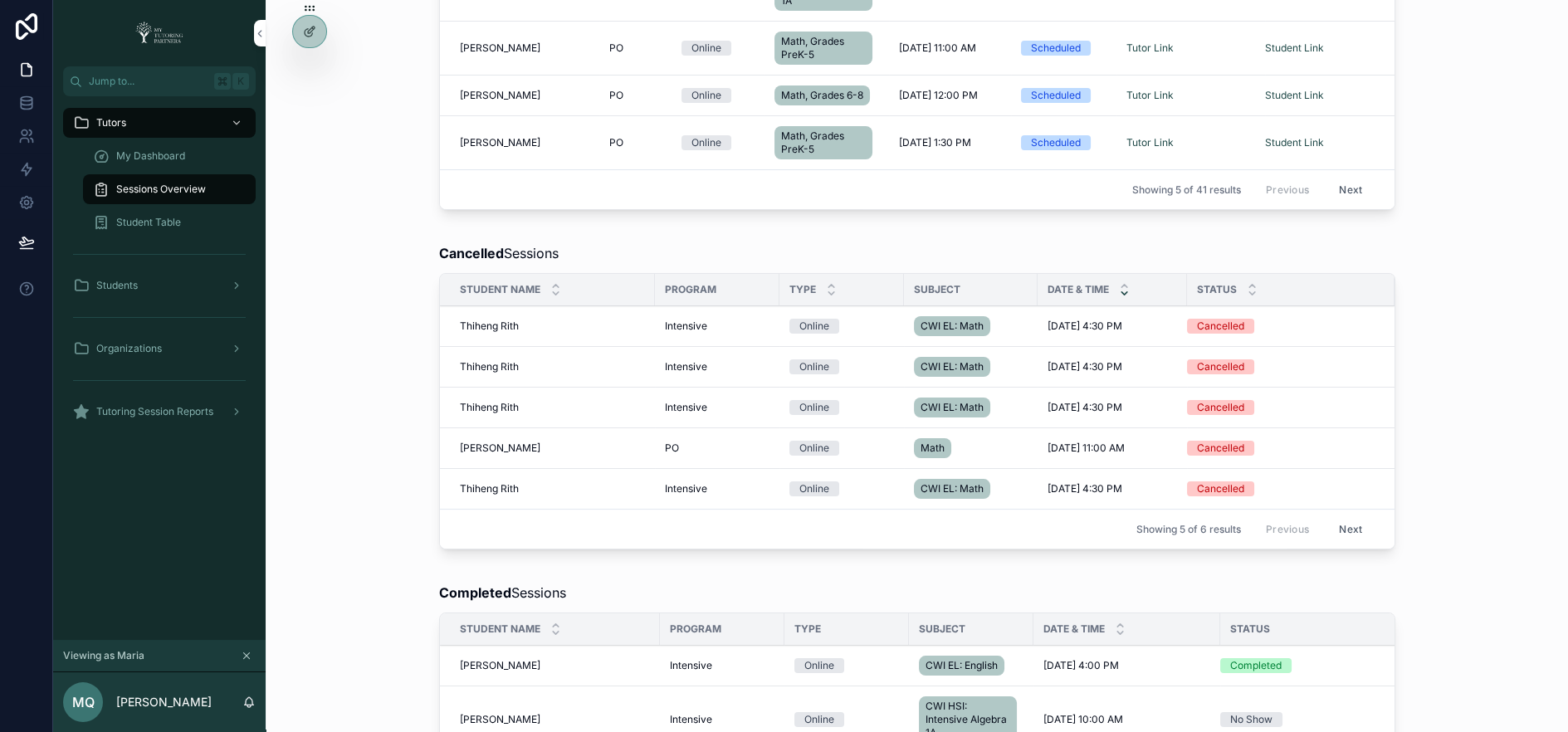
click at [0, 0] on icon at bounding box center [0, 0] width 0 height 0
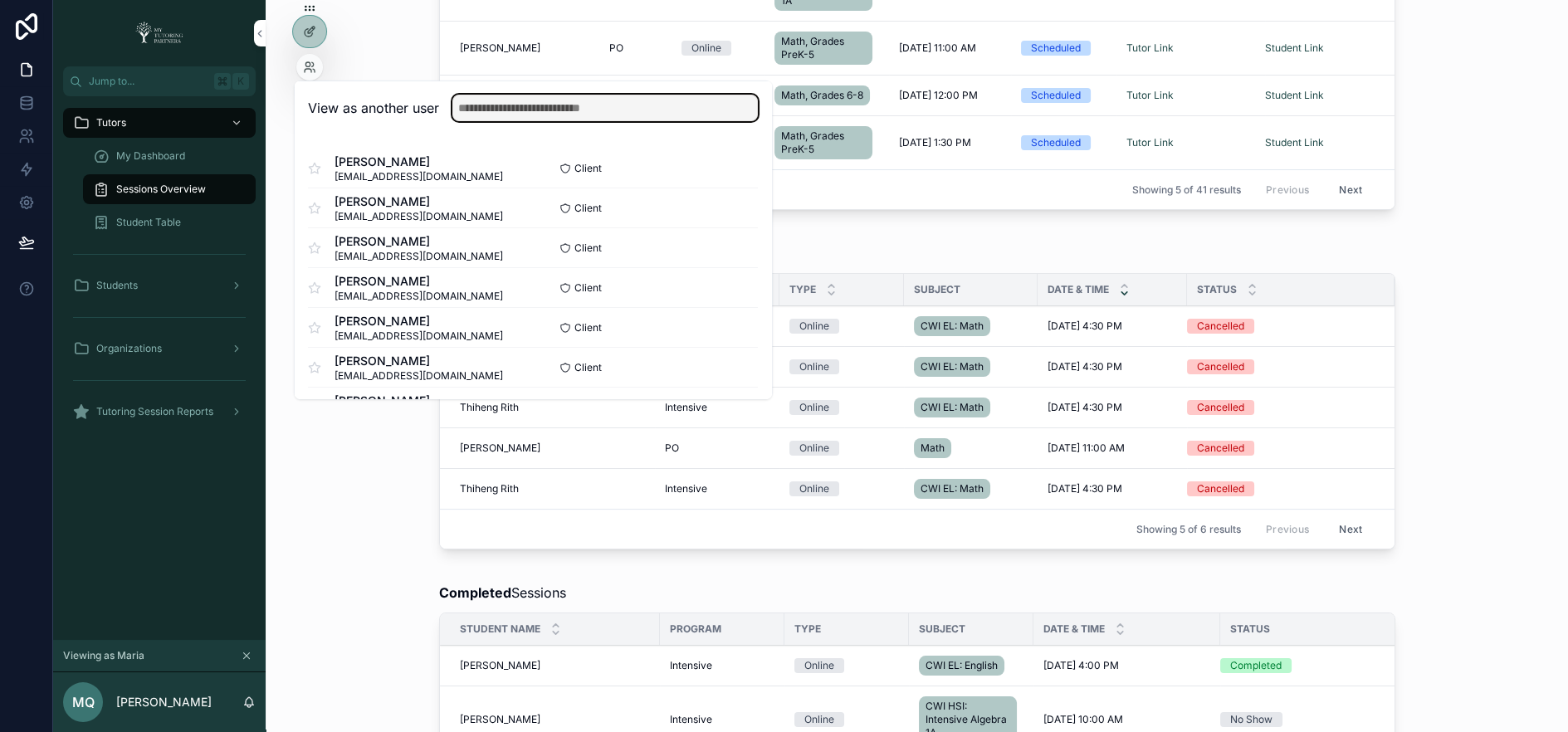
click at [503, 110] on input "text" at bounding box center [605, 108] width 305 height 27
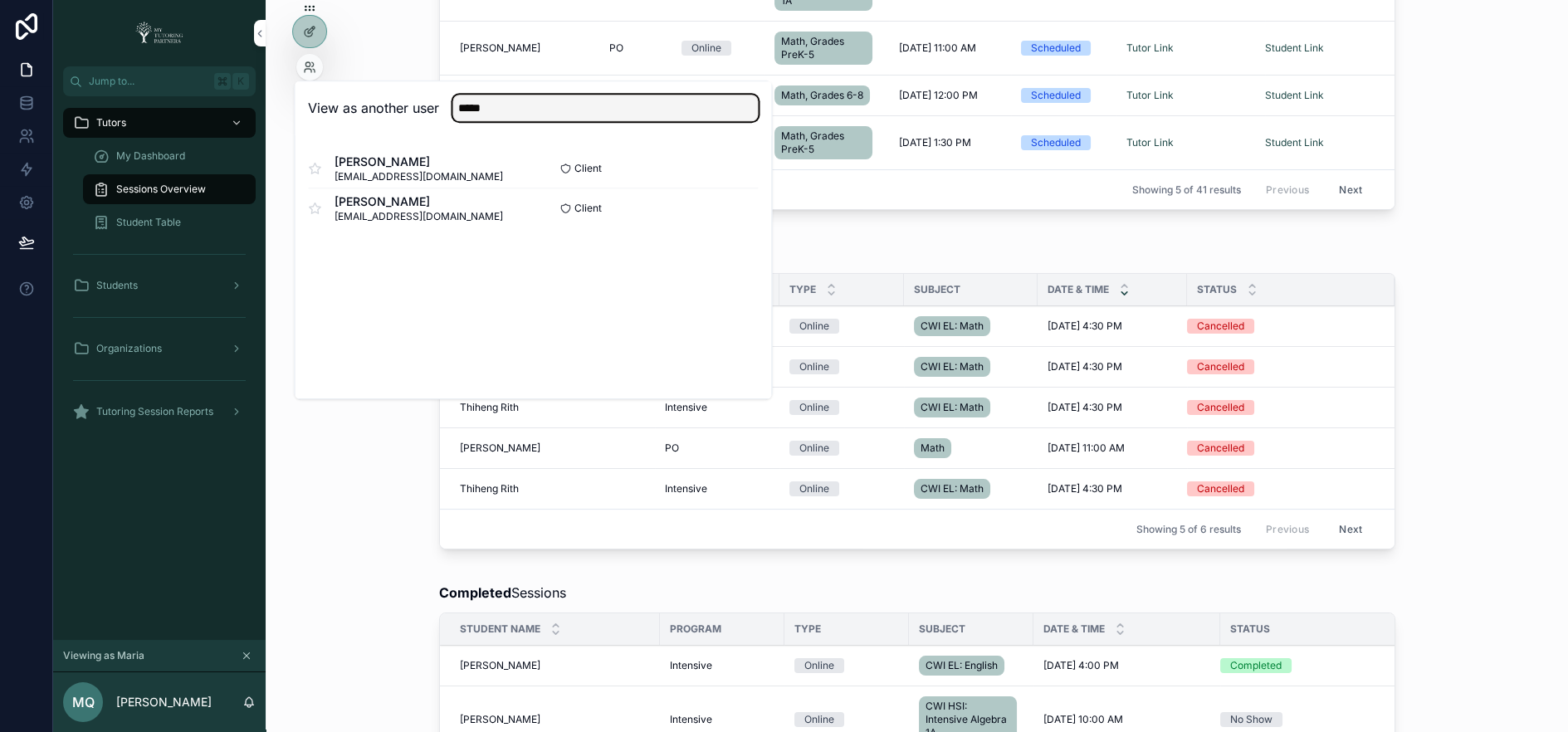
type input "*****"
click at [0, 0] on button "Select" at bounding box center [0, 0] width 0 height 0
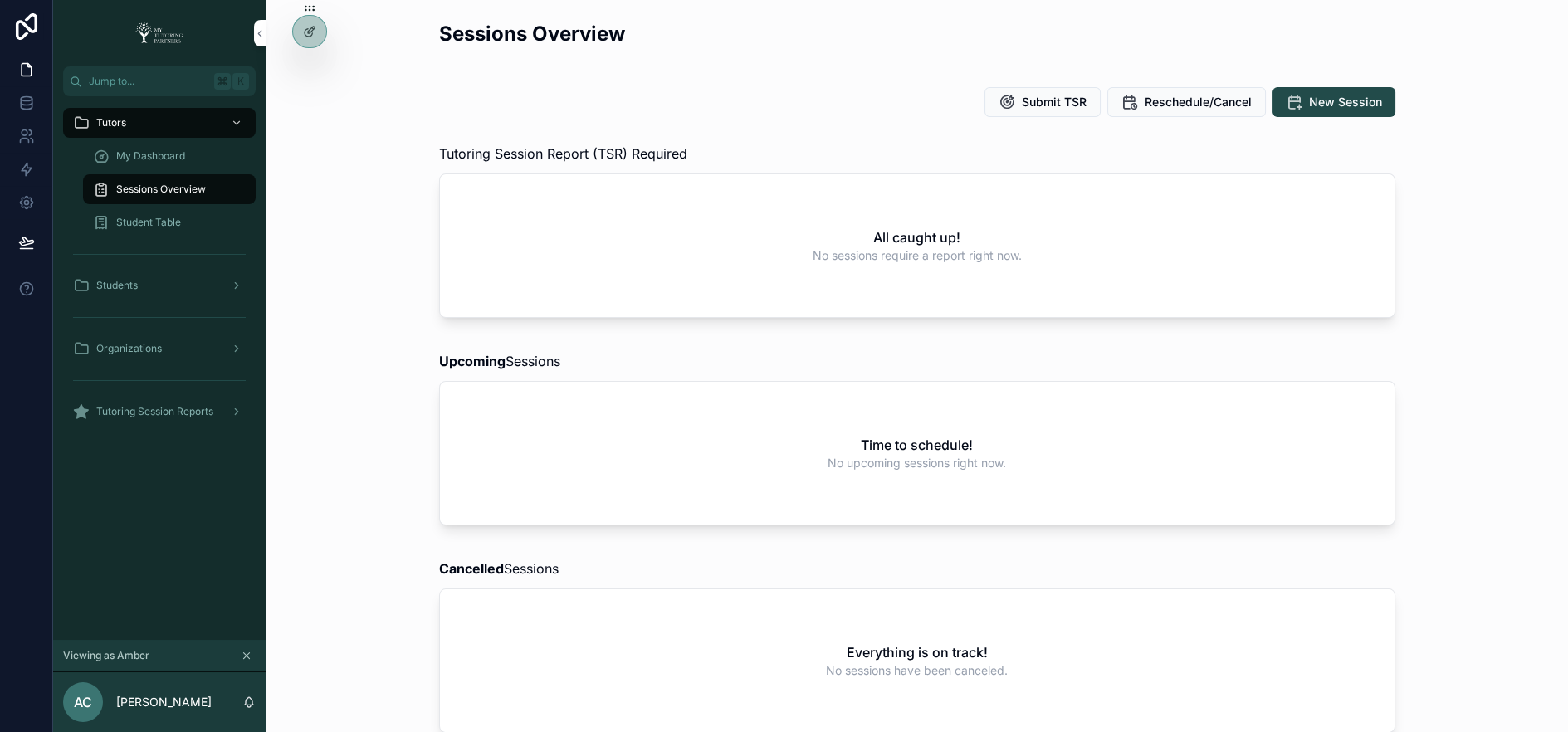
click at [0, 0] on icon at bounding box center [0, 0] width 0 height 0
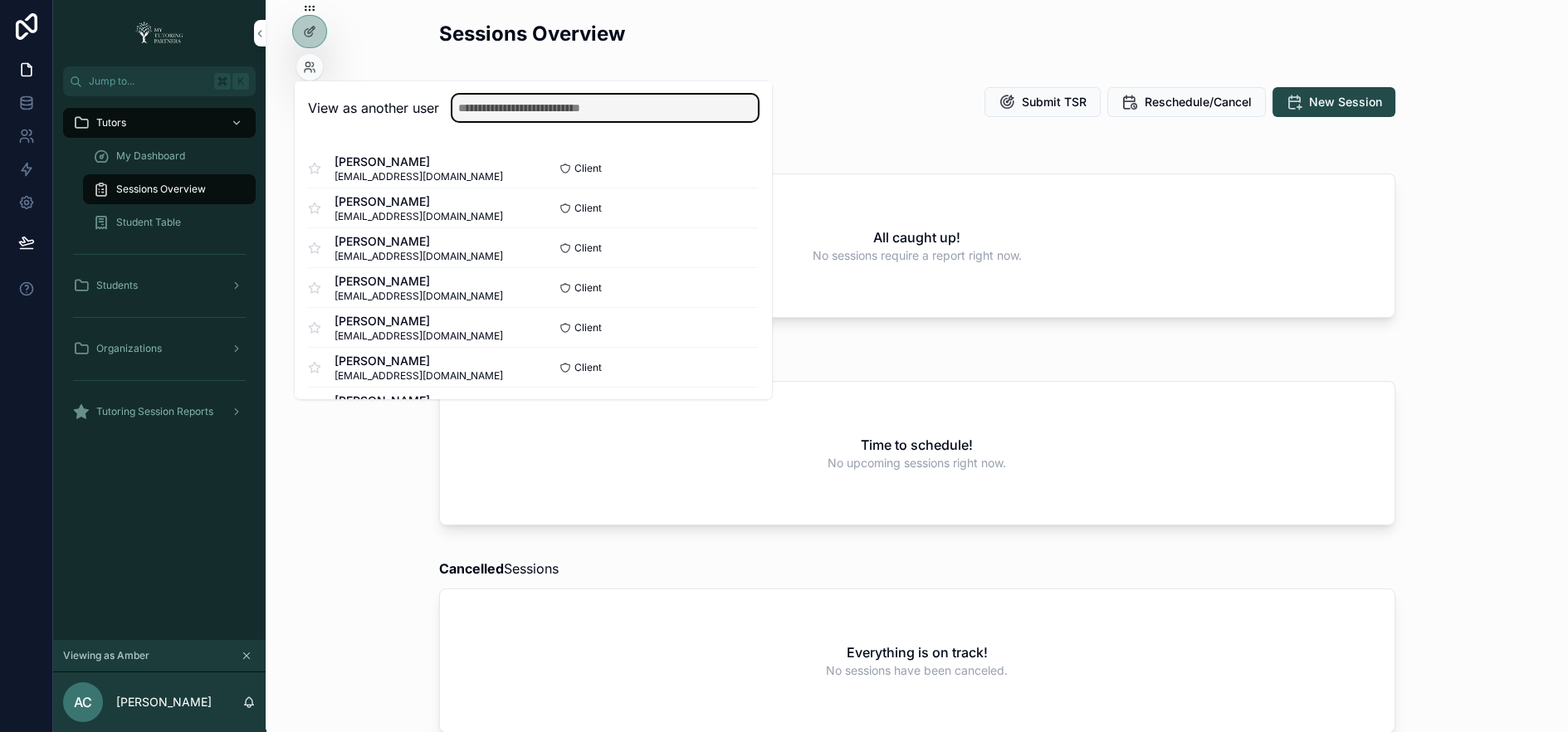
click at [474, 114] on input "text" at bounding box center [605, 108] width 305 height 27
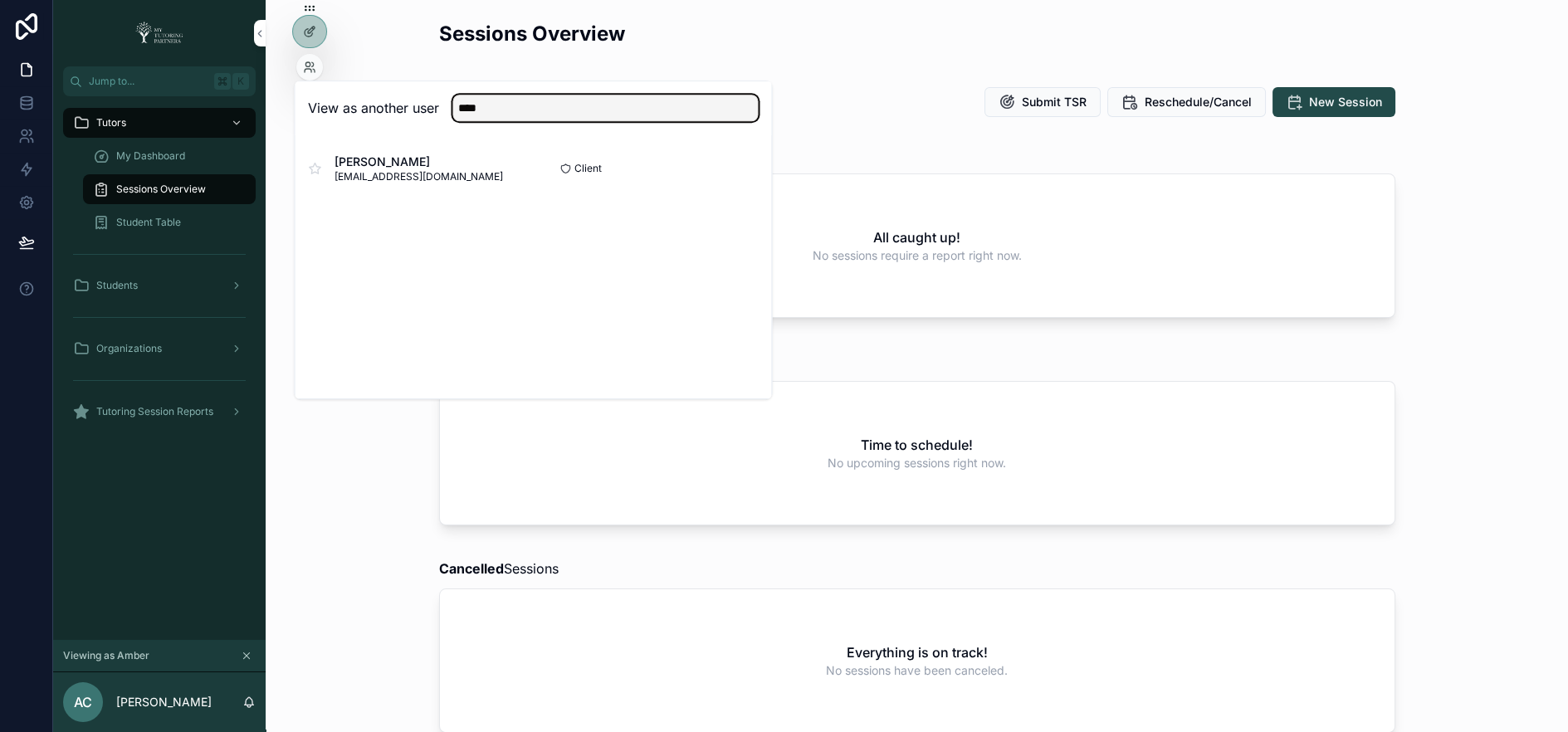
type input "****"
click at [0, 0] on button "Select" at bounding box center [0, 0] width 0 height 0
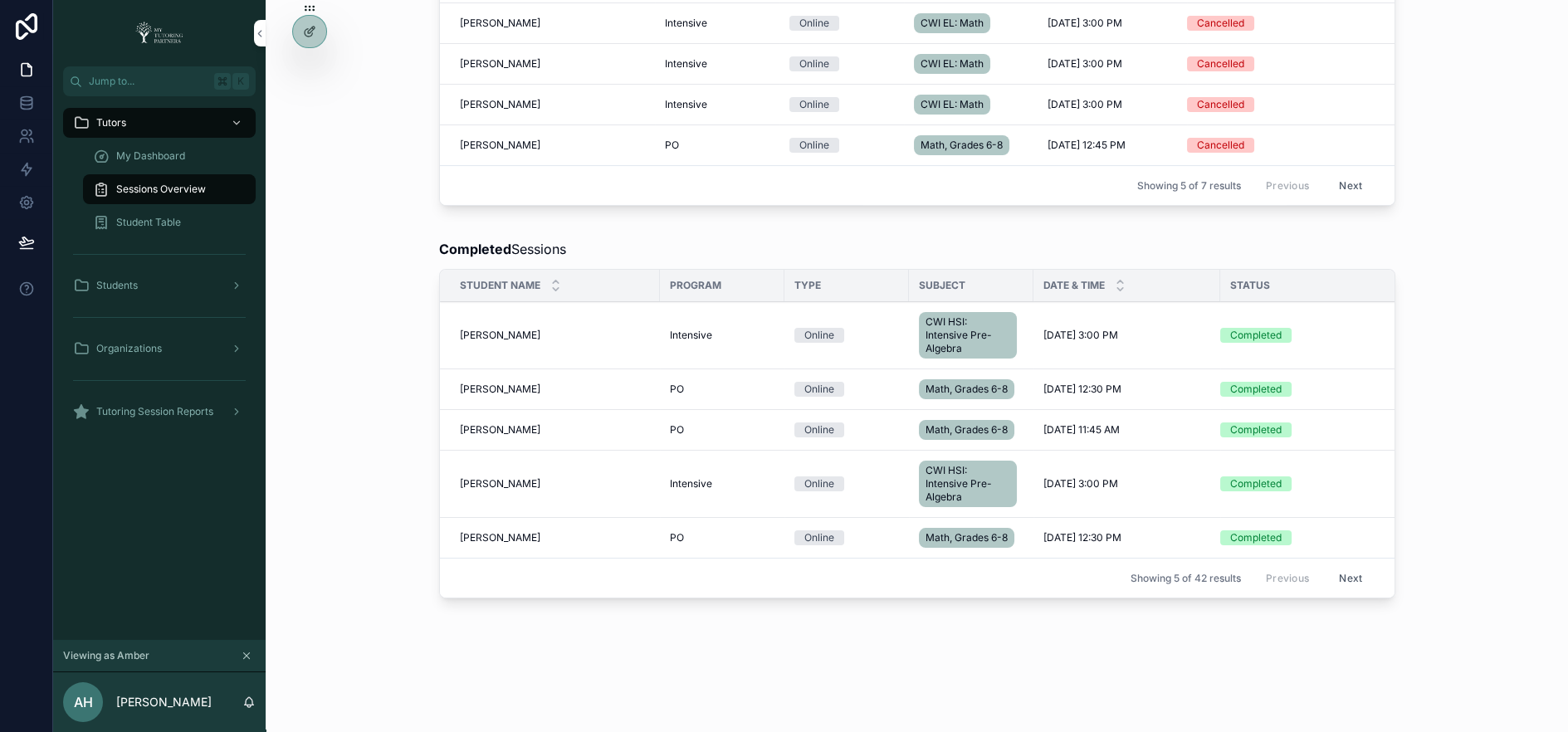
scroll to position [806, 0]
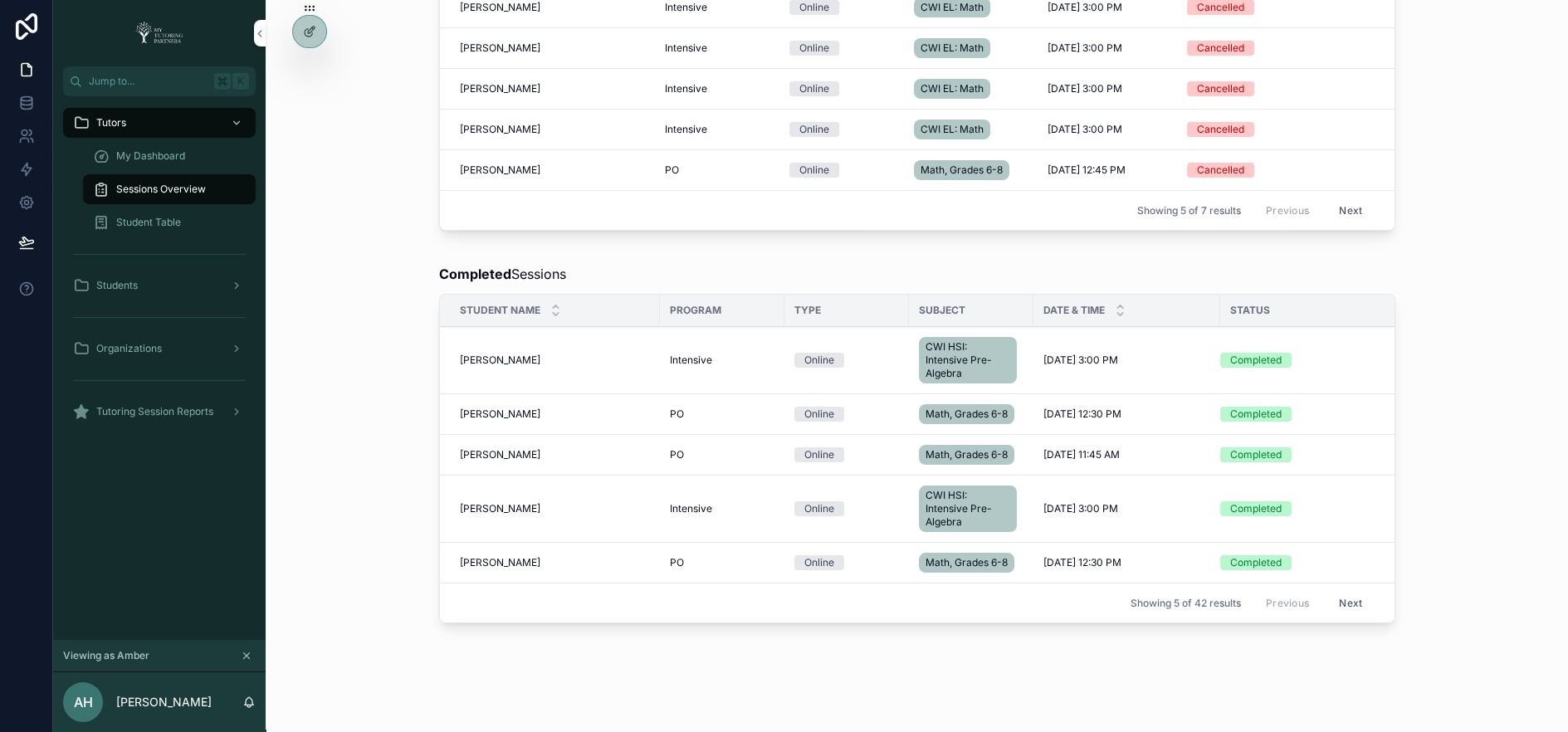
click at [224, 407] on div "scrollable content" at bounding box center [234, 411] width 21 height 27
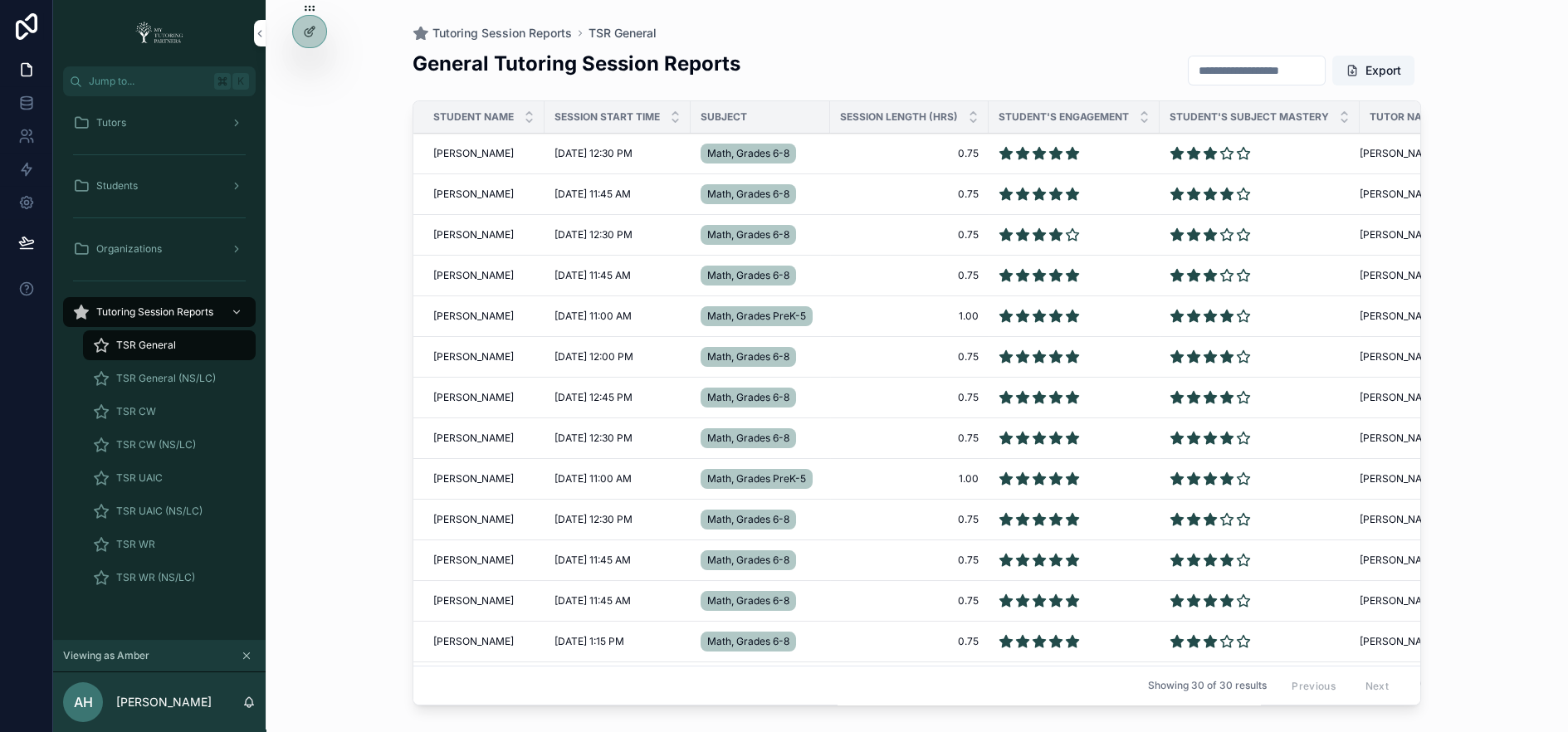
click at [162, 414] on div "TSR CW" at bounding box center [170, 411] width 153 height 27
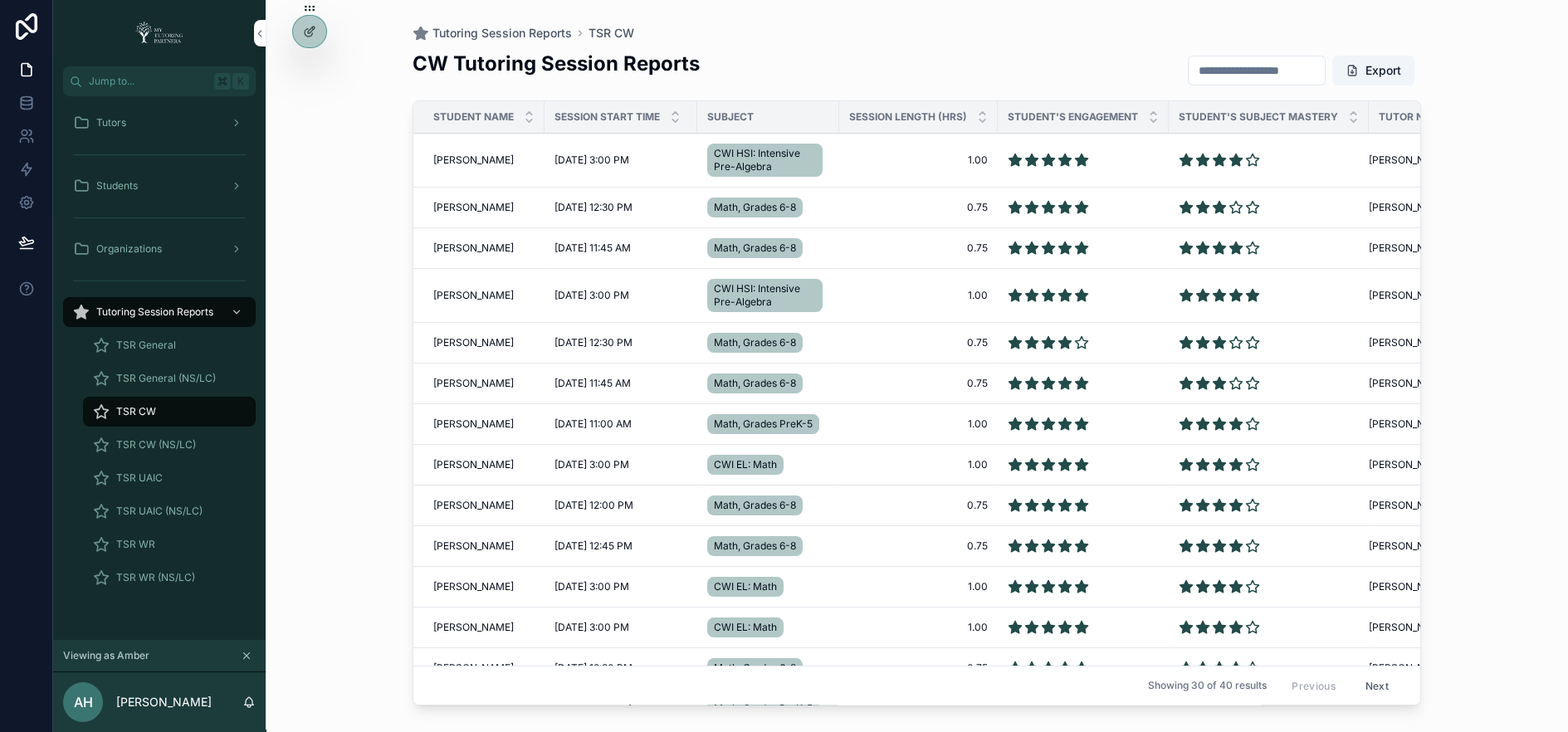
click at [1275, 74] on input "scrollable content" at bounding box center [1256, 70] width 136 height 23
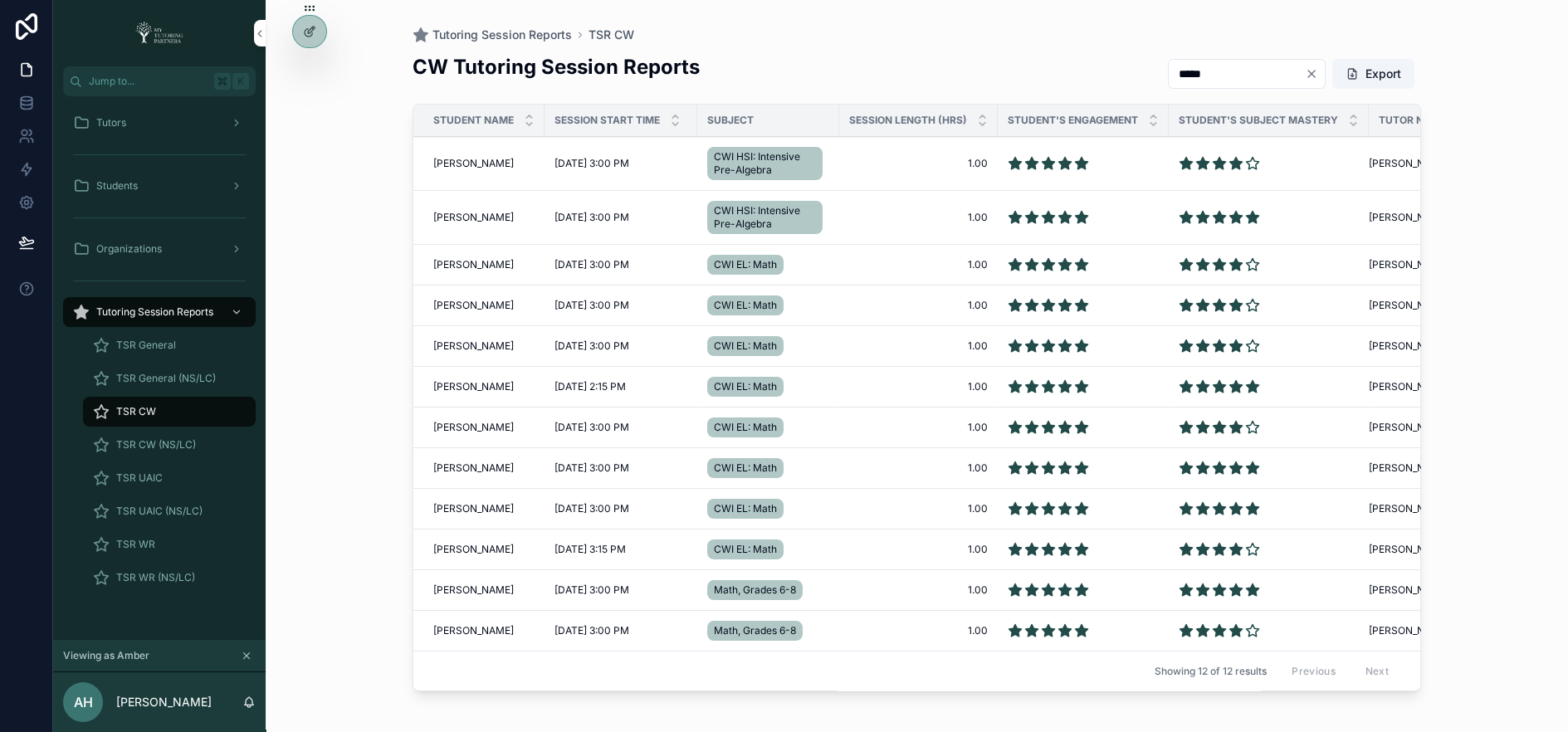
type input "*****"
click at [1380, 65] on button "Export" at bounding box center [1373, 74] width 82 height 30
click at [312, 6] on icon at bounding box center [312, 6] width 1 height 1
click at [310, 38] on div at bounding box center [310, 31] width 33 height 31
click at [307, 37] on icon at bounding box center [310, 31] width 13 height 13
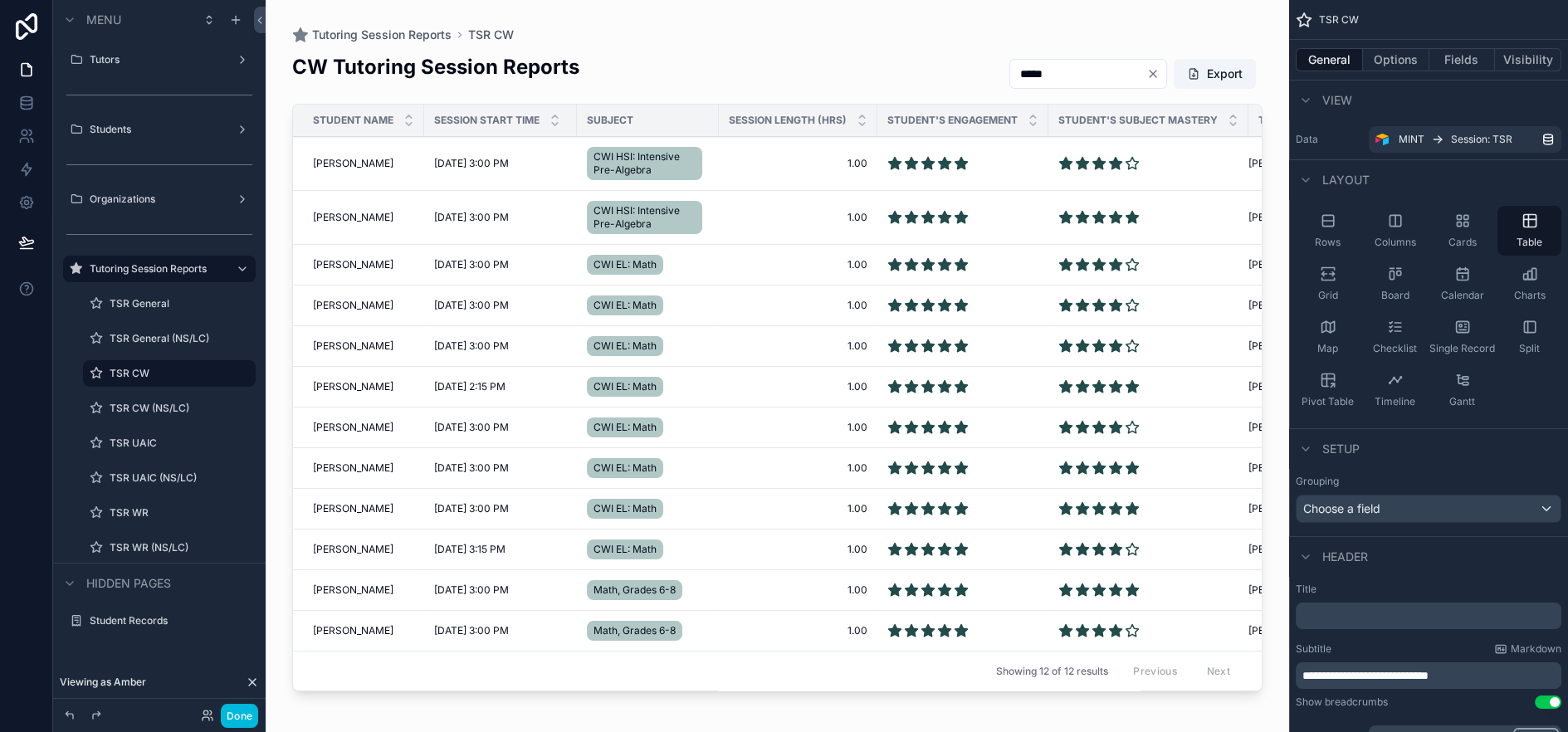
click at [255, 724] on button "Done" at bounding box center [239, 715] width 38 height 24
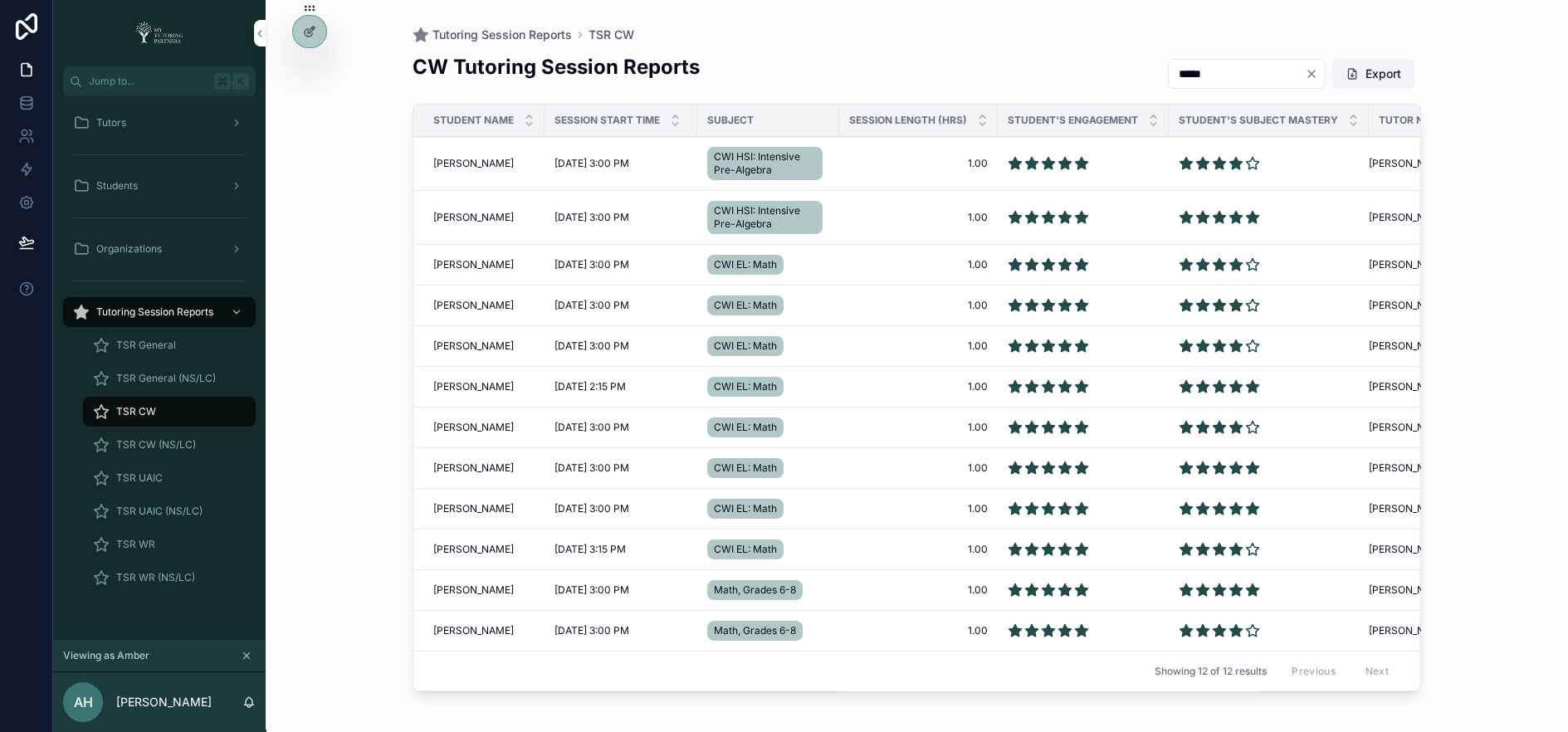
click at [0, 0] on icon at bounding box center [0, 0] width 0 height 0
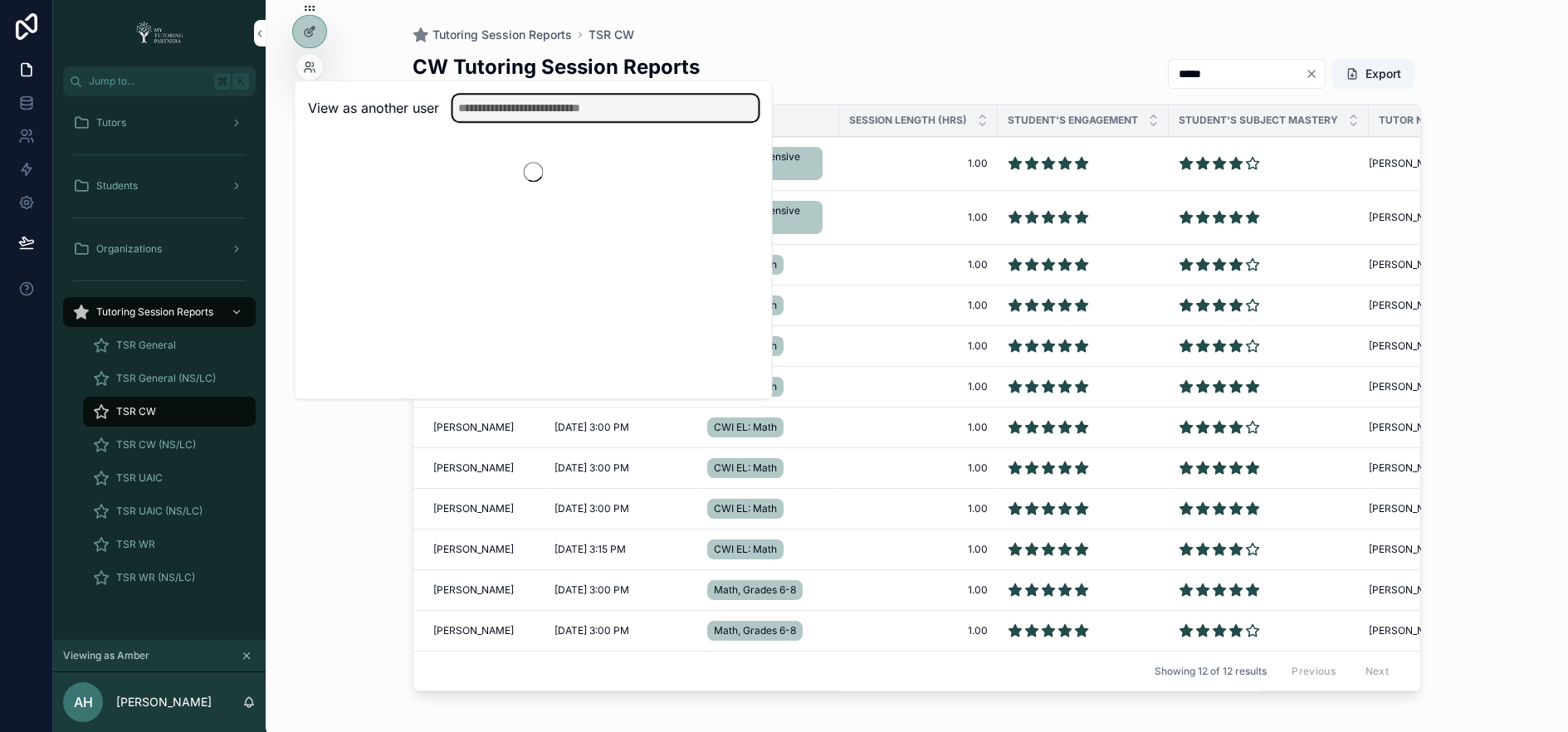
click at [483, 104] on input "text" at bounding box center [605, 108] width 305 height 27
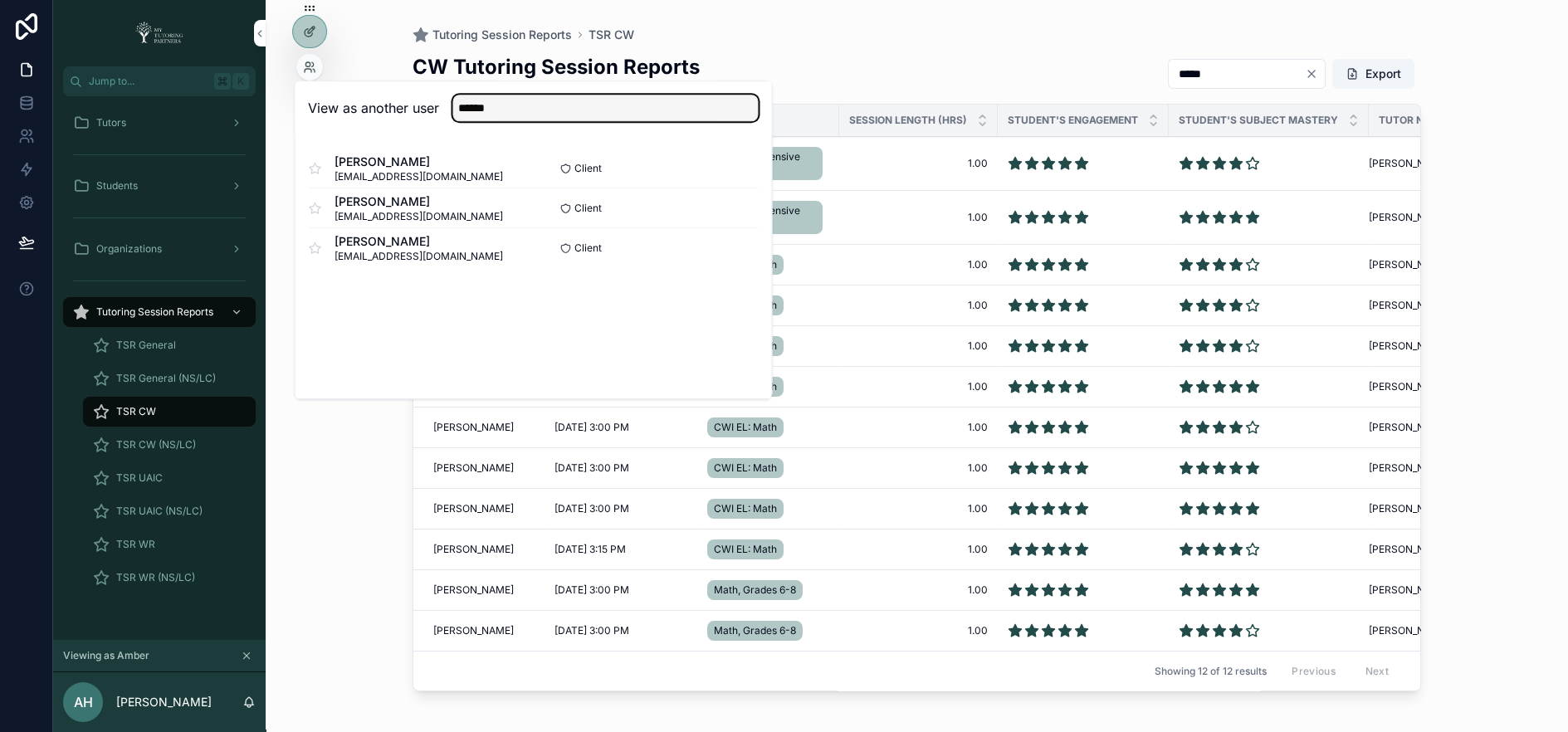
type input "******"
click at [0, 0] on button "Select" at bounding box center [0, 0] width 0 height 0
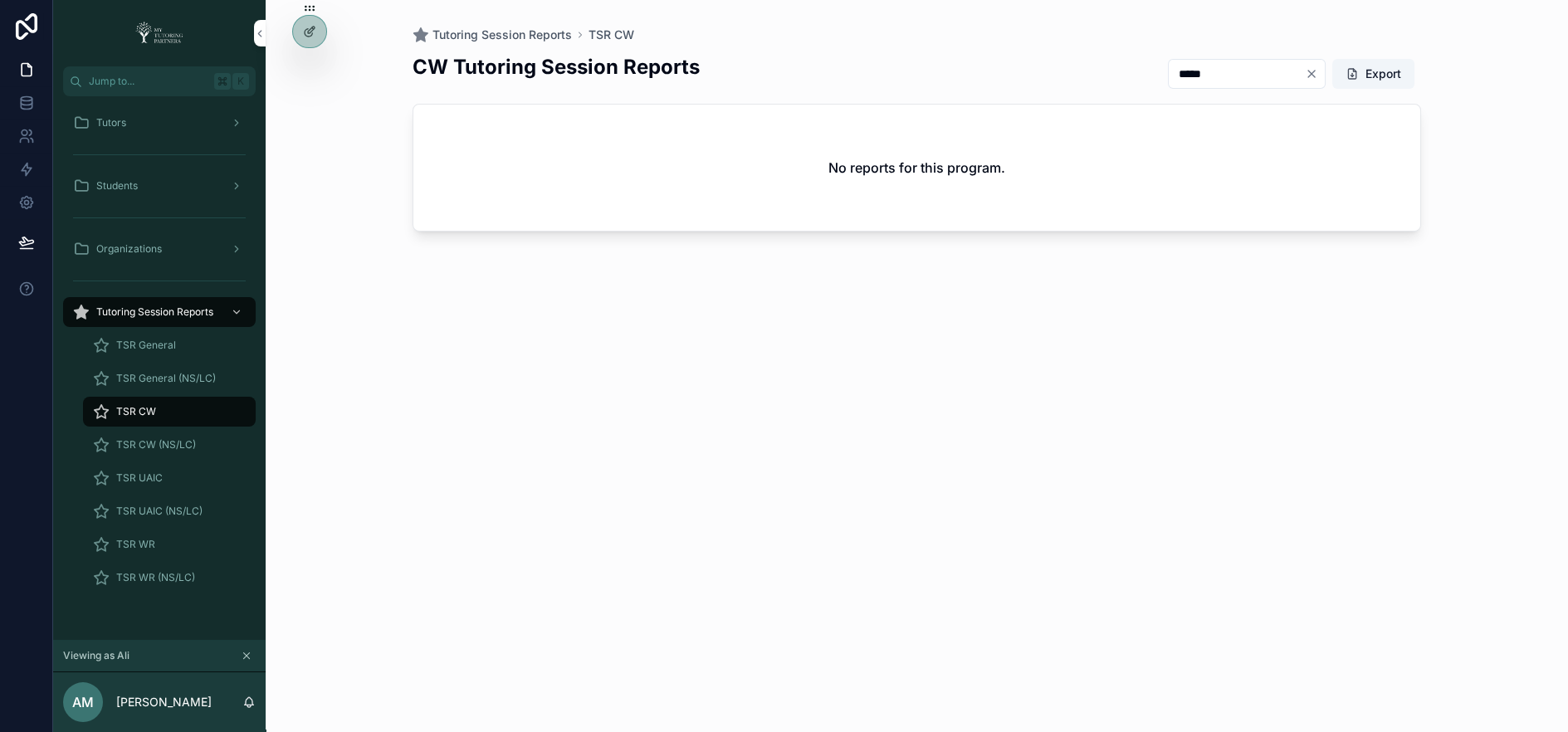
click at [202, 245] on div "Organizations" at bounding box center [159, 249] width 172 height 27
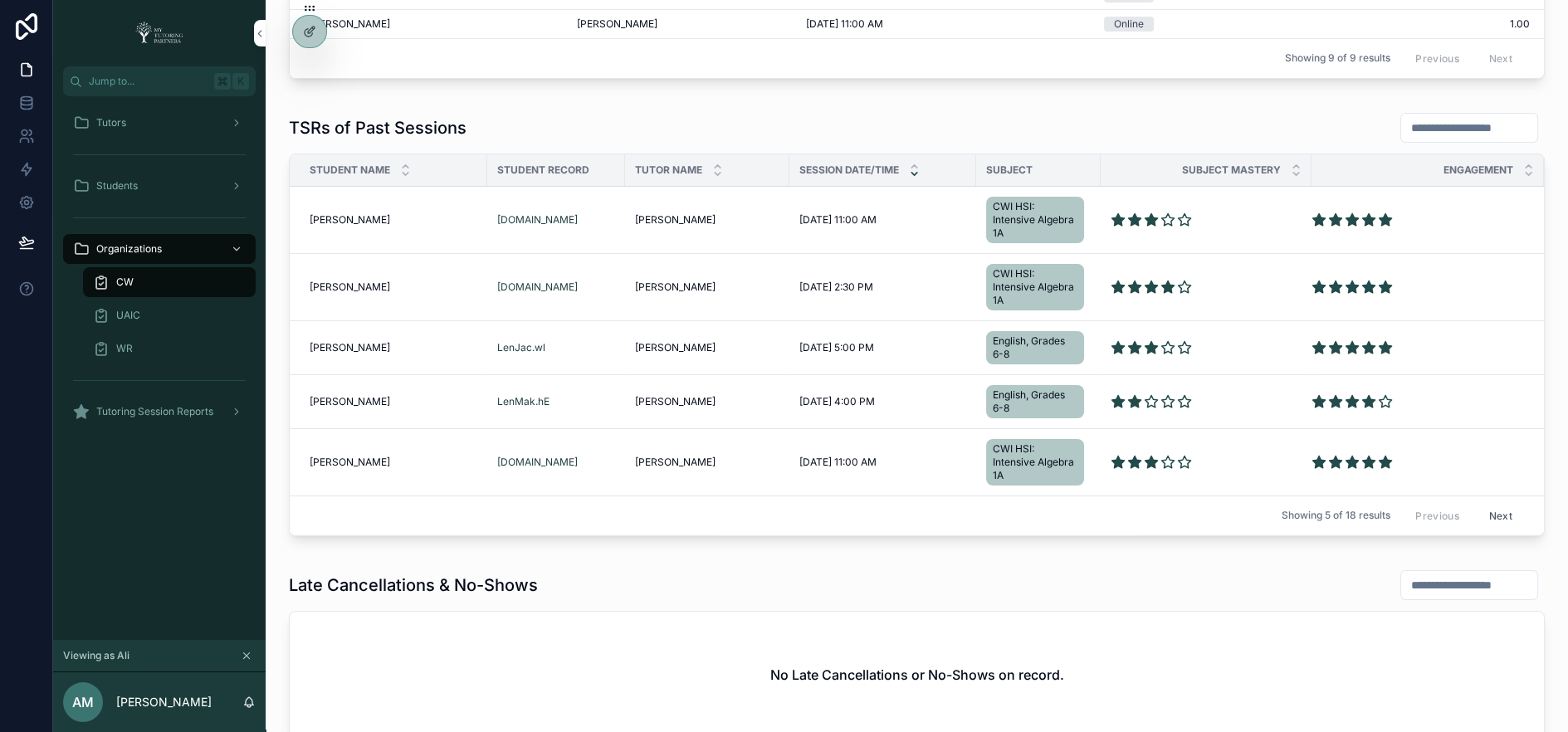
scroll to position [958, 0]
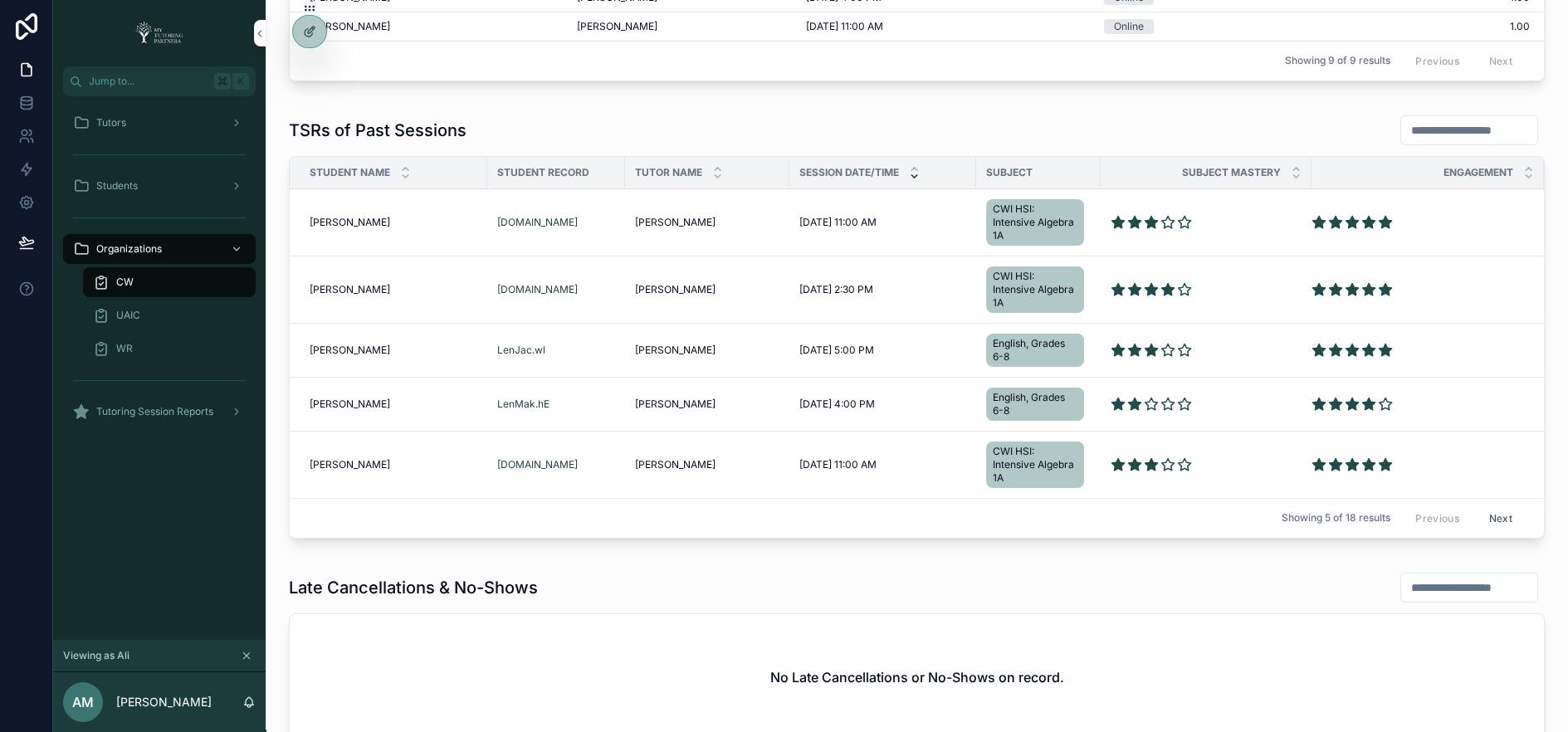
click at [1498, 505] on button "Next" at bounding box center [1501, 518] width 46 height 26
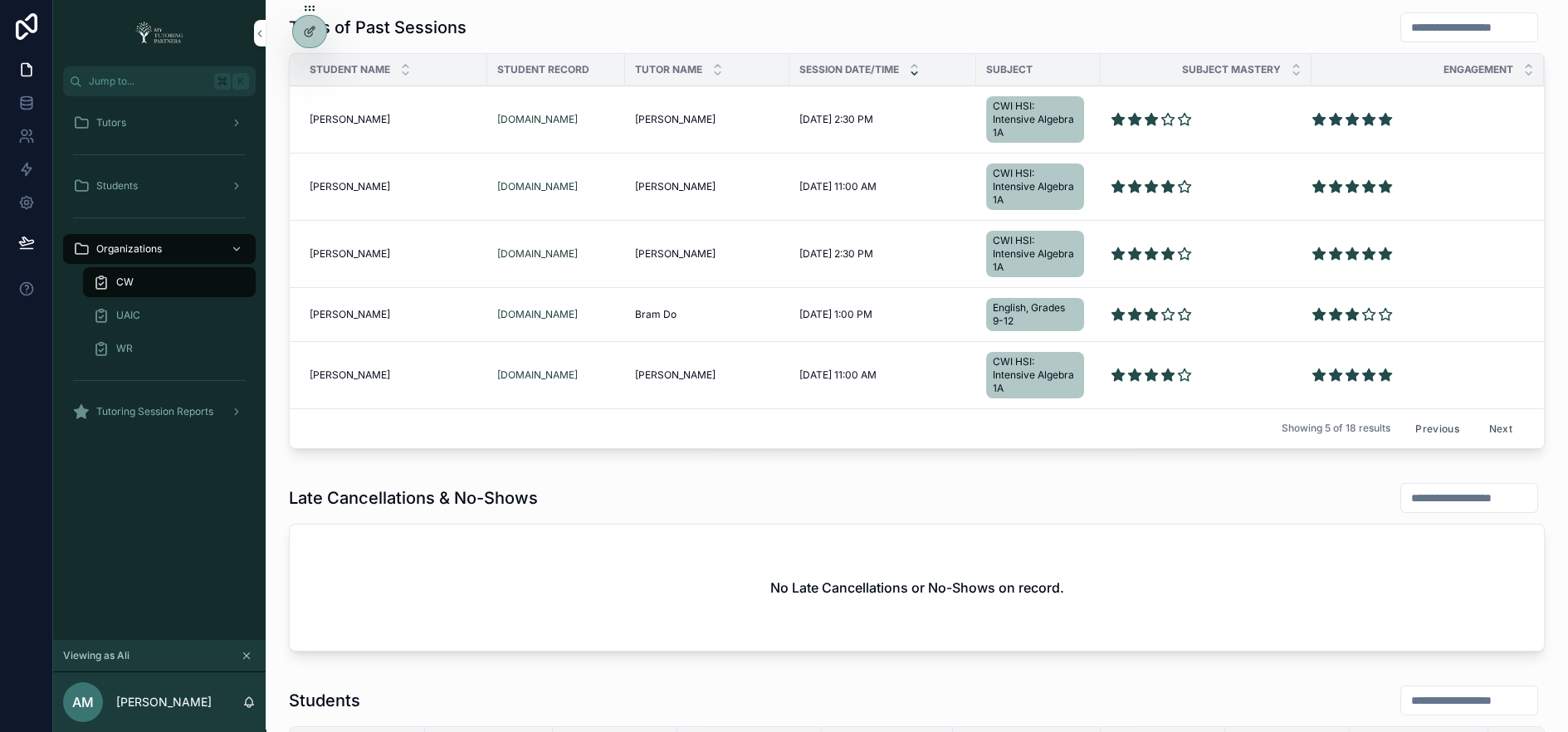
scroll to position [1062, 0]
click at [1497, 414] on button "Next" at bounding box center [1501, 427] width 46 height 26
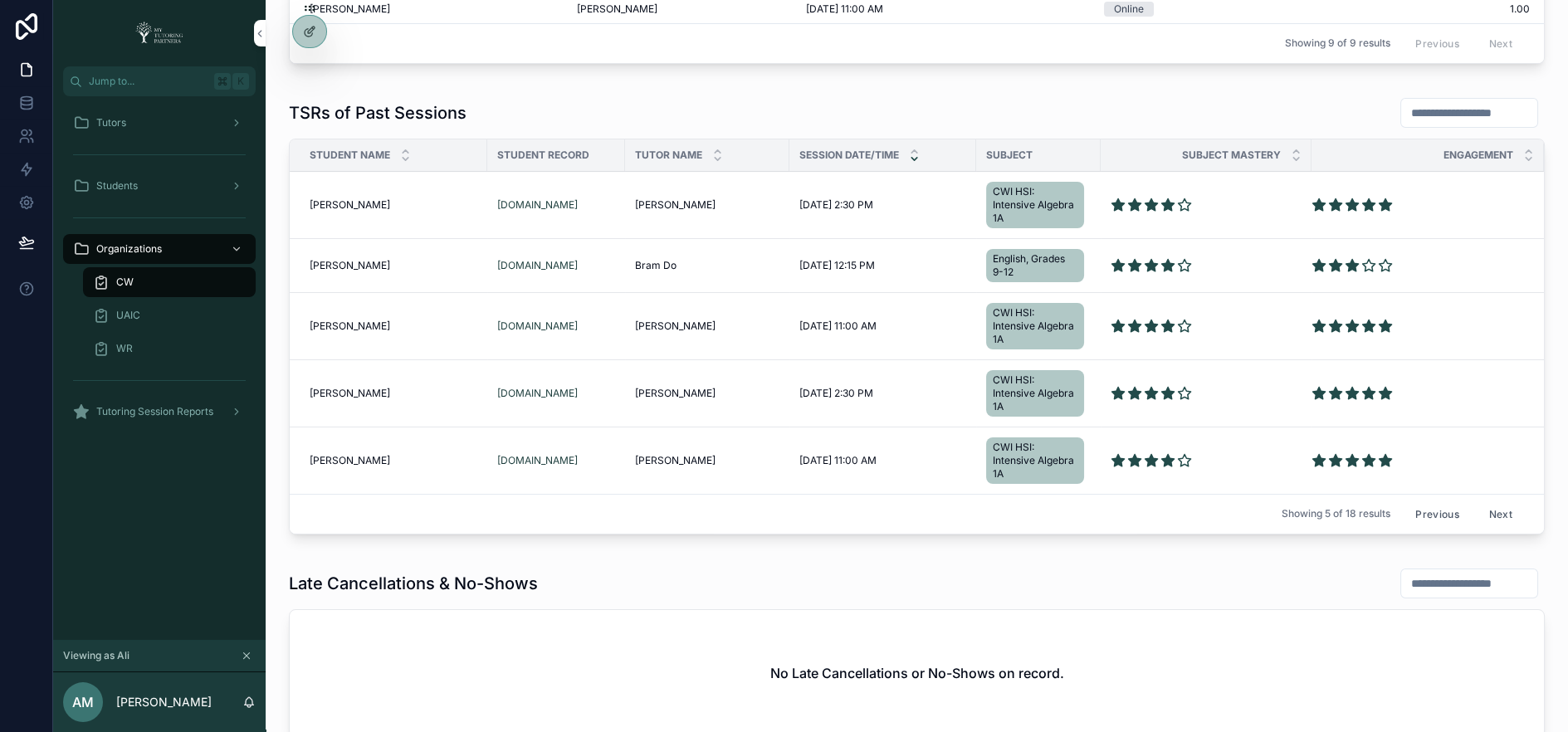
scroll to position [973, 0]
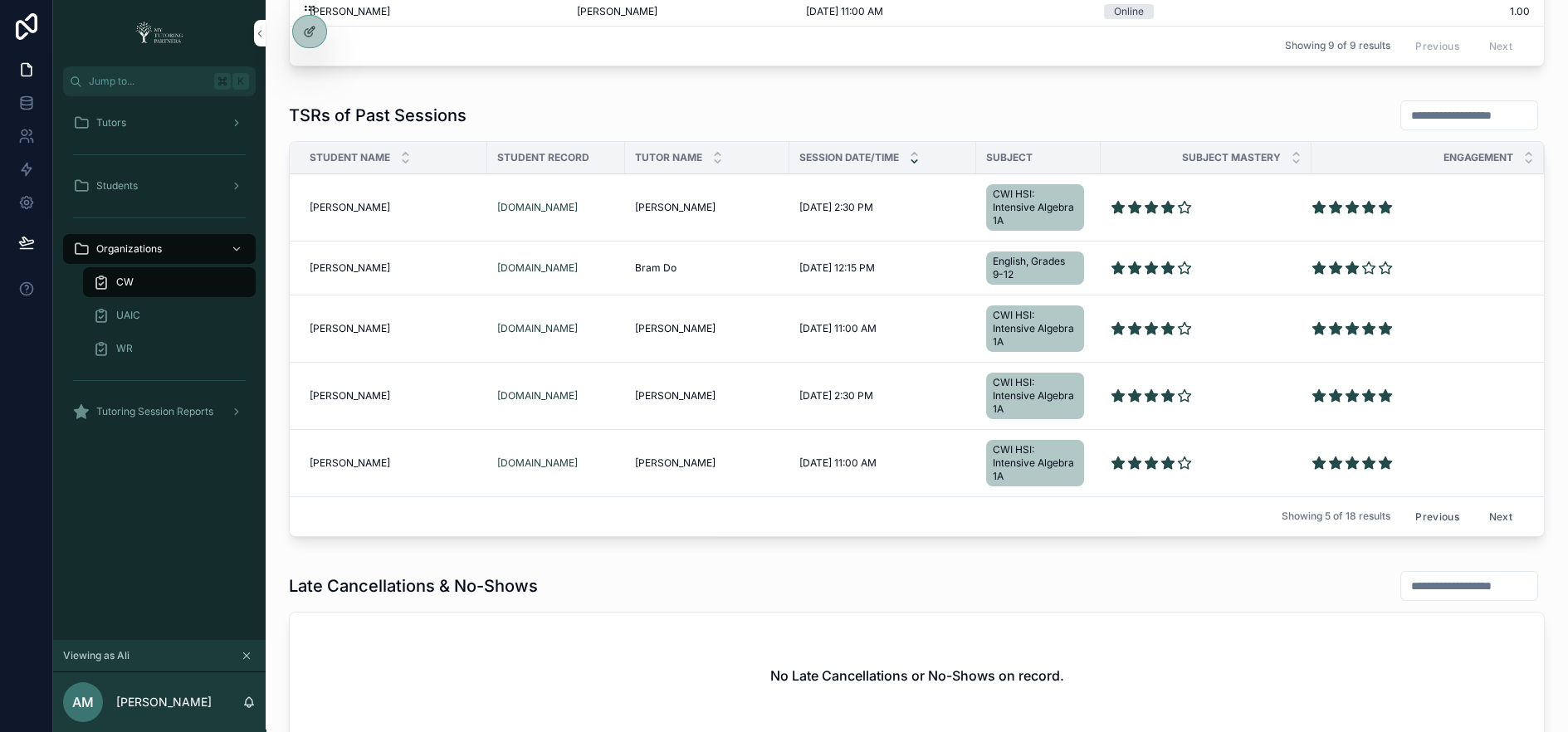
click at [1504, 505] on button "Next" at bounding box center [1501, 516] width 46 height 26
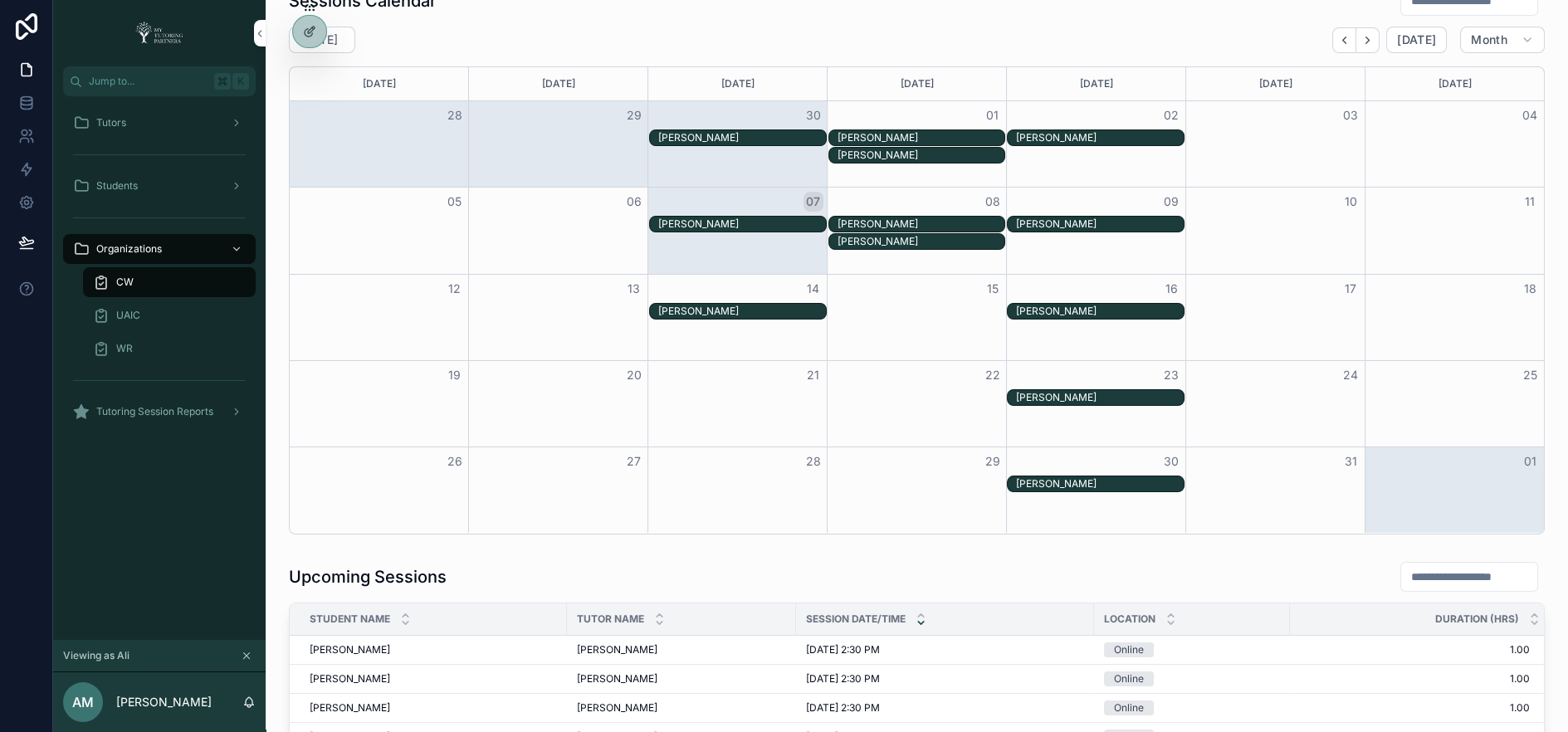
scroll to position [28, 0]
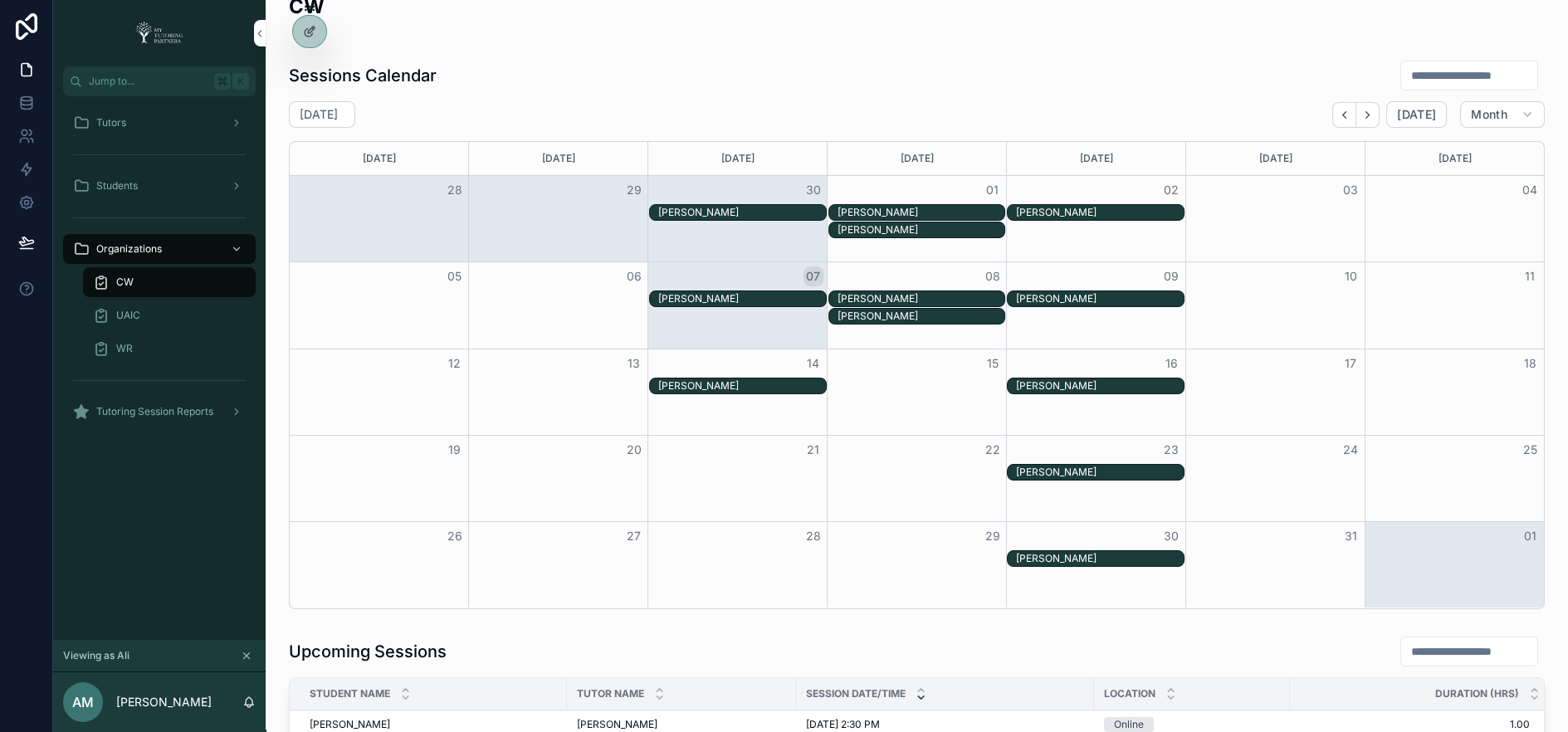
click at [1350, 115] on icon "Back" at bounding box center [1344, 115] width 13 height 13
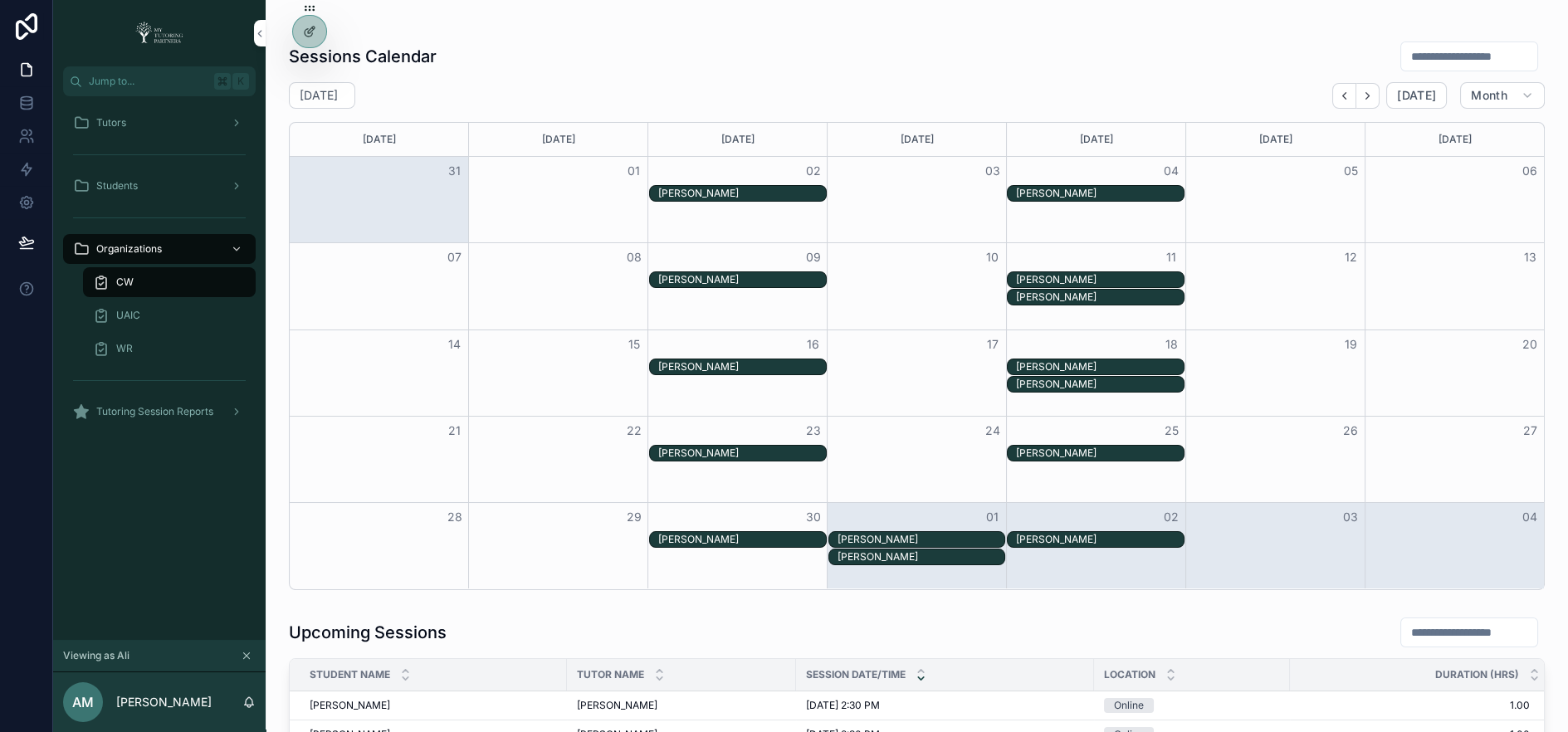
scroll to position [44, 0]
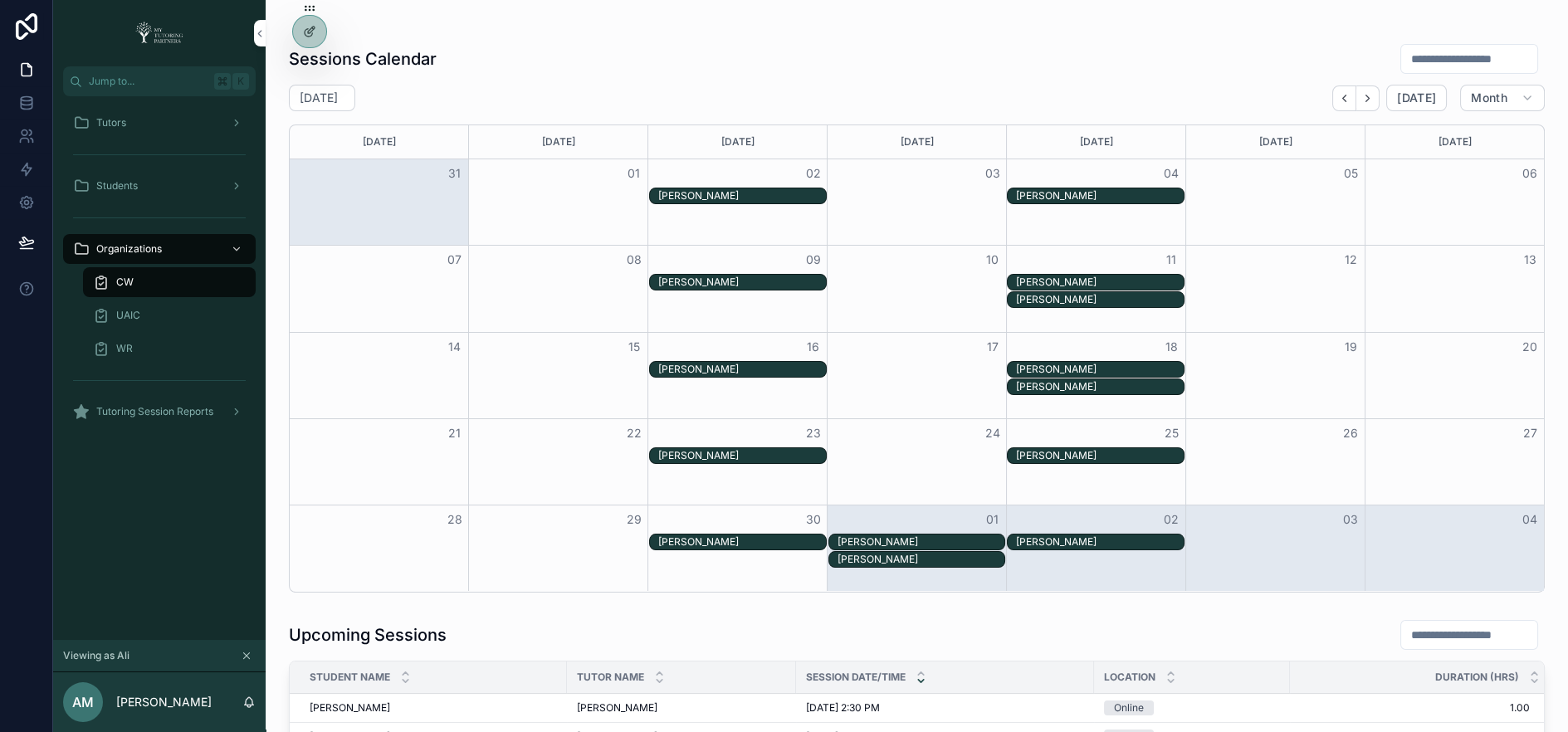
click at [1345, 92] on icon "Back" at bounding box center [1344, 99] width 13 height 13
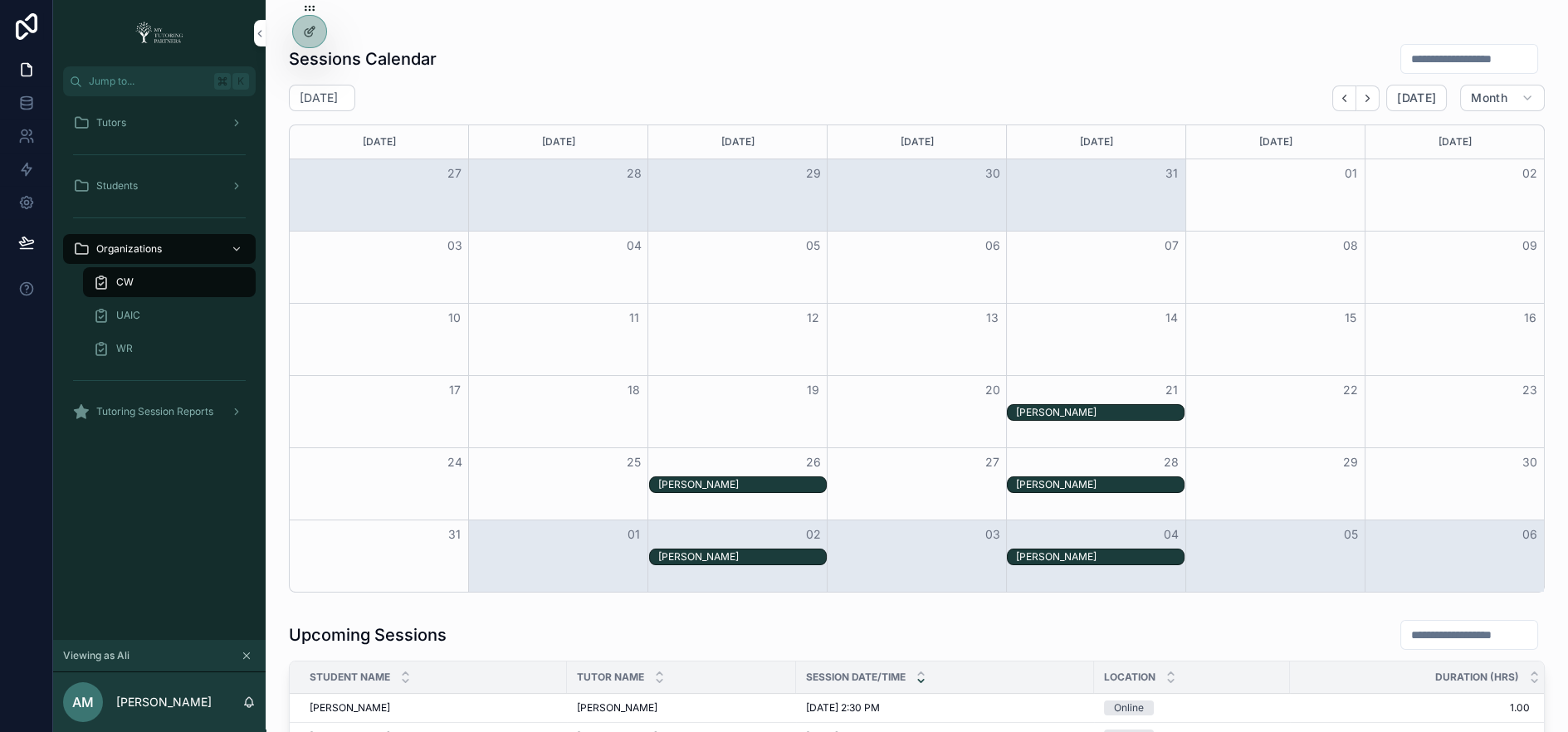
click at [1370, 99] on icon "Next" at bounding box center [1368, 99] width 13 height 13
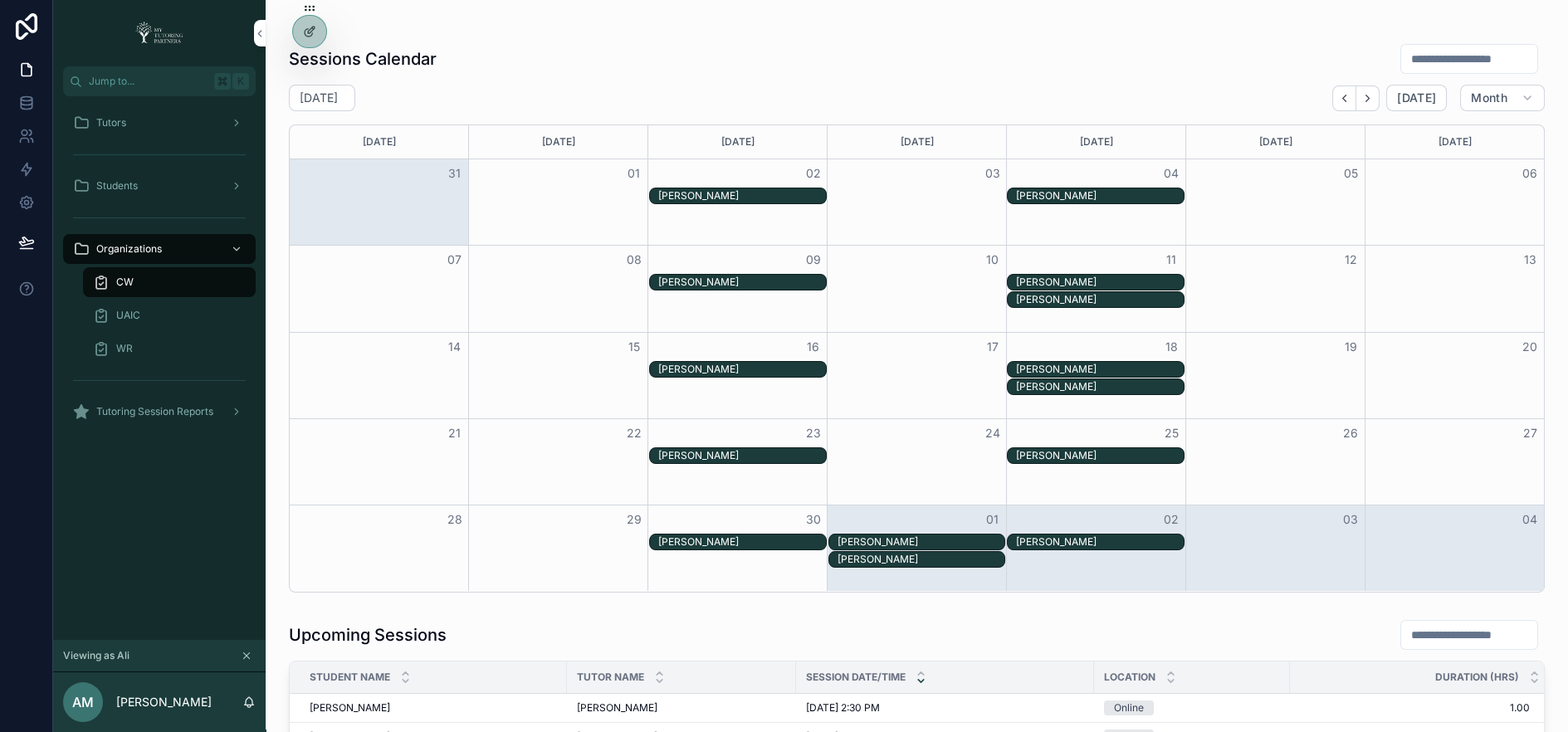
click at [1373, 97] on icon "Next" at bounding box center [1368, 99] width 13 height 13
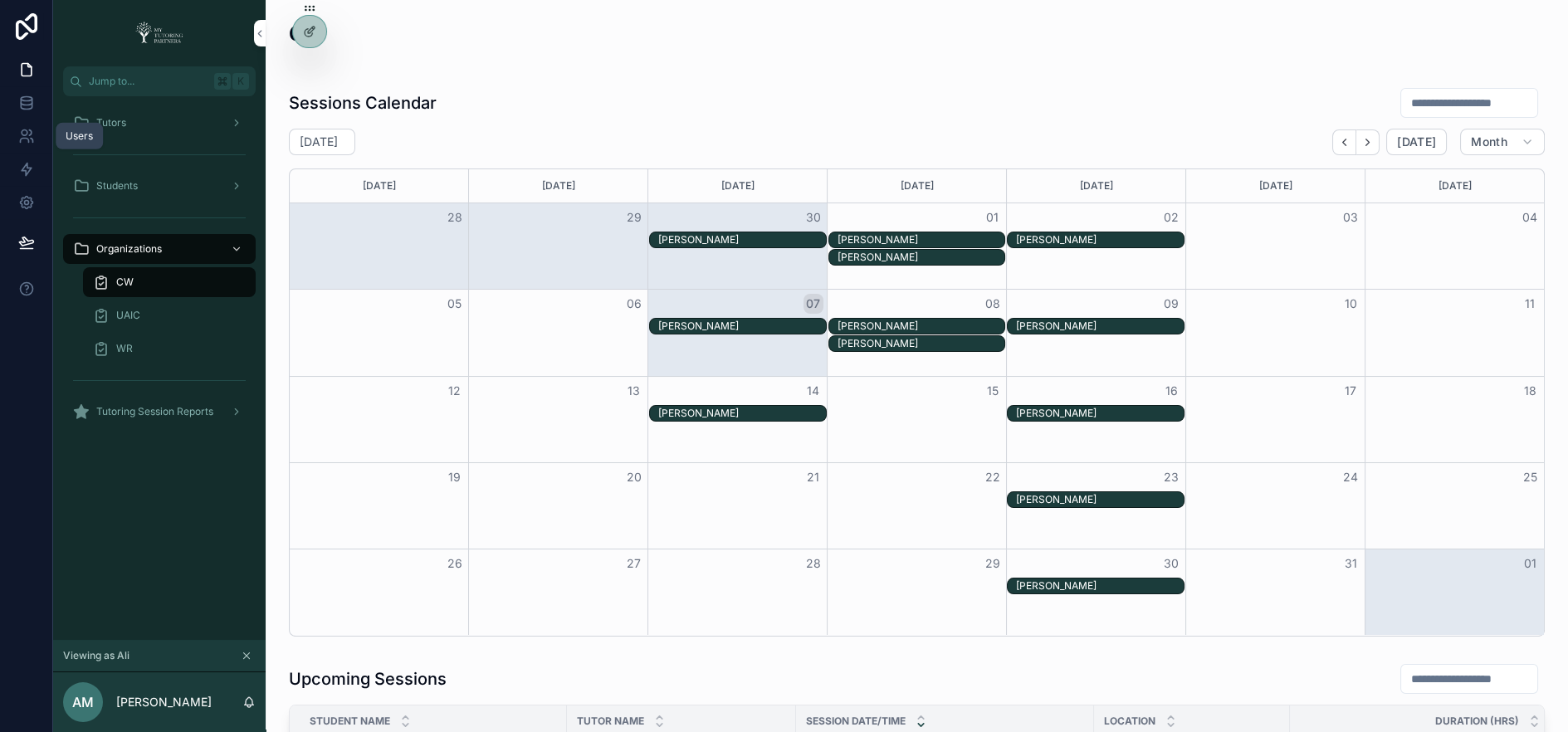
click at [19, 144] on icon at bounding box center [27, 136] width 17 height 17
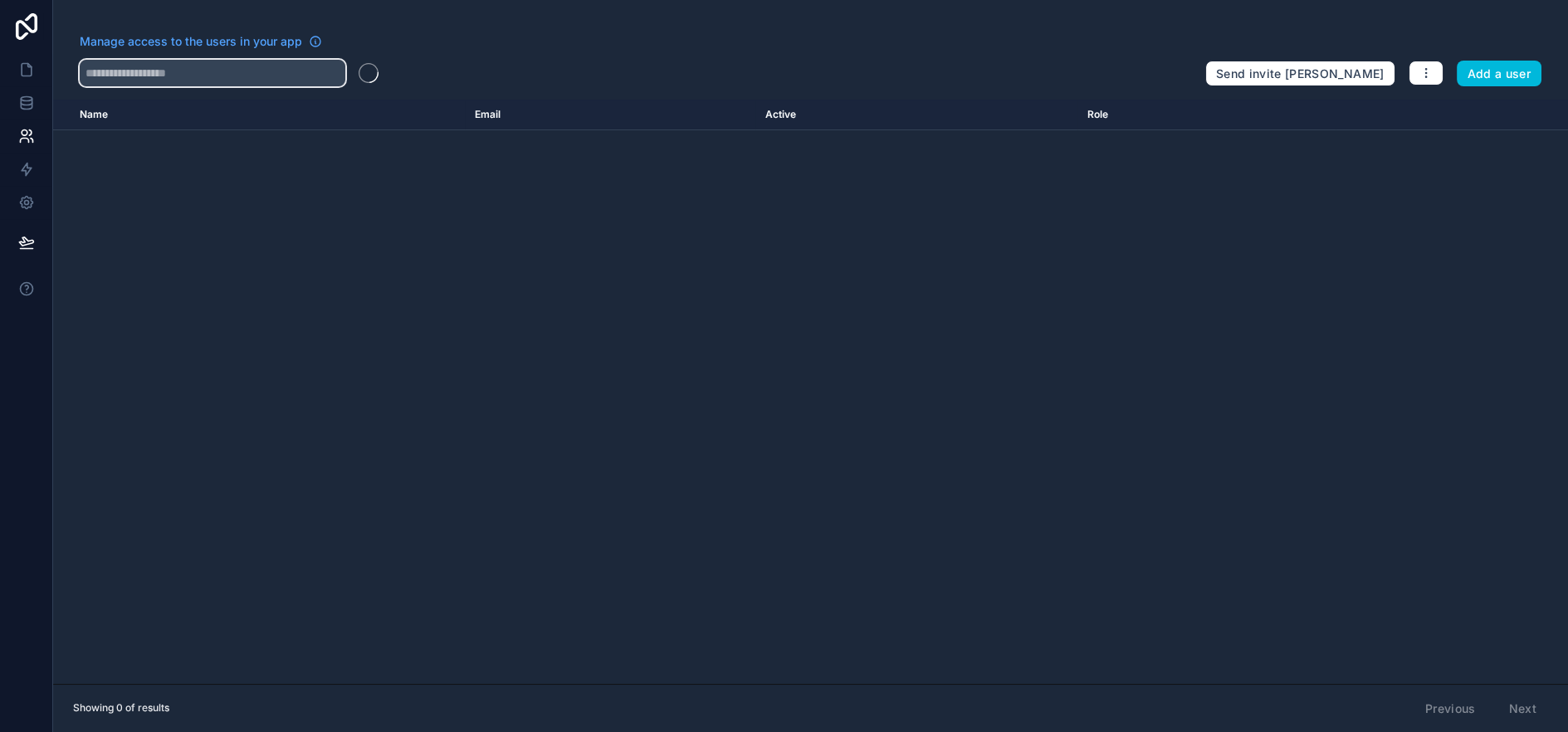
click at [278, 79] on input "text" at bounding box center [212, 73] width 265 height 27
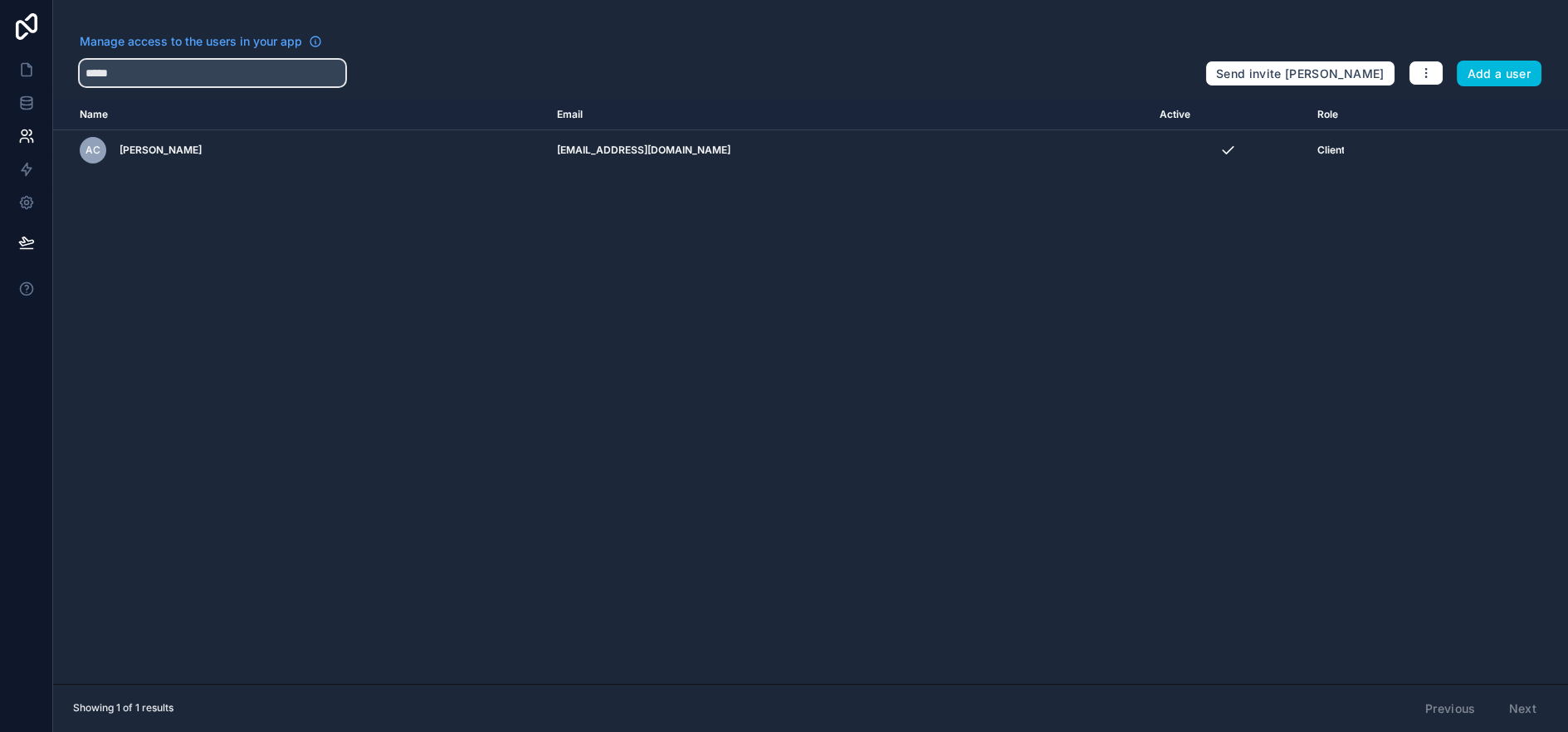
type input "*****"
click at [0, 0] on icon "scrollable content" at bounding box center [0, 0] width 0 height 0
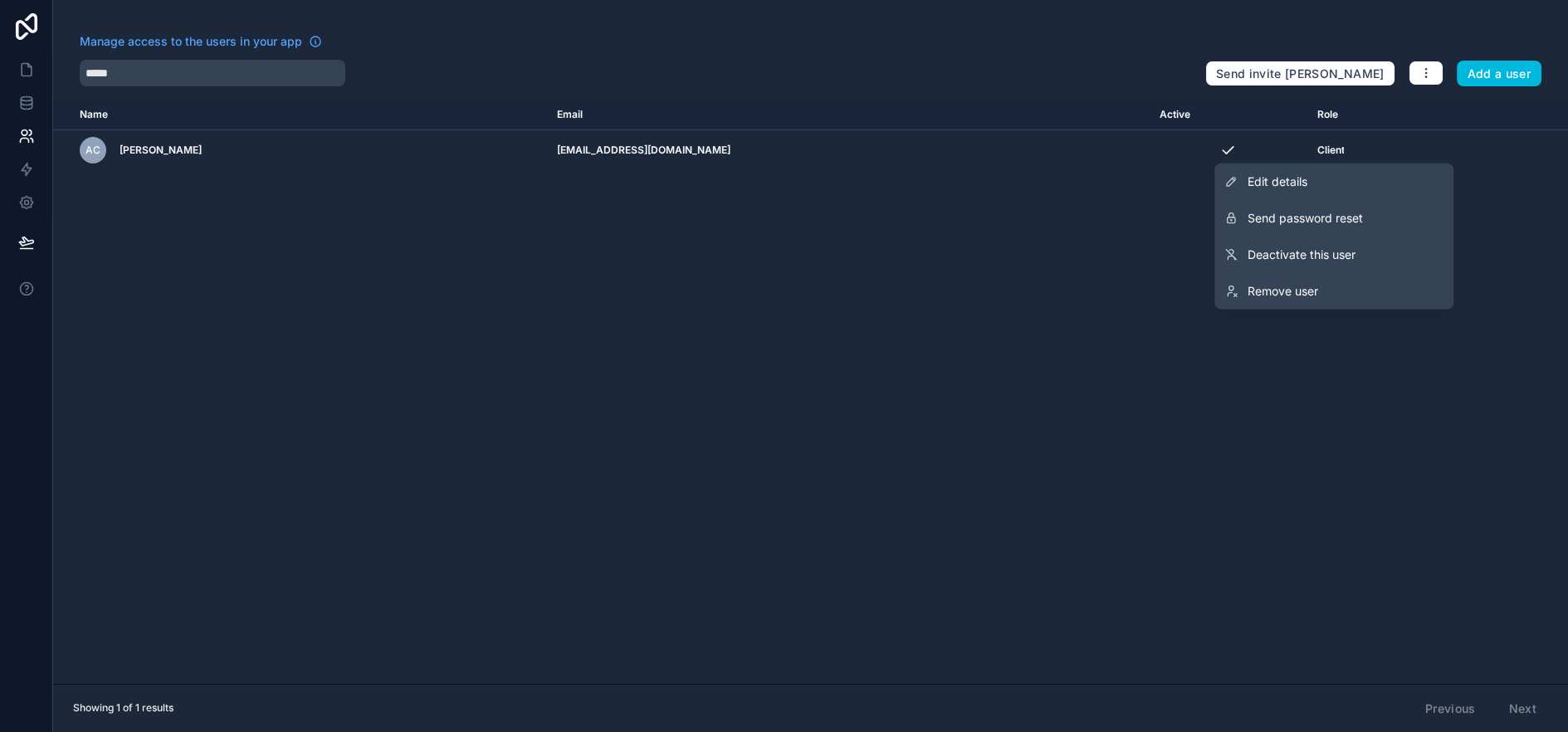
click at [1367, 260] on link "Deactivate this user" at bounding box center [1333, 255] width 239 height 37
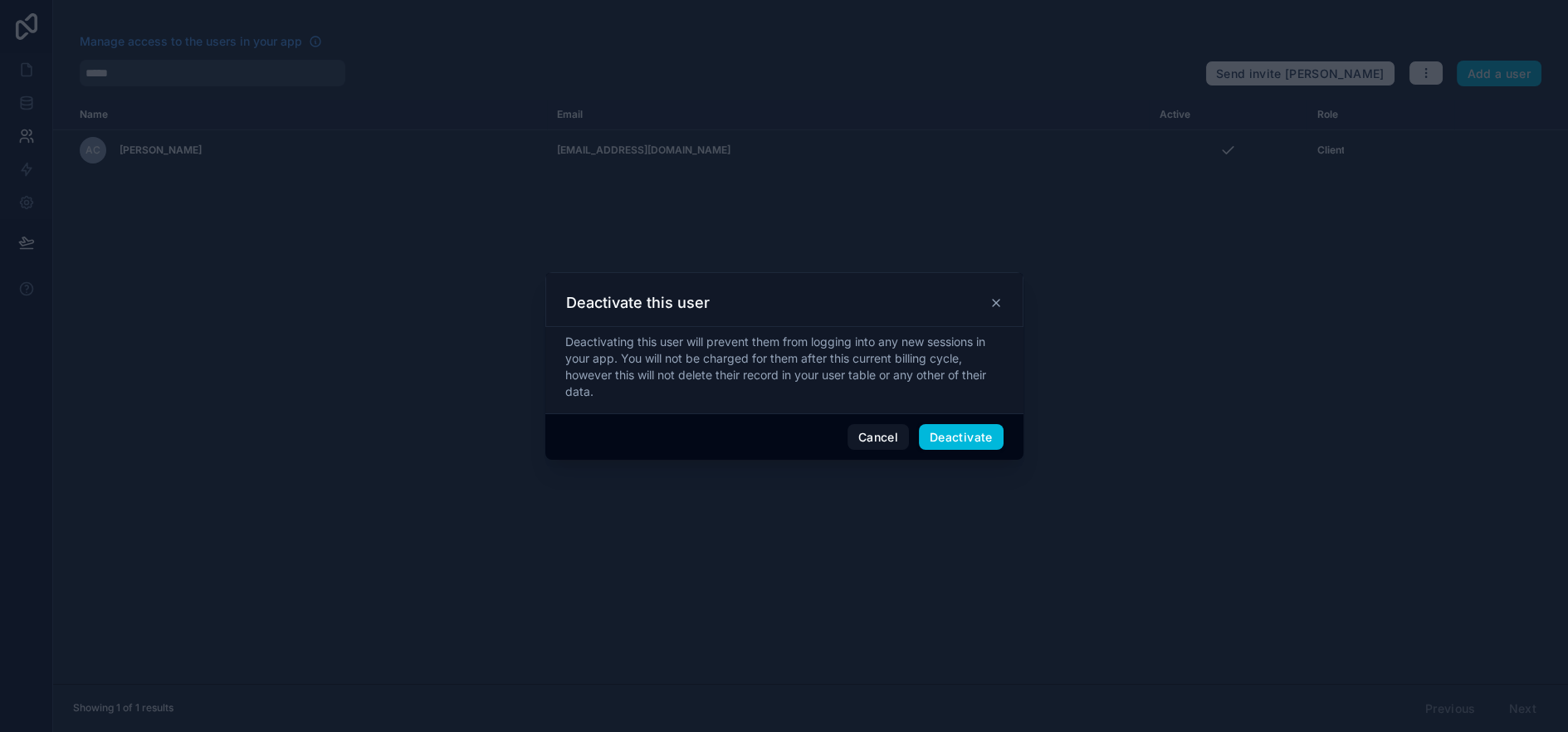
click at [990, 436] on button "Deactivate" at bounding box center [961, 437] width 85 height 27
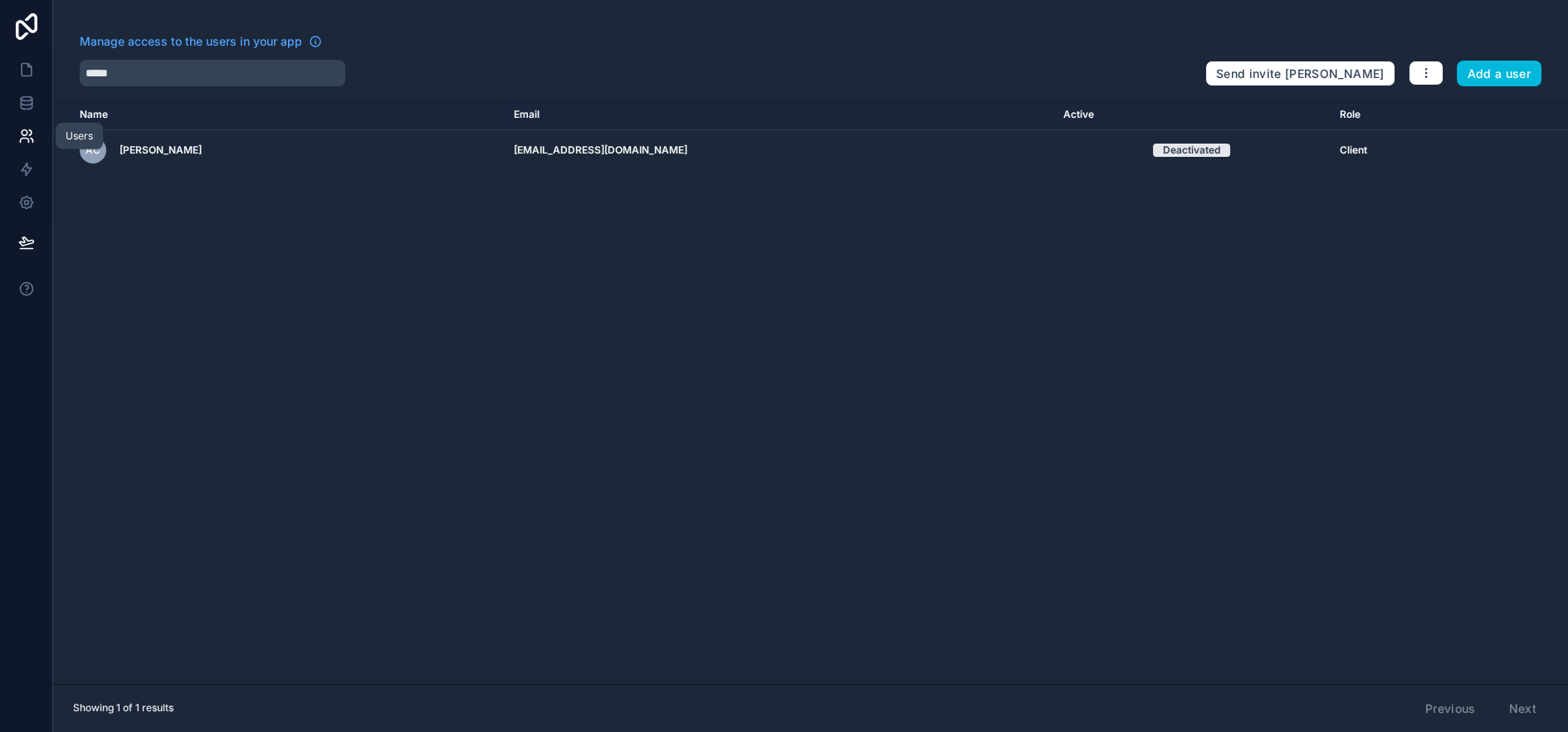
click at [29, 134] on icon at bounding box center [27, 136] width 17 height 17
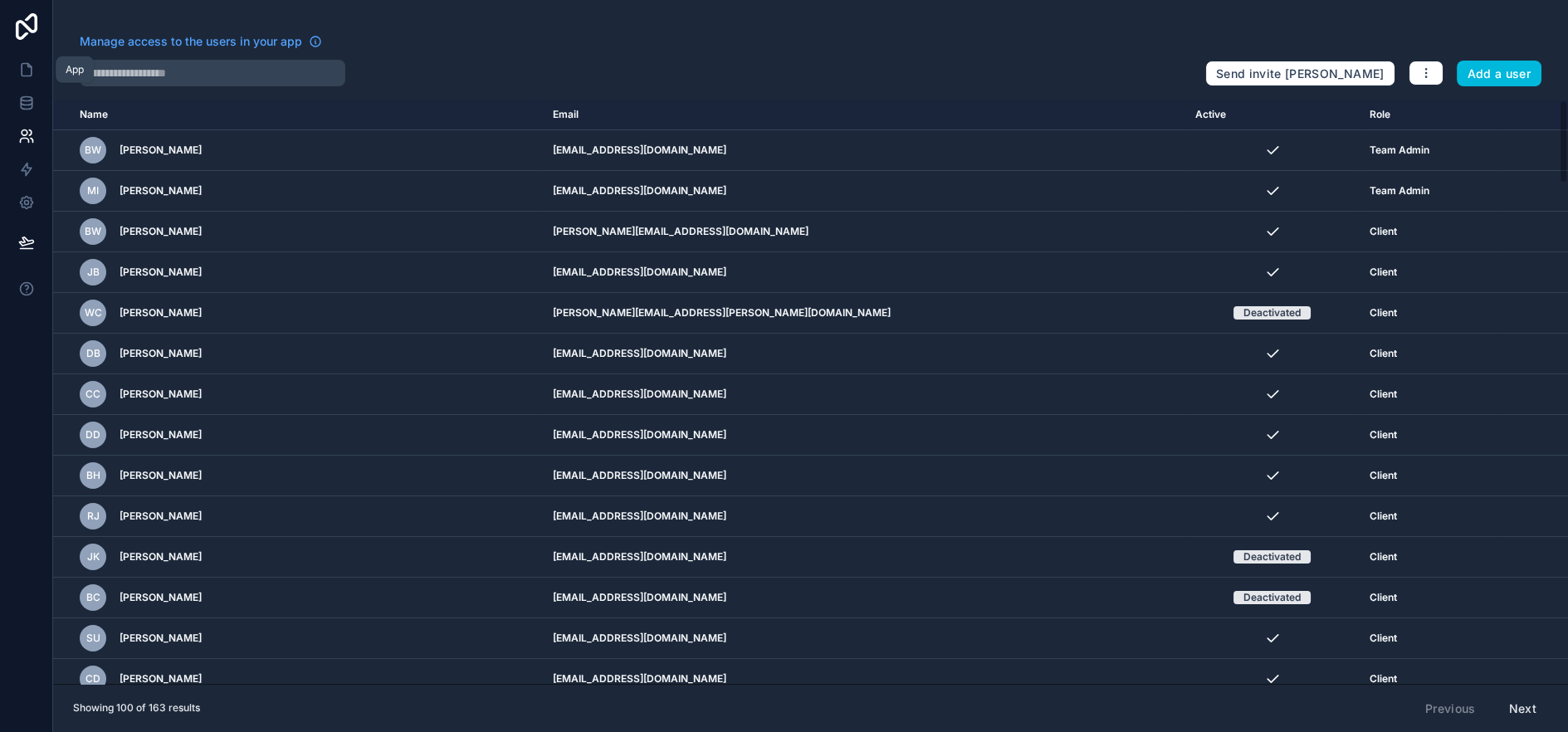
click at [25, 64] on icon at bounding box center [27, 70] width 17 height 17
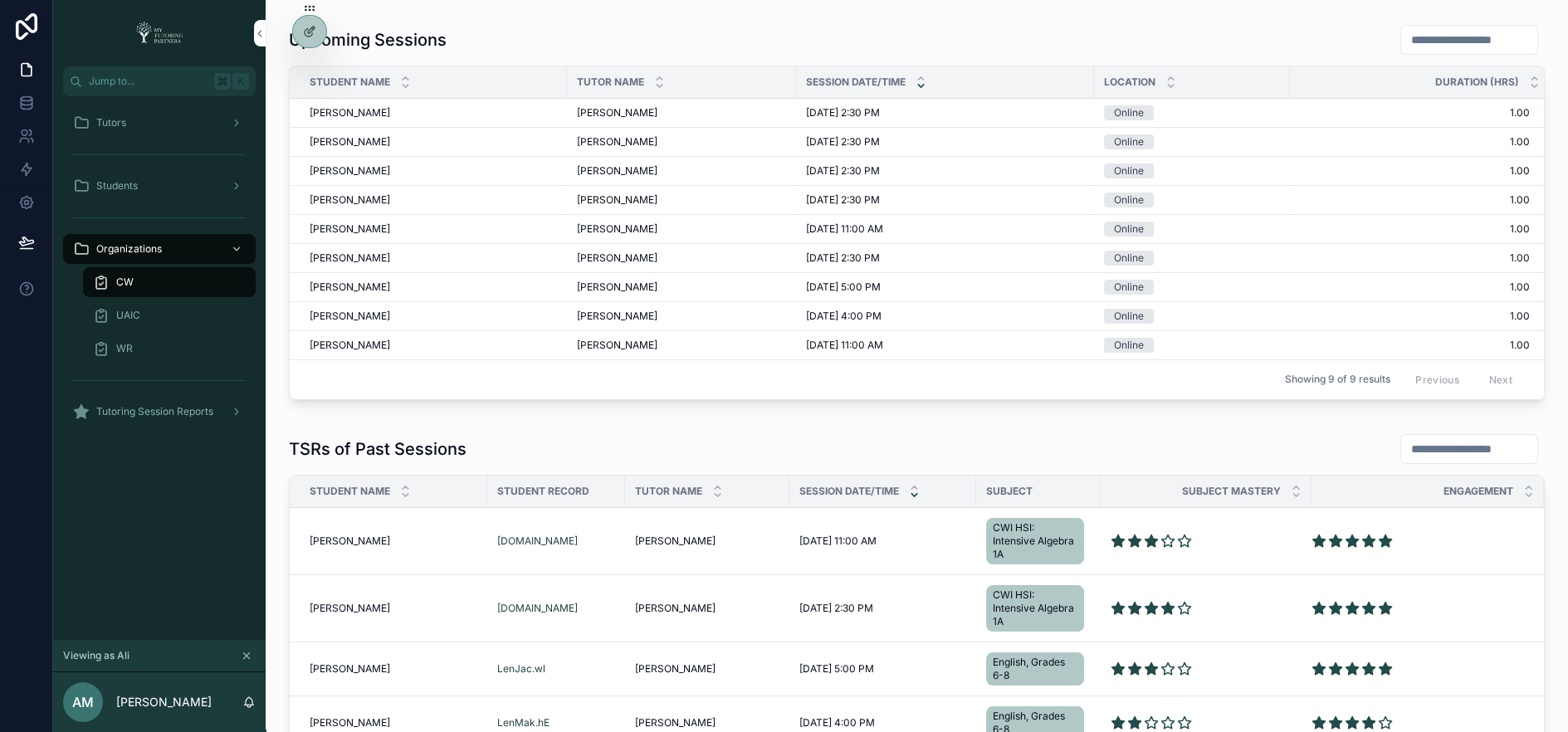
scroll to position [643, 0]
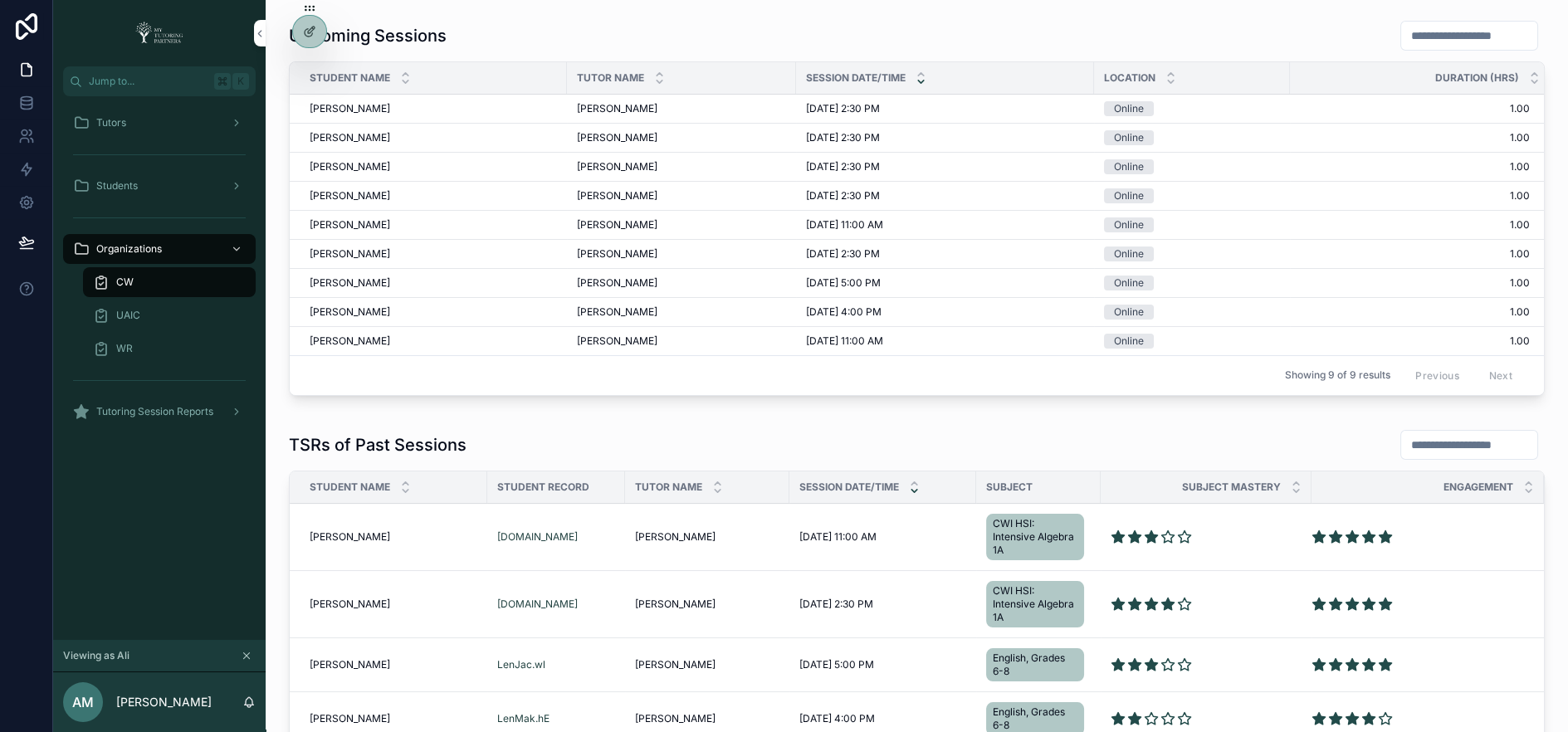
click at [921, 79] on icon "scrollable content" at bounding box center [921, 82] width 11 height 11
click at [920, 77] on icon "scrollable content" at bounding box center [921, 82] width 11 height 11
click at [920, 69] on icon "scrollable content" at bounding box center [921, 75] width 11 height 11
